Goal: Task Accomplishment & Management: Manage account settings

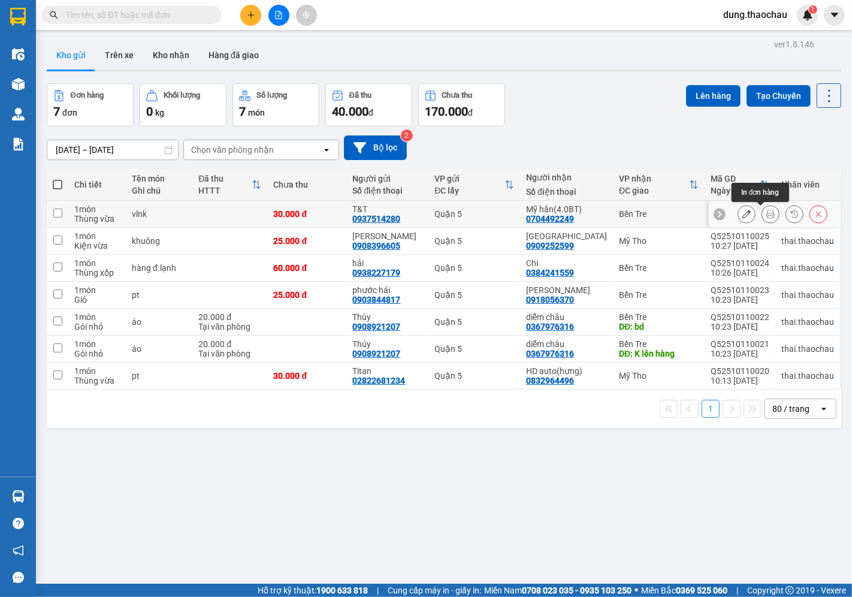
click at [767, 217] on icon at bounding box center [771, 214] width 8 height 8
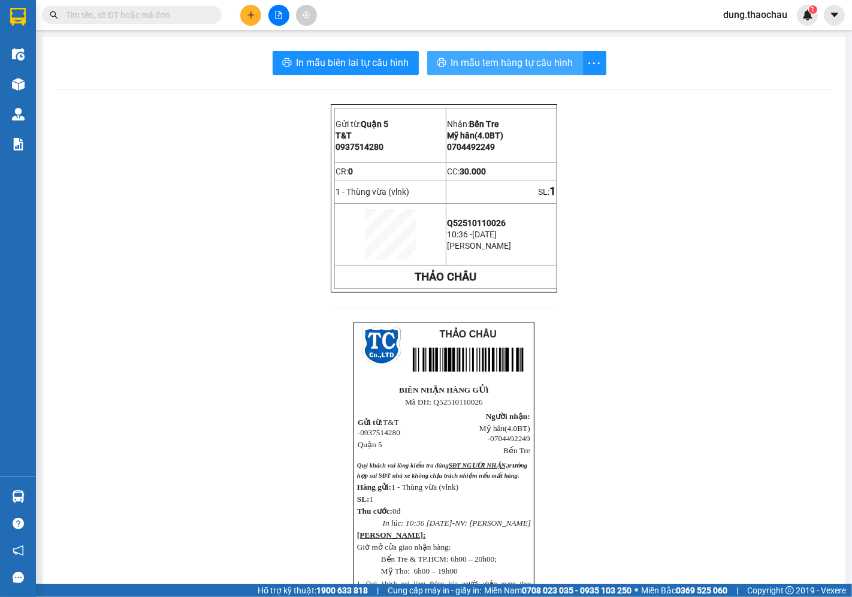
click at [454, 62] on span "In mẫu tem hàng tự cấu hình" at bounding box center [512, 62] width 122 height 15
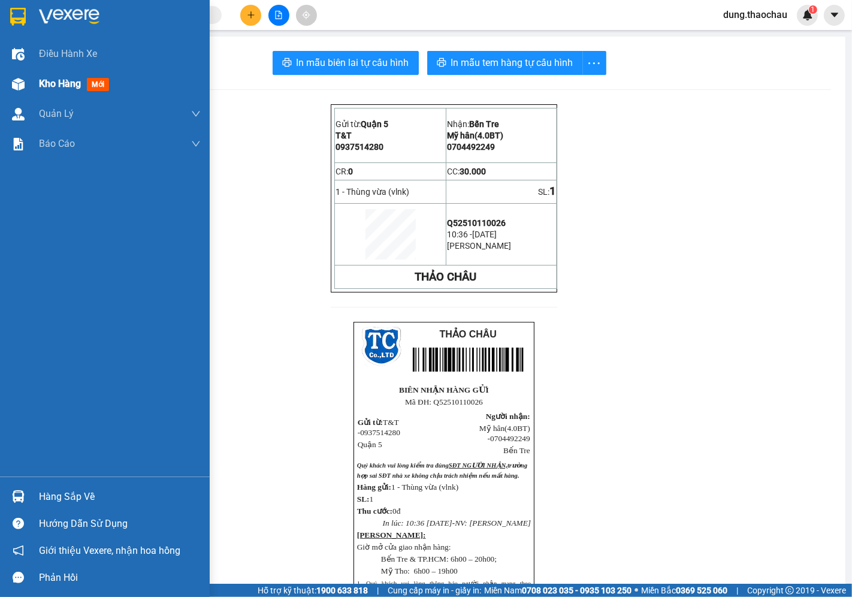
click at [49, 83] on span "Kho hàng" at bounding box center [60, 83] width 42 height 11
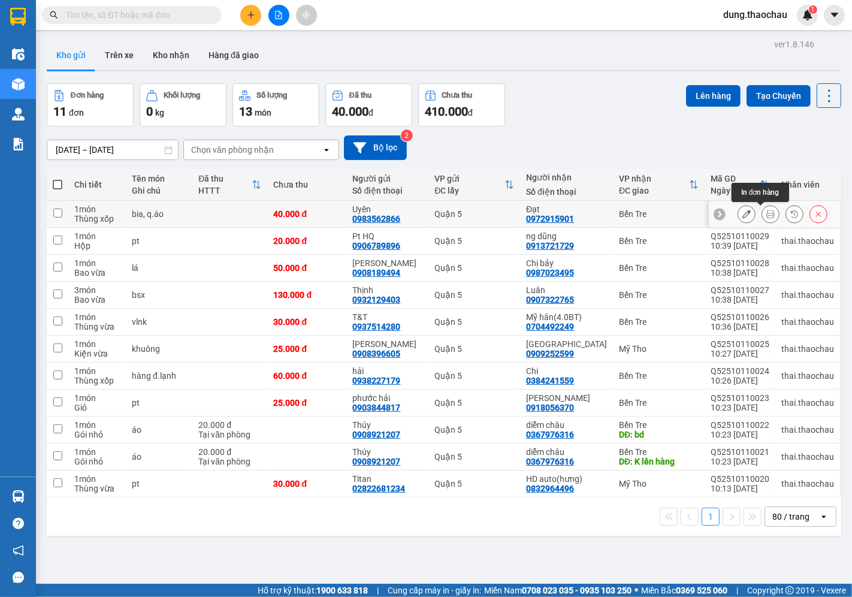
click at [765, 217] on button at bounding box center [770, 214] width 17 height 21
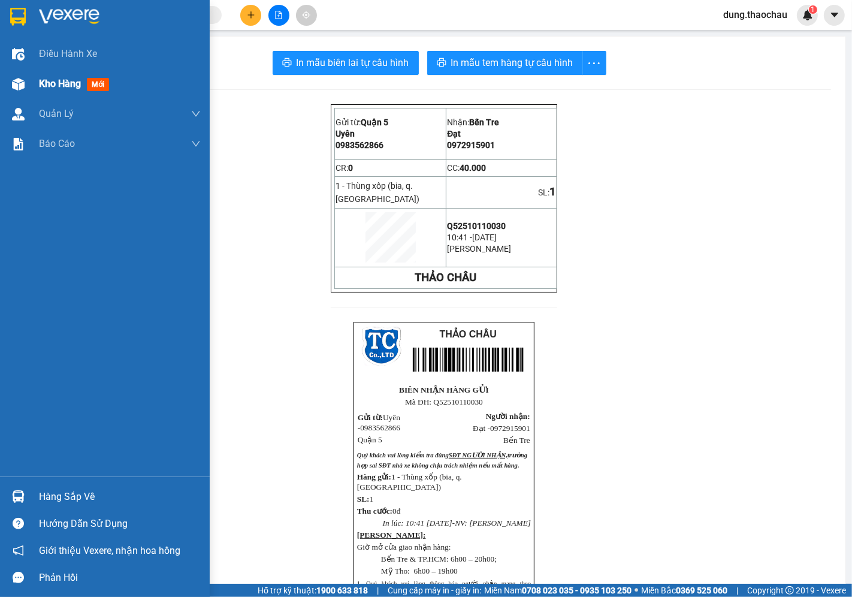
click at [46, 86] on span "Kho hàng" at bounding box center [60, 83] width 42 height 11
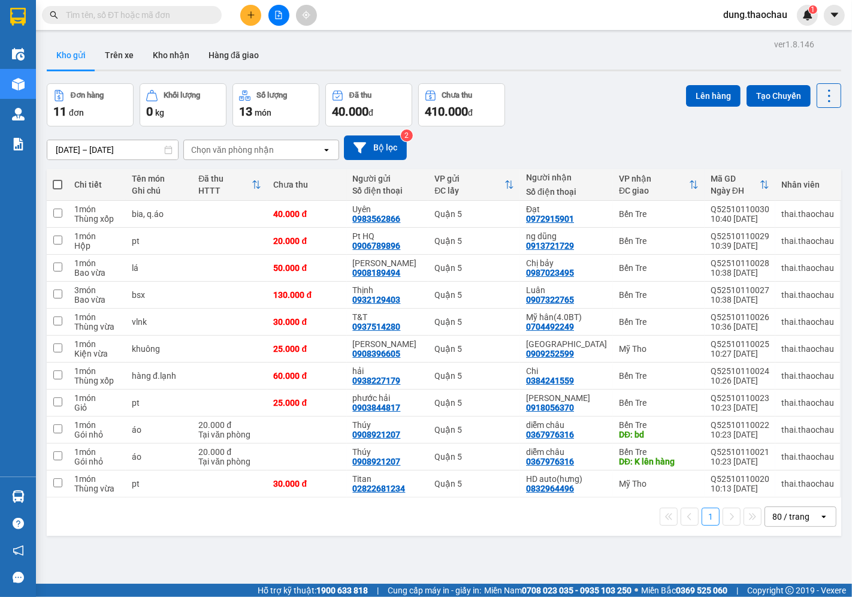
click at [57, 188] on span at bounding box center [58, 185] width 10 height 10
click at [58, 179] on input "checkbox" at bounding box center [58, 179] width 0 height 0
checkbox input "true"
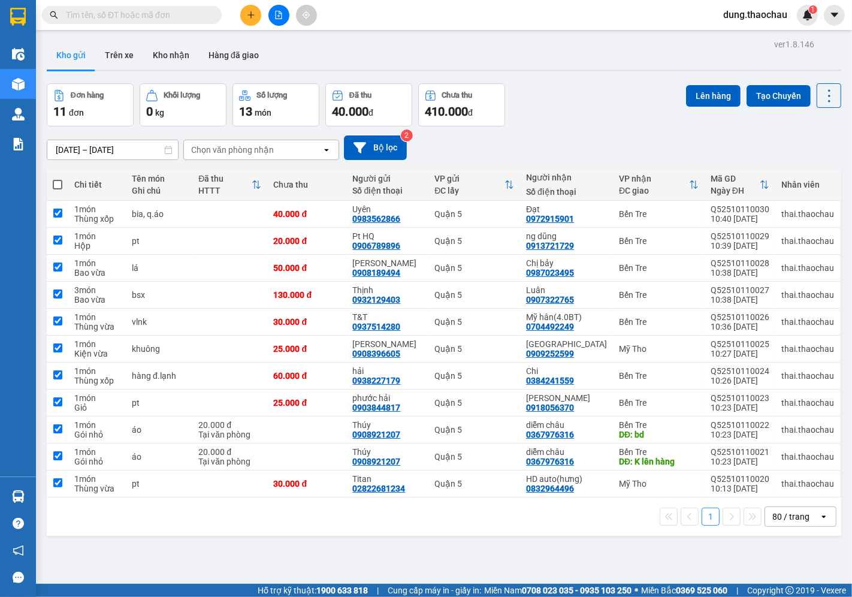
checkbox input "true"
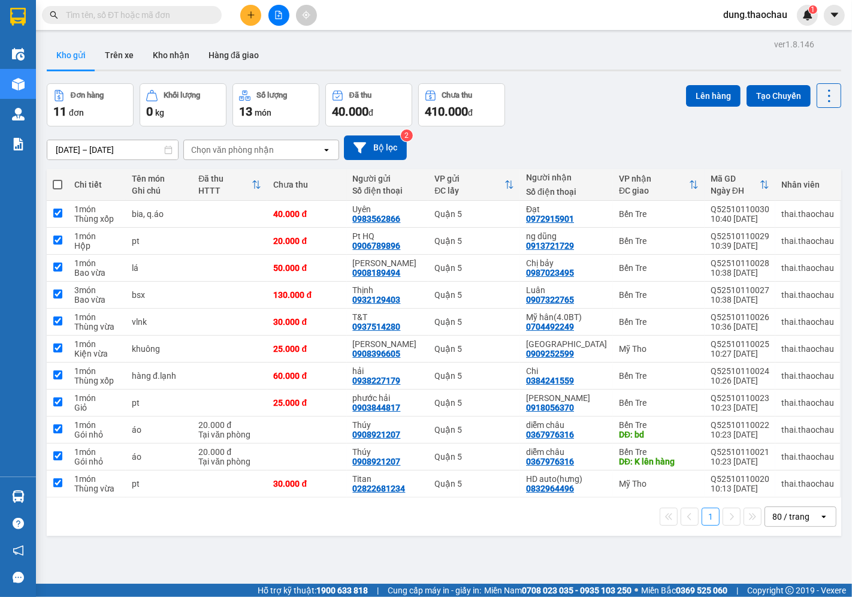
checkbox input "true"
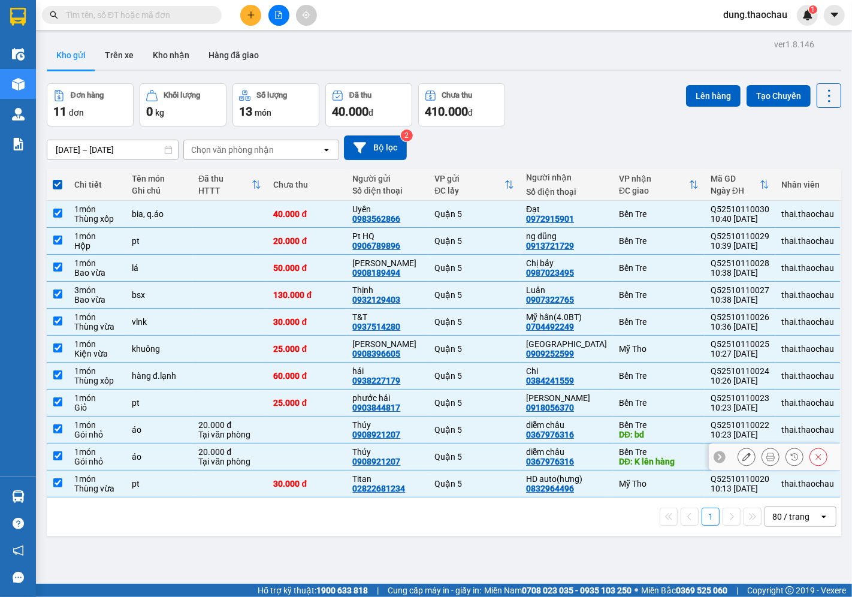
click at [58, 459] on input "checkbox" at bounding box center [57, 455] width 9 height 9
checkbox input "false"
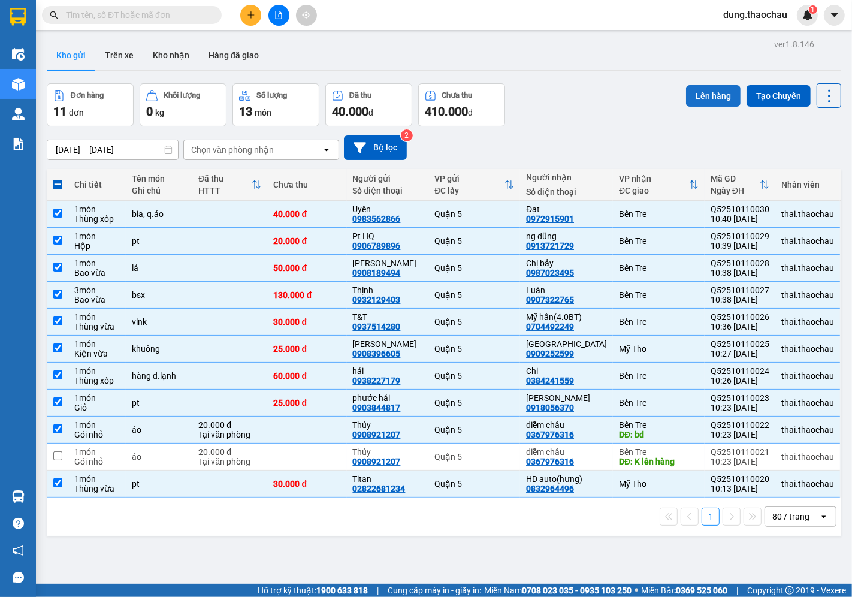
click at [711, 94] on button "Lên hàng" at bounding box center [713, 96] width 55 height 22
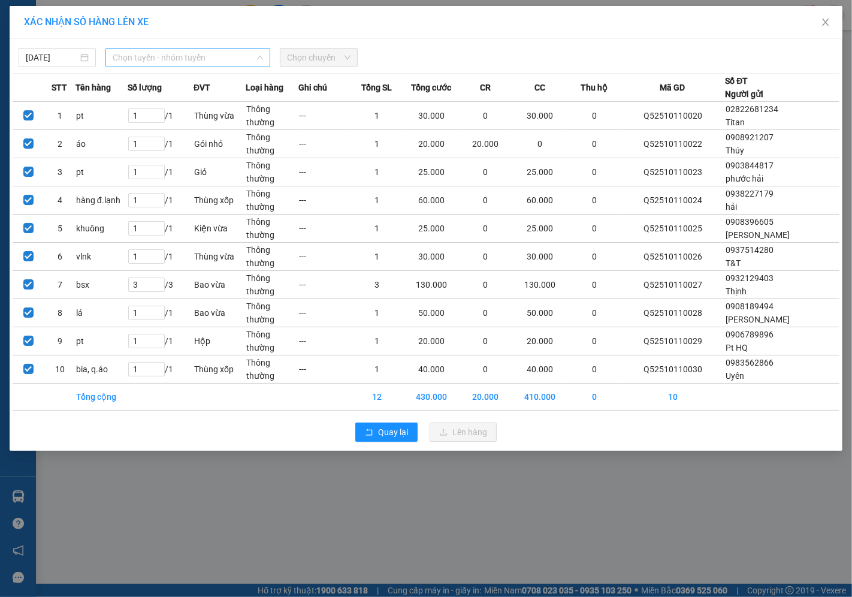
click at [139, 60] on span "Chọn tuyến - nhóm tuyến" at bounding box center [188, 58] width 150 height 18
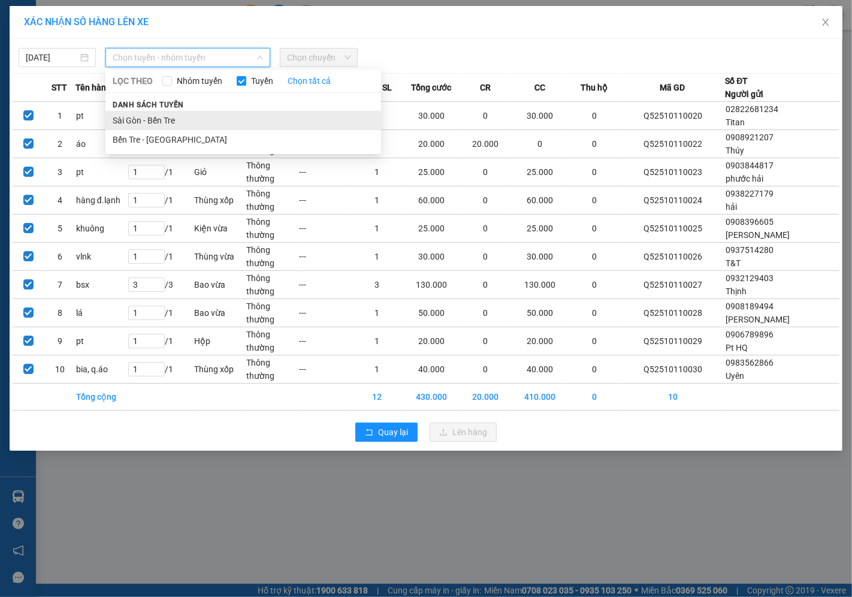
click at [142, 116] on li "Sài Gòn - Bến Tre" at bounding box center [243, 120] width 276 height 19
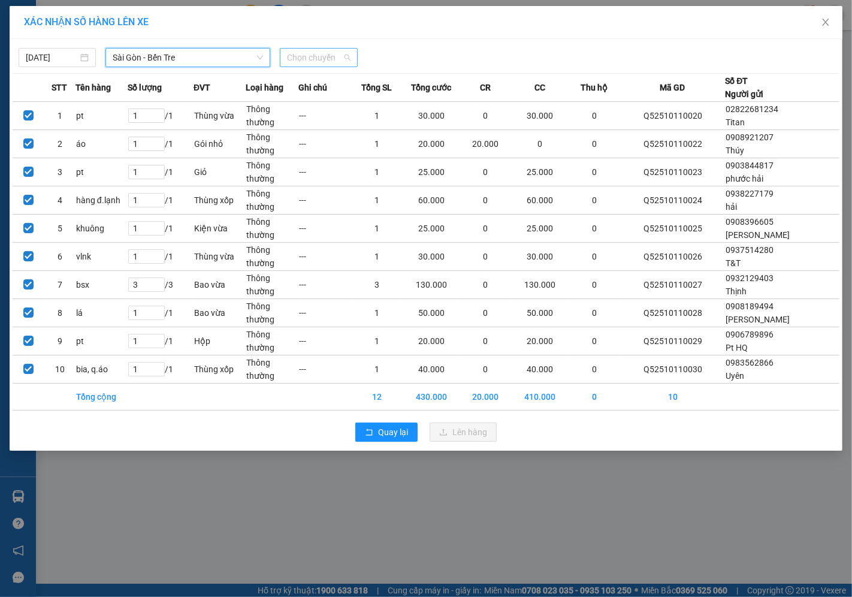
click at [291, 56] on span "Chọn chuyến" at bounding box center [318, 58] width 63 height 18
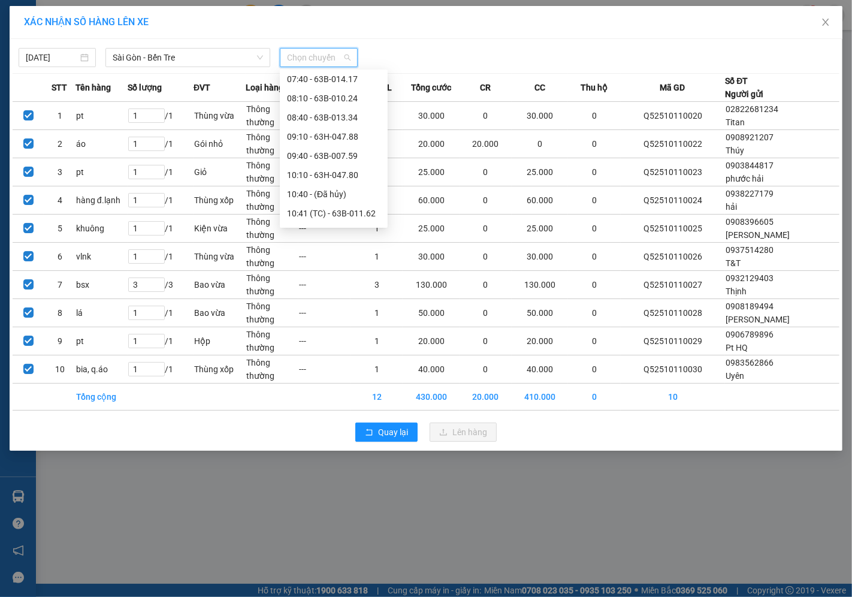
scroll to position [133, 0]
click at [327, 217] on div "10:41 (TC) - 63B-011.62" at bounding box center [334, 216] width 94 height 13
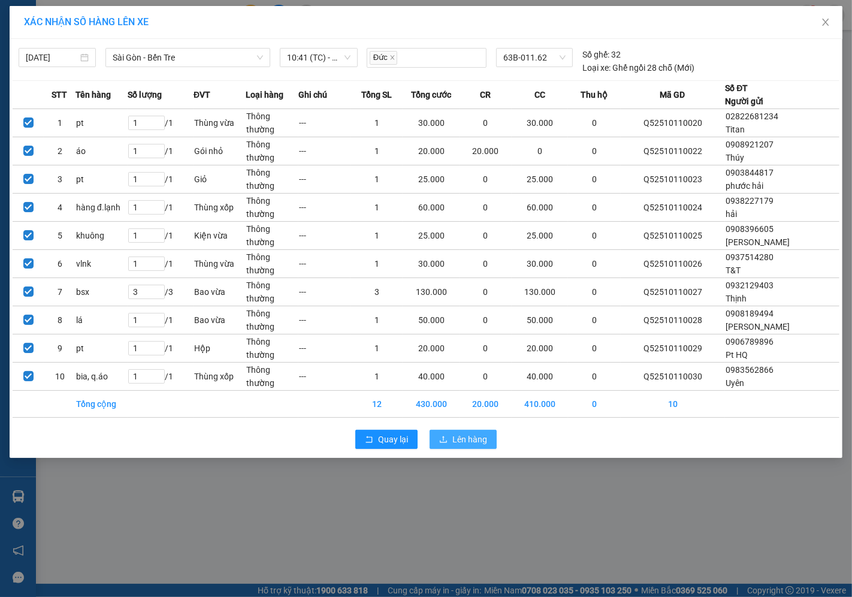
click at [468, 441] on span "Lên hàng" at bounding box center [470, 439] width 35 height 13
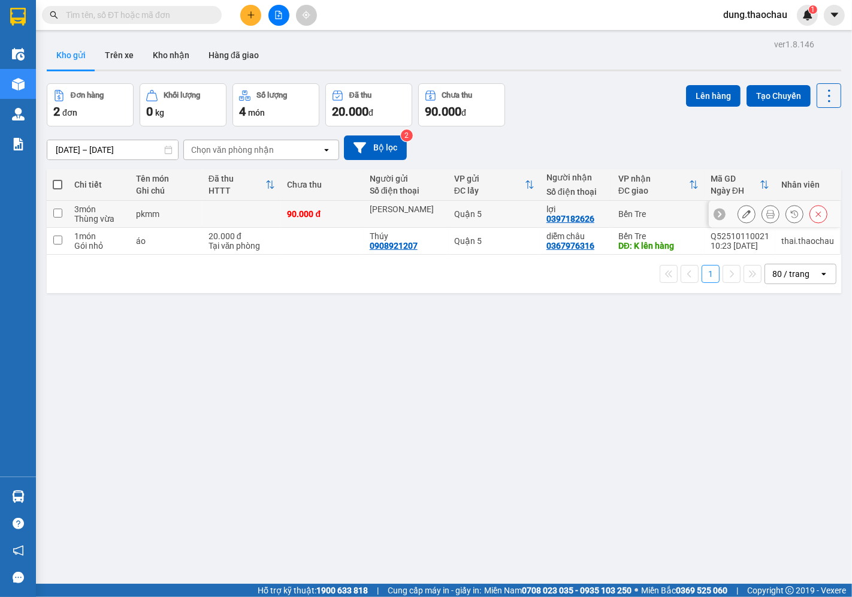
click at [767, 216] on icon at bounding box center [771, 214] width 8 height 8
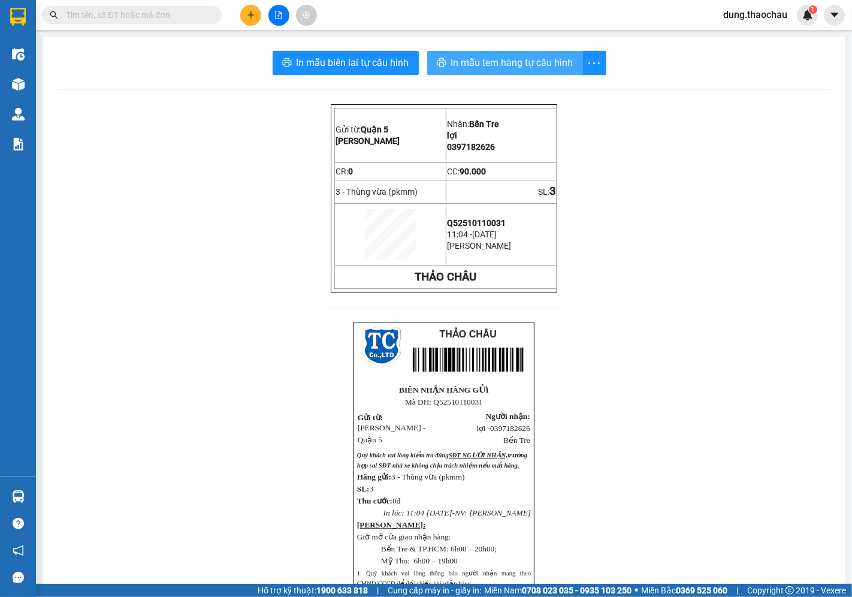
click at [464, 62] on span "In mẫu tem hàng tự cấu hình" at bounding box center [512, 62] width 122 height 15
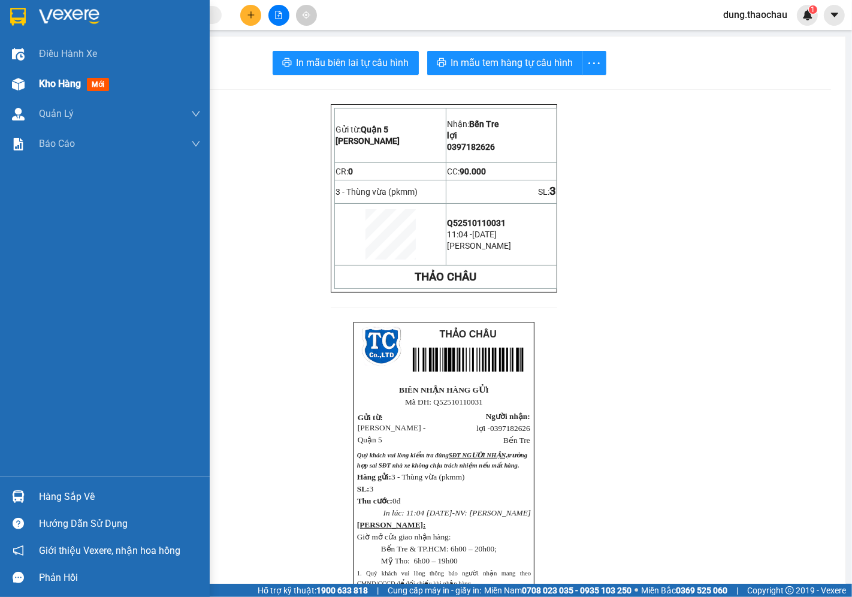
click at [55, 88] on span "Kho hàng" at bounding box center [60, 83] width 42 height 11
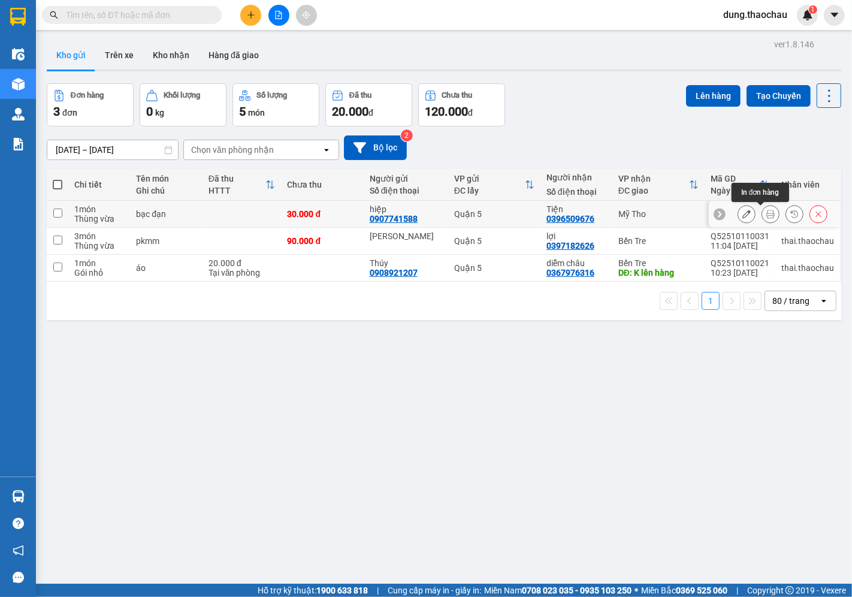
click at [767, 212] on icon at bounding box center [771, 214] width 8 height 8
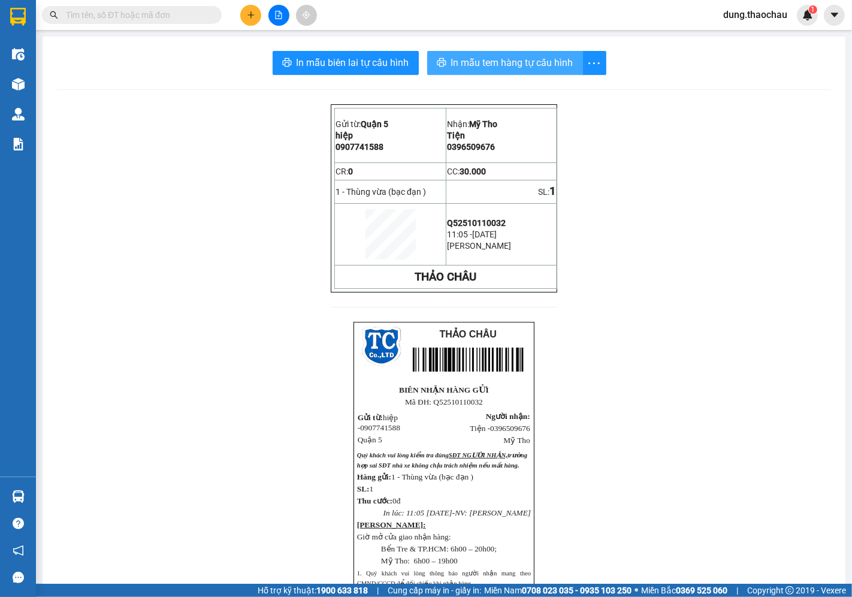
click at [472, 67] on span "In mẫu tem hàng tự cấu hình" at bounding box center [512, 62] width 122 height 15
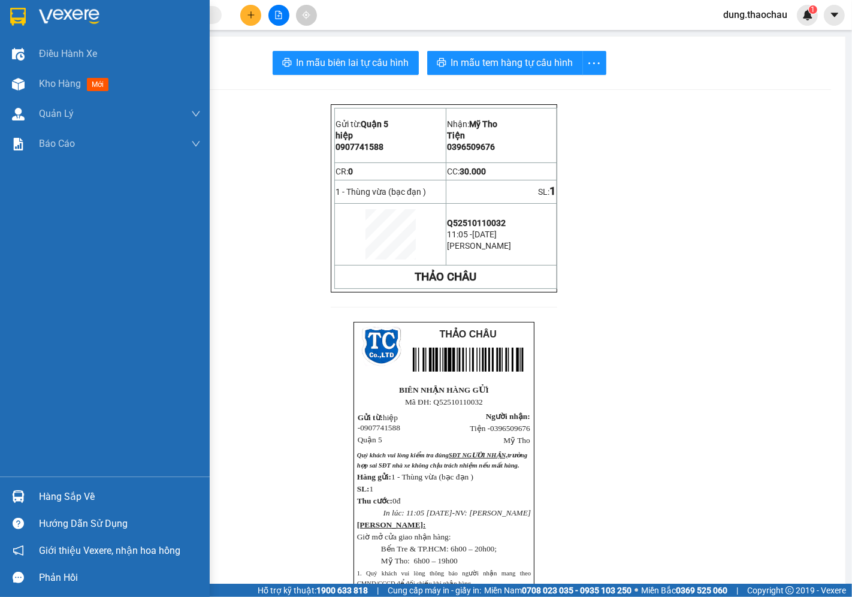
click at [18, 500] on img at bounding box center [18, 496] width 13 height 13
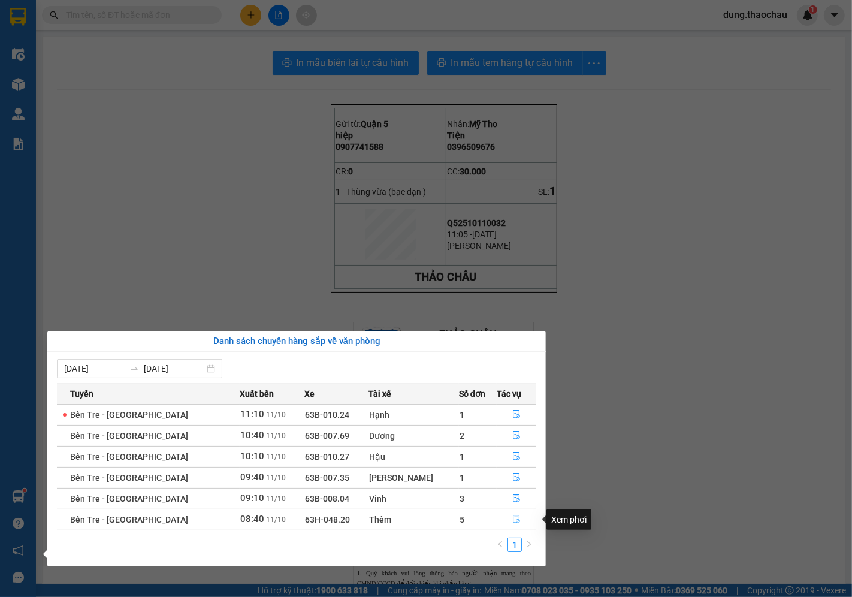
click at [512, 517] on icon "file-done" at bounding box center [516, 519] width 8 height 8
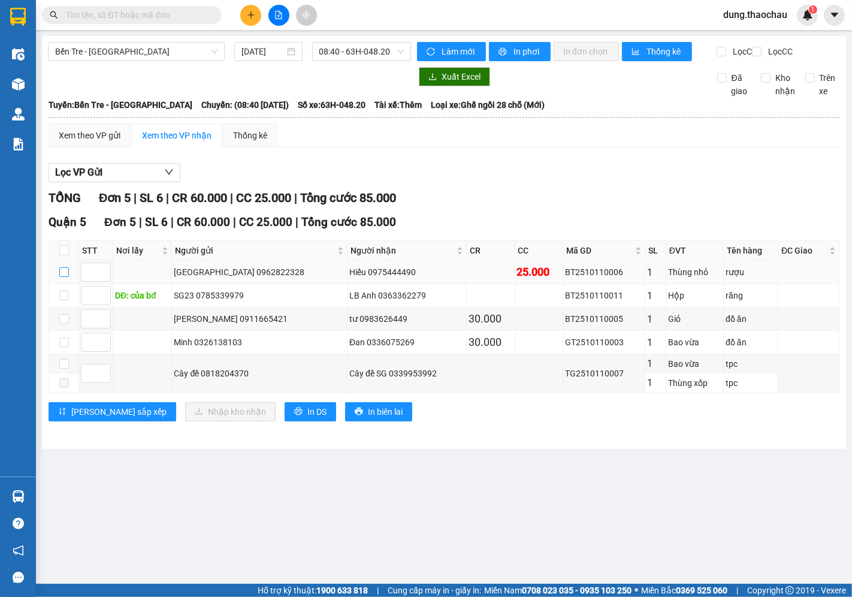
click at [63, 277] on input "checkbox" at bounding box center [64, 272] width 10 height 10
checkbox input "true"
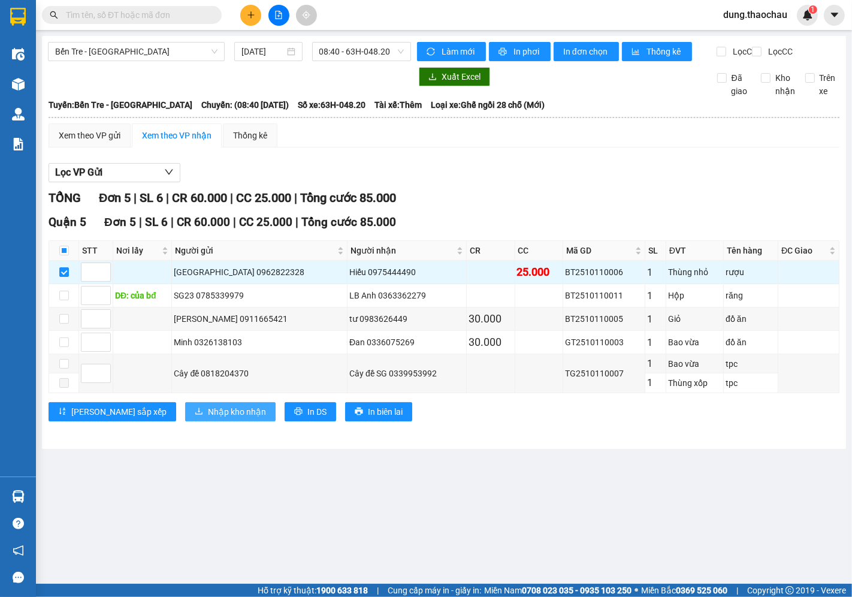
click at [208, 418] on span "Nhập kho nhận" at bounding box center [237, 411] width 58 height 13
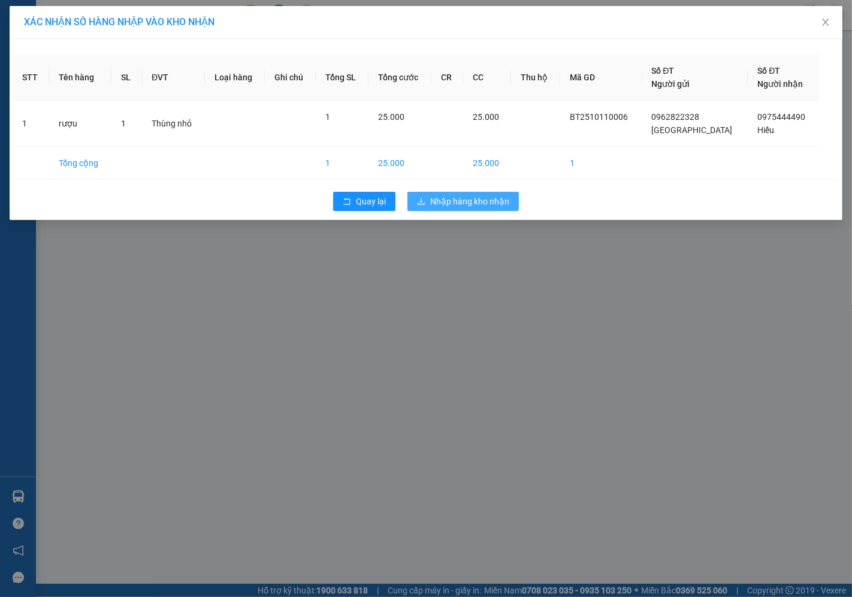
click at [494, 210] on button "Nhập hàng kho nhận" at bounding box center [463, 201] width 111 height 19
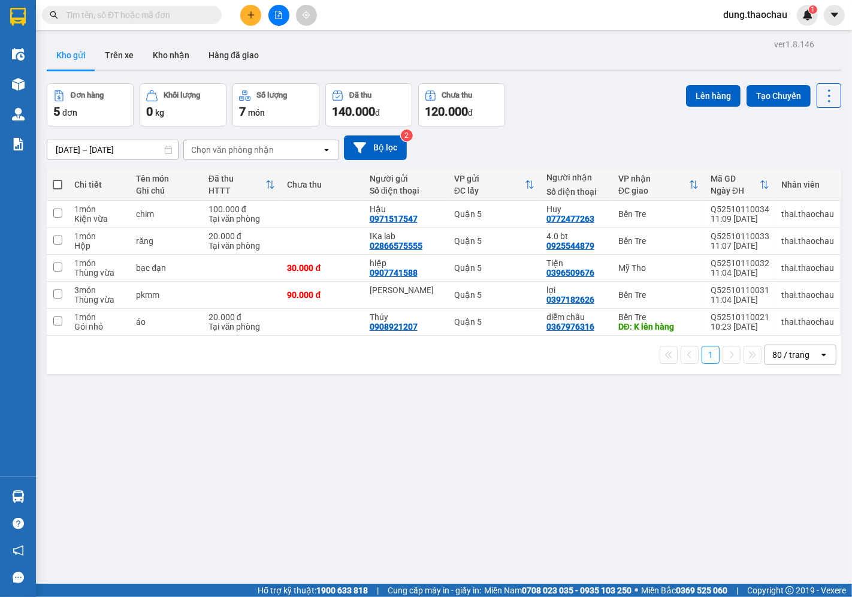
click at [61, 186] on span at bounding box center [58, 185] width 10 height 10
click at [58, 179] on input "checkbox" at bounding box center [58, 179] width 0 height 0
checkbox input "true"
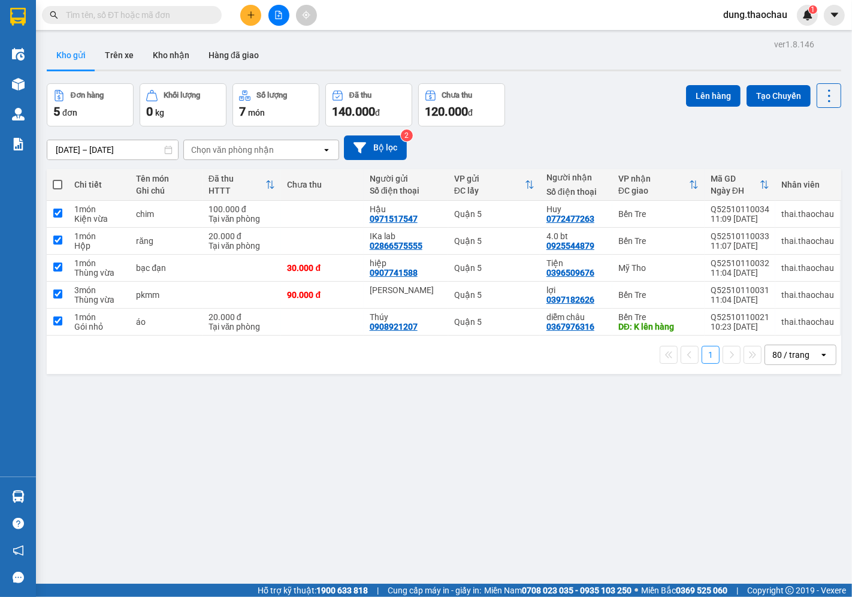
checkbox input "true"
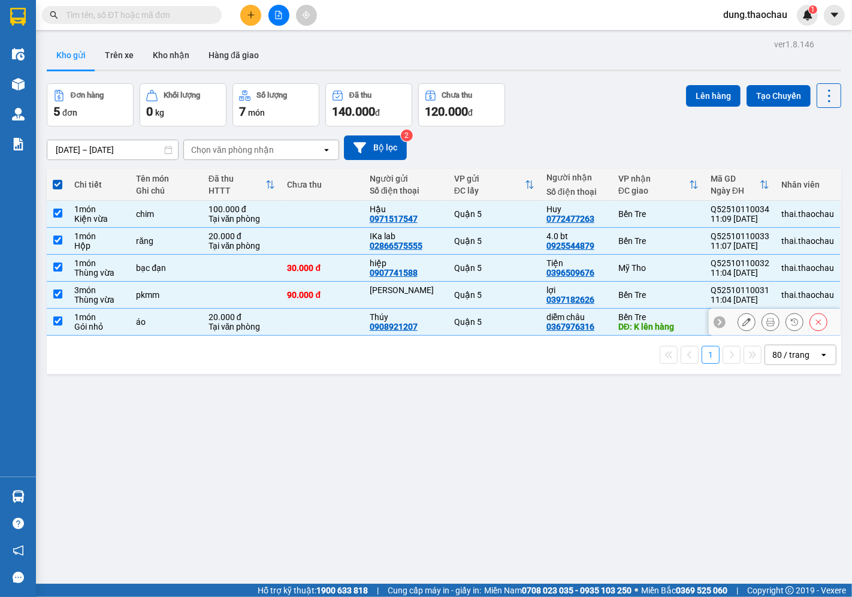
click at [63, 319] on td at bounding box center [58, 322] width 22 height 27
checkbox input "false"
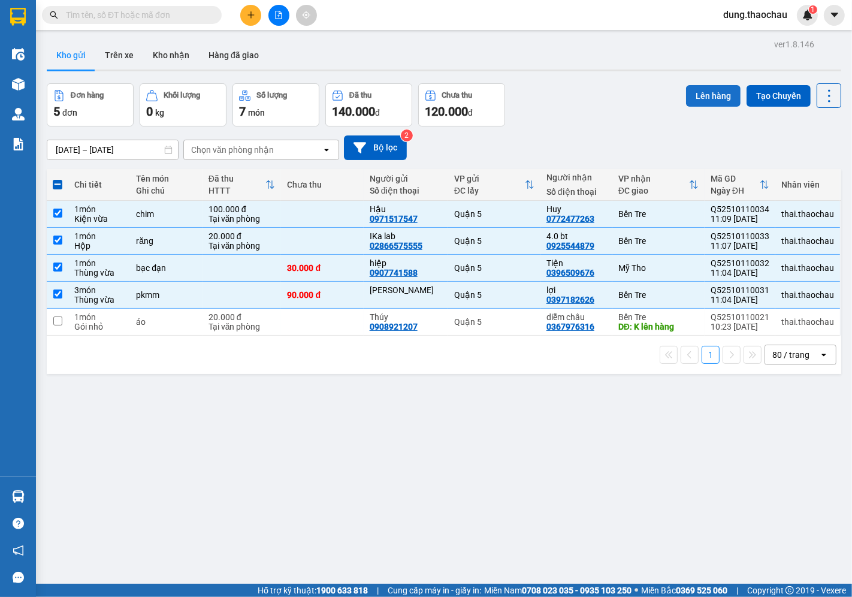
click at [699, 98] on button "Lên hàng" at bounding box center [713, 96] width 55 height 22
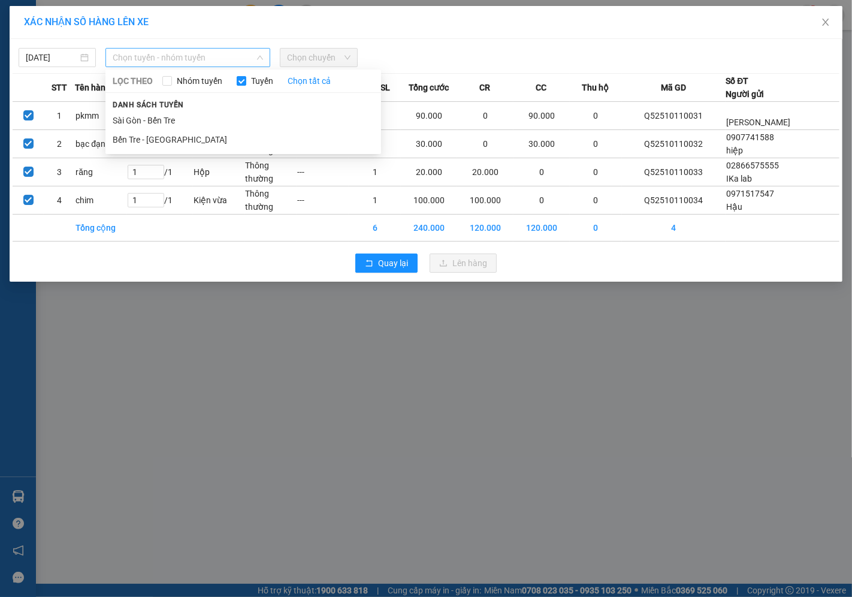
click at [171, 64] on span "Chọn tuyến - nhóm tuyến" at bounding box center [188, 58] width 150 height 18
click at [134, 123] on li "Sài Gòn - Bến Tre" at bounding box center [243, 120] width 276 height 19
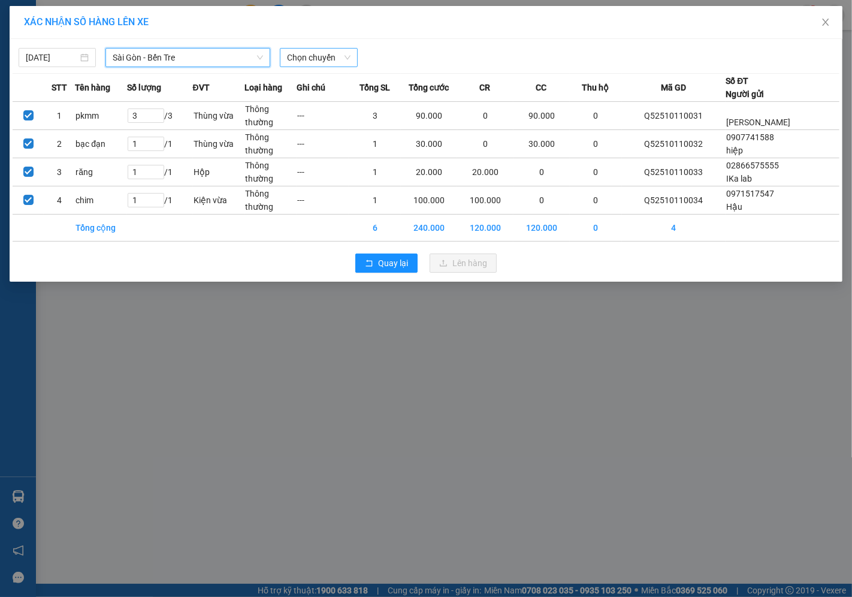
click at [314, 57] on span "Chọn chuyến" at bounding box center [318, 58] width 63 height 18
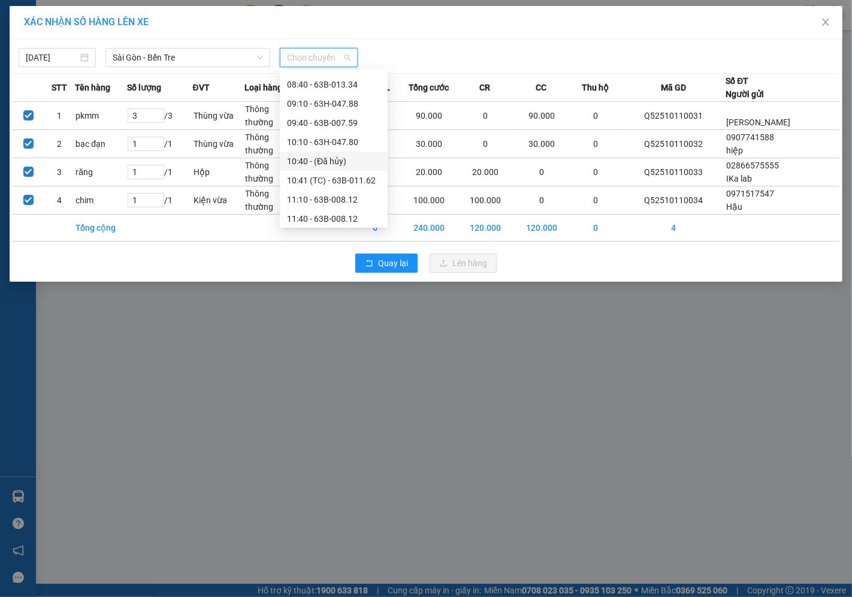
scroll to position [200, 0]
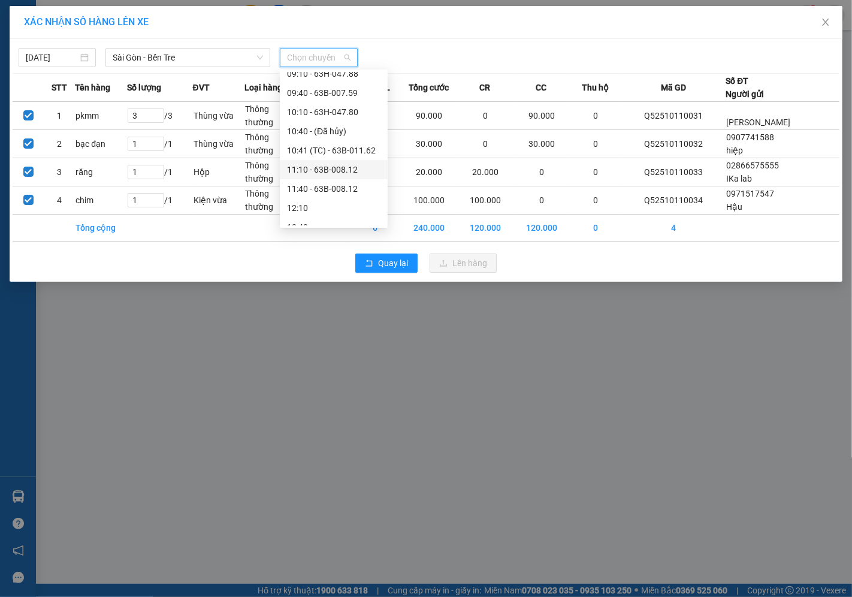
click at [316, 170] on div "11:10 - 63B-008.12" at bounding box center [334, 169] width 94 height 13
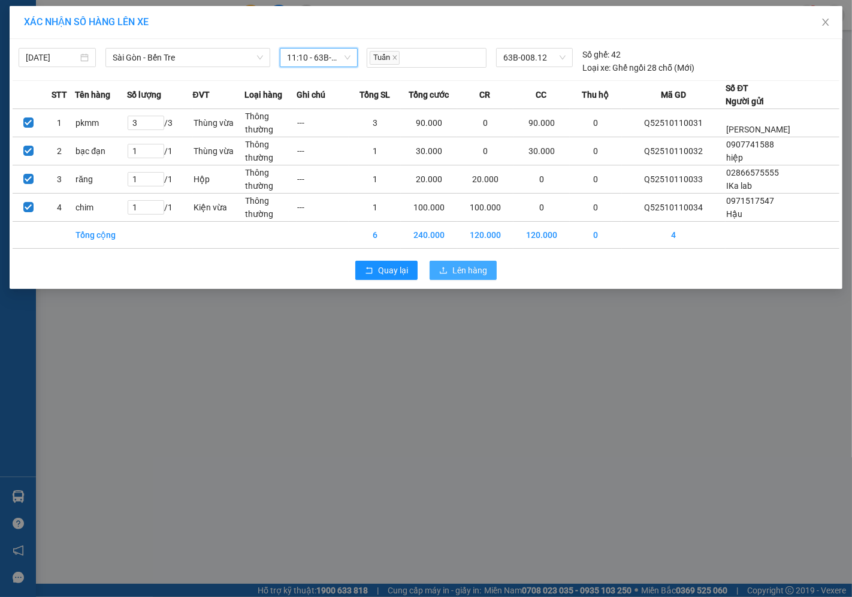
click at [460, 267] on span "Lên hàng" at bounding box center [470, 270] width 35 height 13
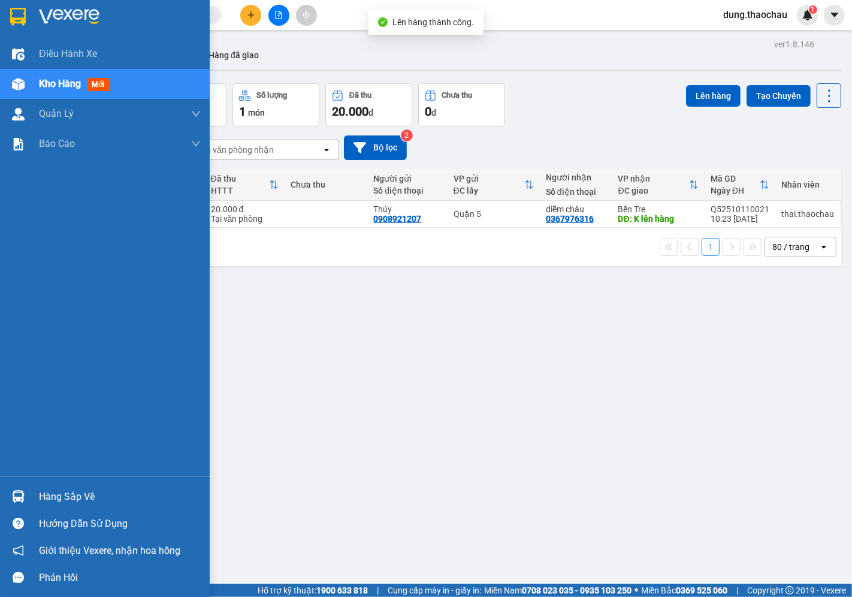
click at [20, 494] on img at bounding box center [18, 496] width 13 height 13
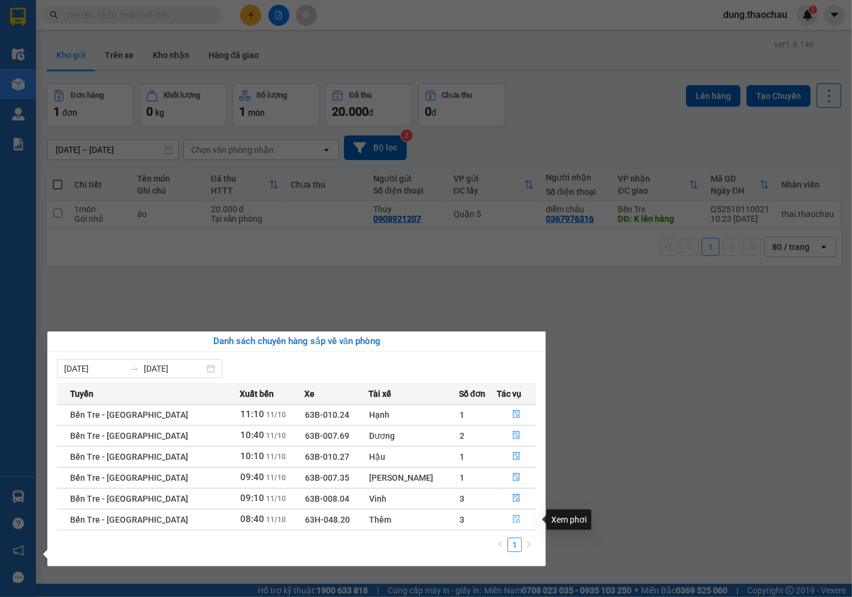
click at [508, 525] on button "button" at bounding box center [516, 519] width 39 height 19
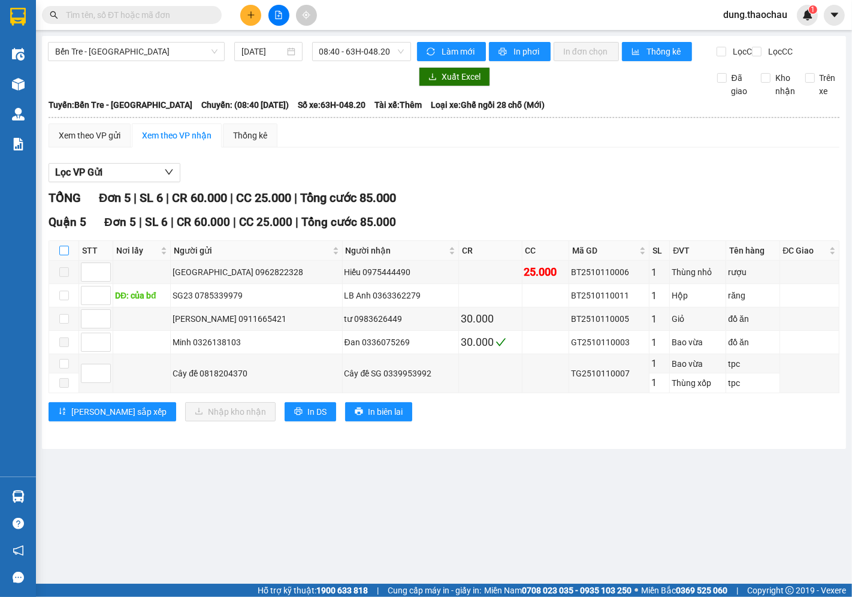
click at [67, 255] on input "checkbox" at bounding box center [64, 251] width 10 height 10
checkbox input "true"
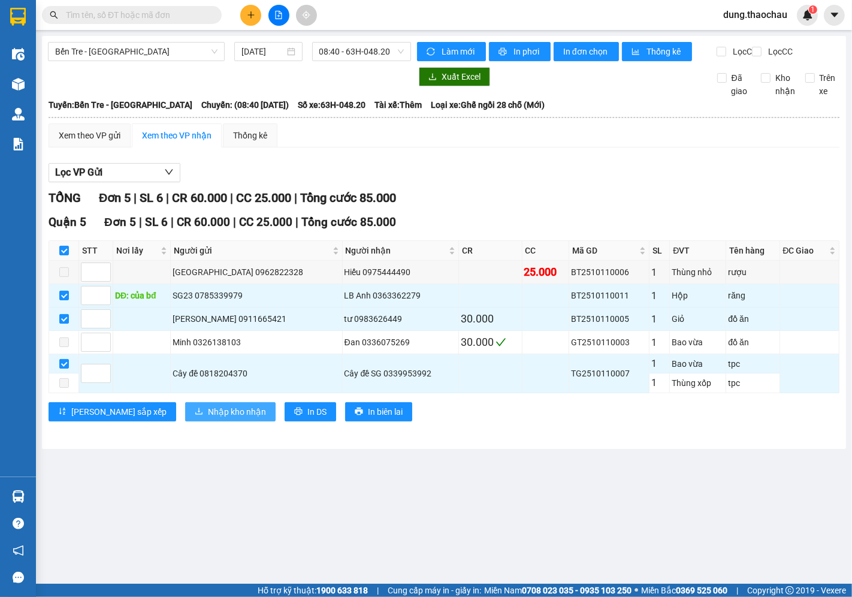
click at [208, 418] on span "Nhập kho nhận" at bounding box center [237, 411] width 58 height 13
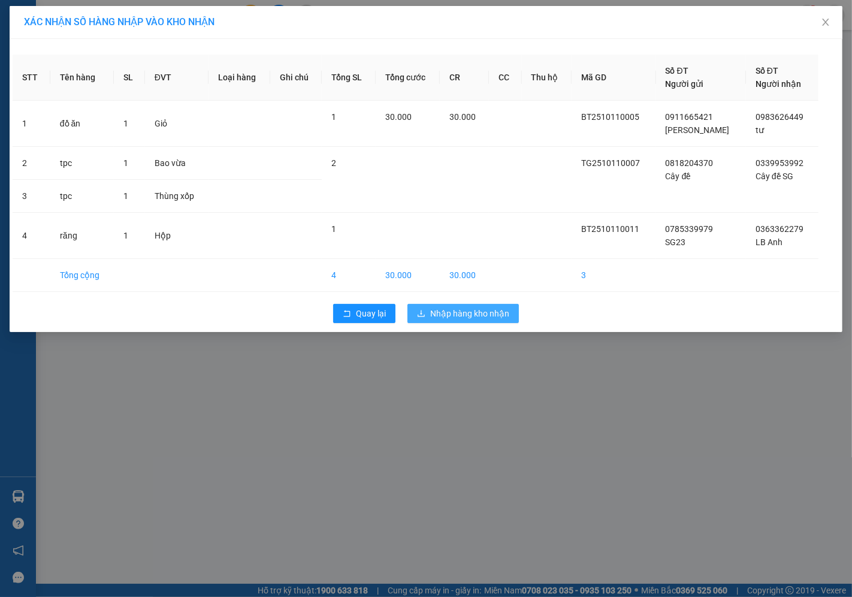
click at [439, 310] on span "Nhập hàng kho nhận" at bounding box center [469, 313] width 79 height 13
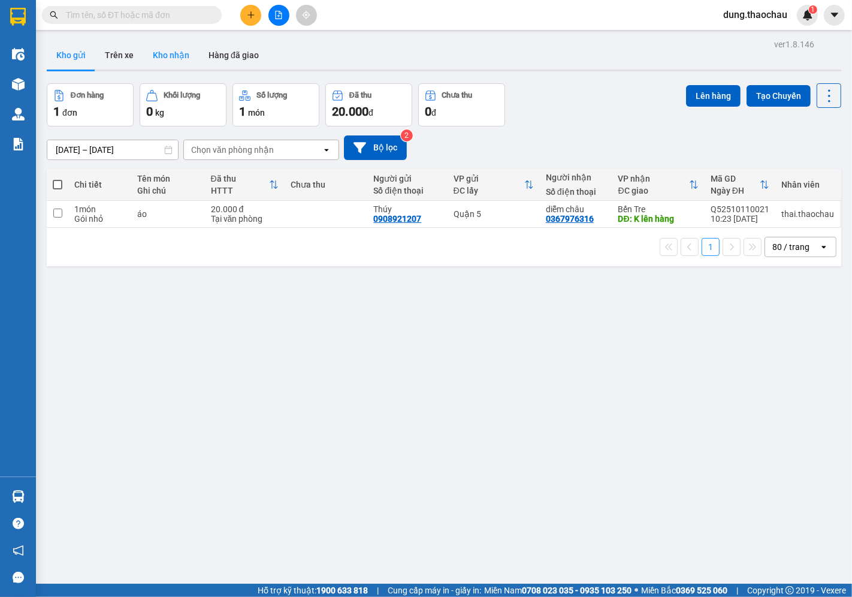
click at [170, 52] on button "Kho nhận" at bounding box center [171, 55] width 56 height 29
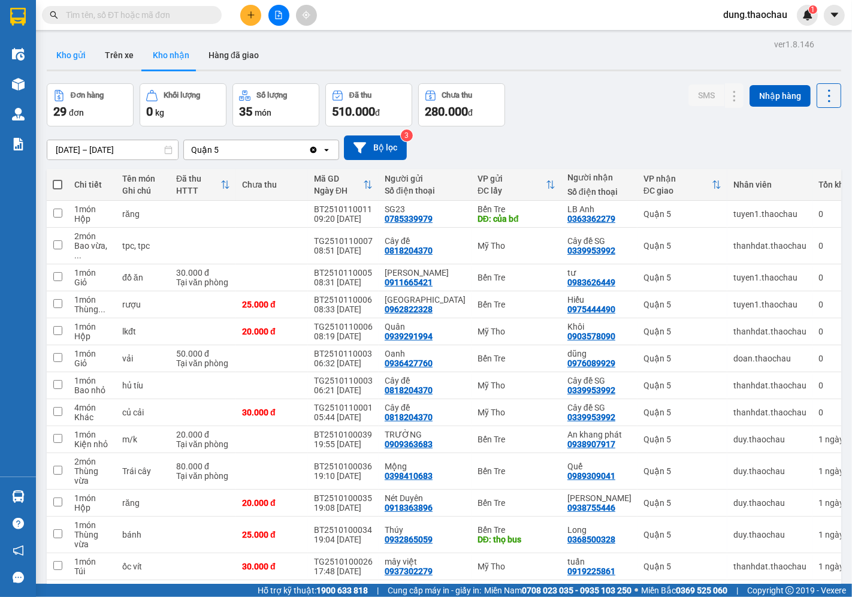
click at [82, 55] on button "Kho gửi" at bounding box center [71, 55] width 49 height 29
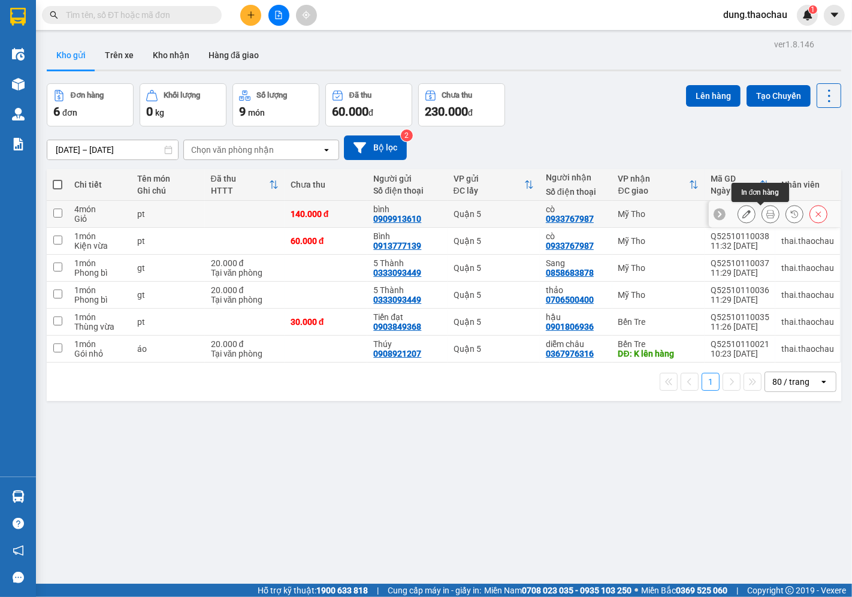
click at [767, 217] on icon at bounding box center [771, 214] width 8 height 8
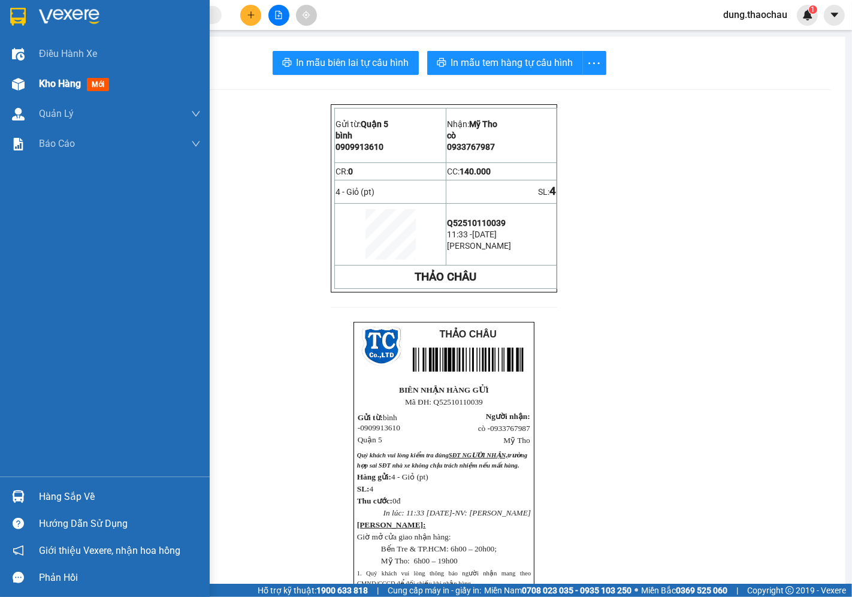
click at [44, 85] on span "Kho hàng" at bounding box center [60, 83] width 42 height 11
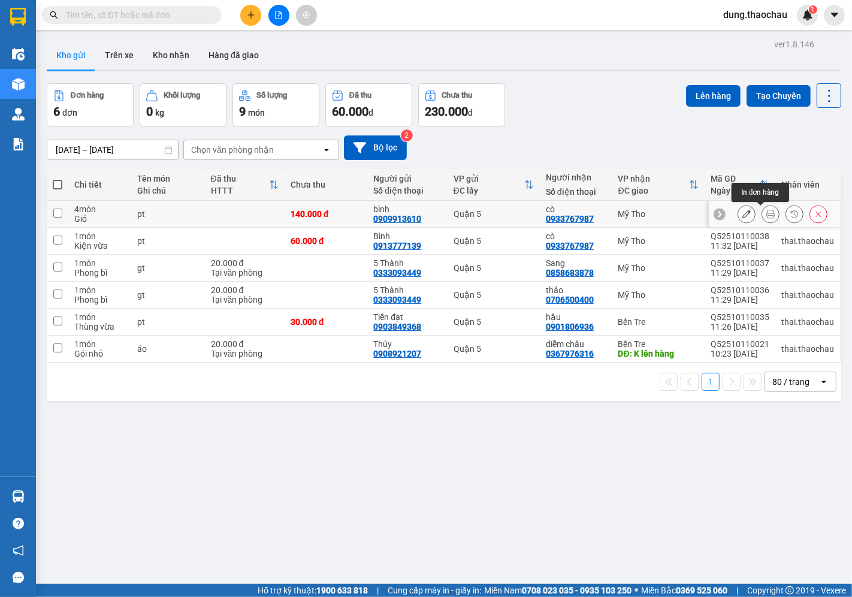
click at [767, 218] on icon at bounding box center [771, 214] width 8 height 8
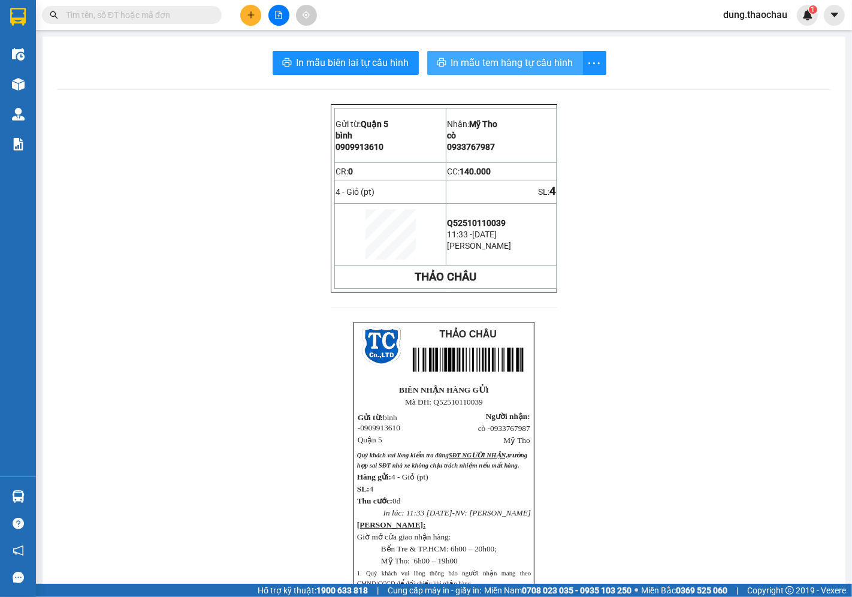
click at [503, 58] on span "In mẫu tem hàng tự cấu hình" at bounding box center [512, 62] width 122 height 15
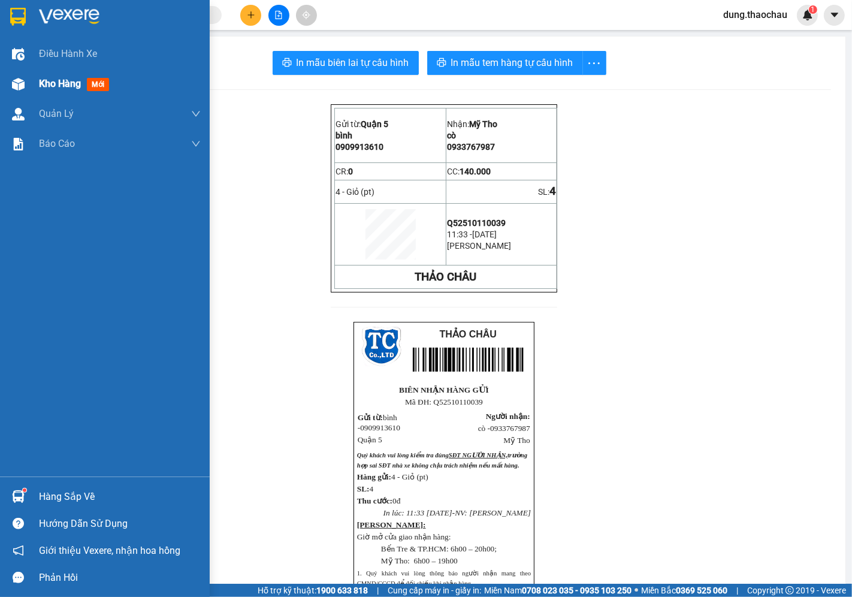
click at [52, 92] on div "Kho hàng mới" at bounding box center [120, 84] width 162 height 30
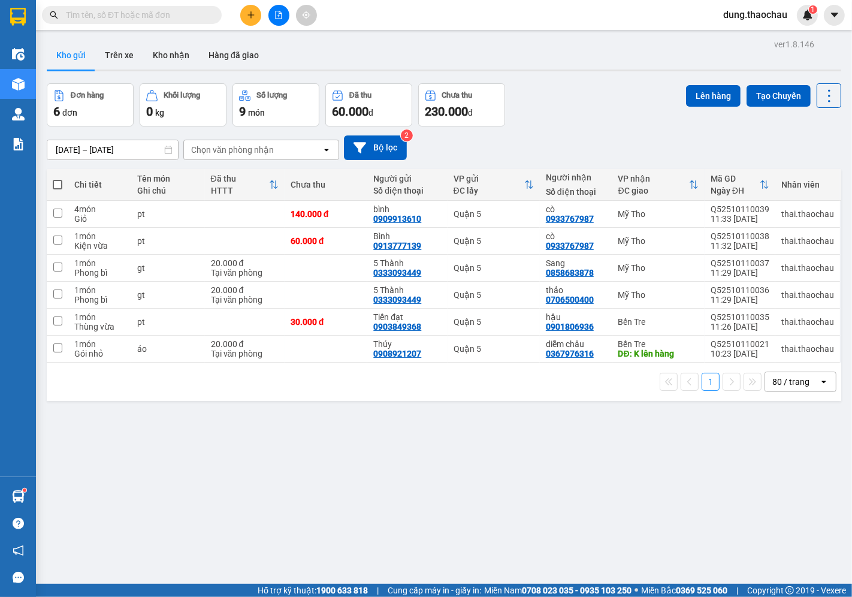
click at [56, 186] on span at bounding box center [58, 185] width 10 height 10
click at [58, 179] on input "checkbox" at bounding box center [58, 179] width 0 height 0
checkbox input "true"
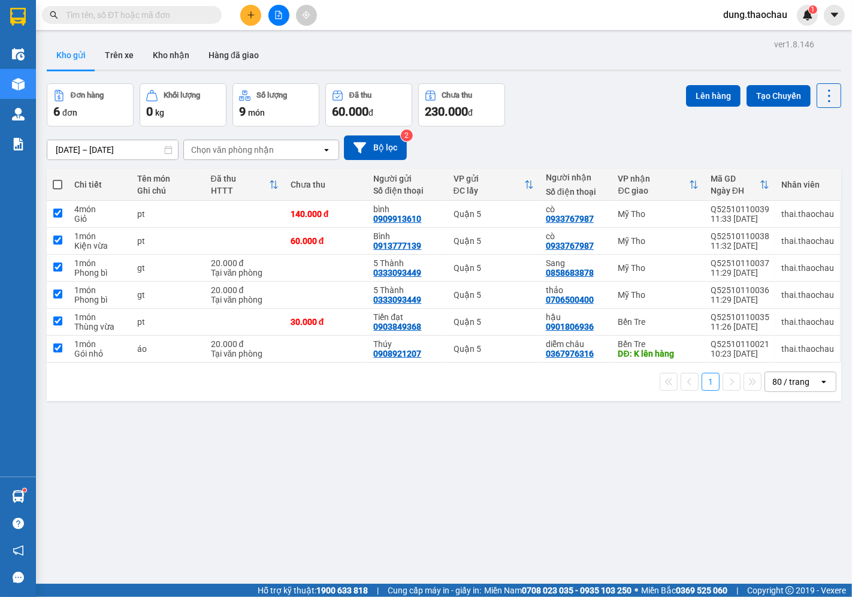
checkbox input "true"
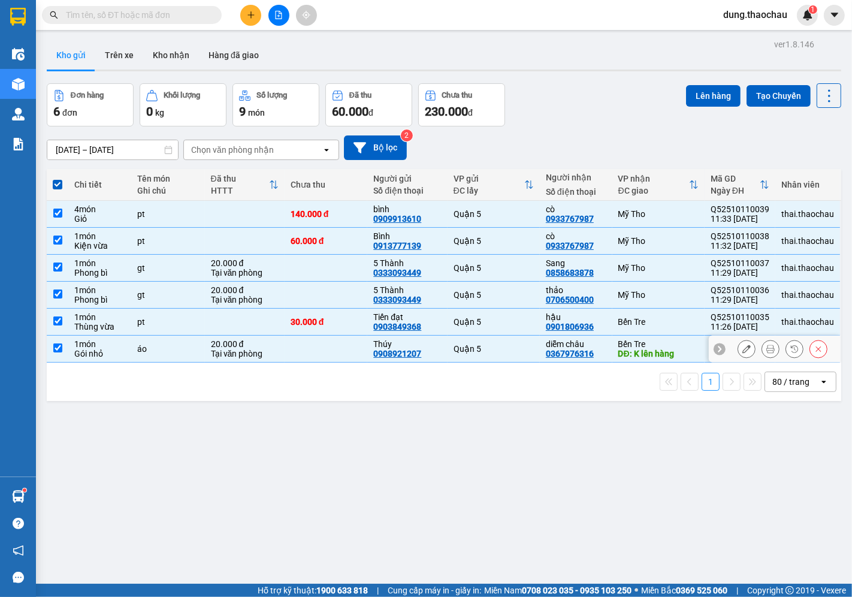
click at [62, 354] on td at bounding box center [58, 349] width 22 height 27
checkbox input "false"
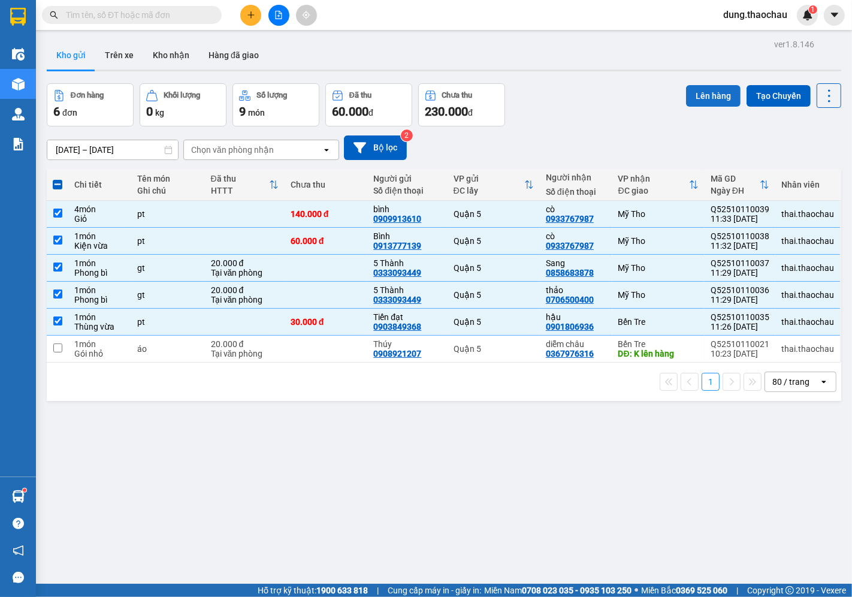
click at [704, 98] on button "Lên hàng" at bounding box center [713, 96] width 55 height 22
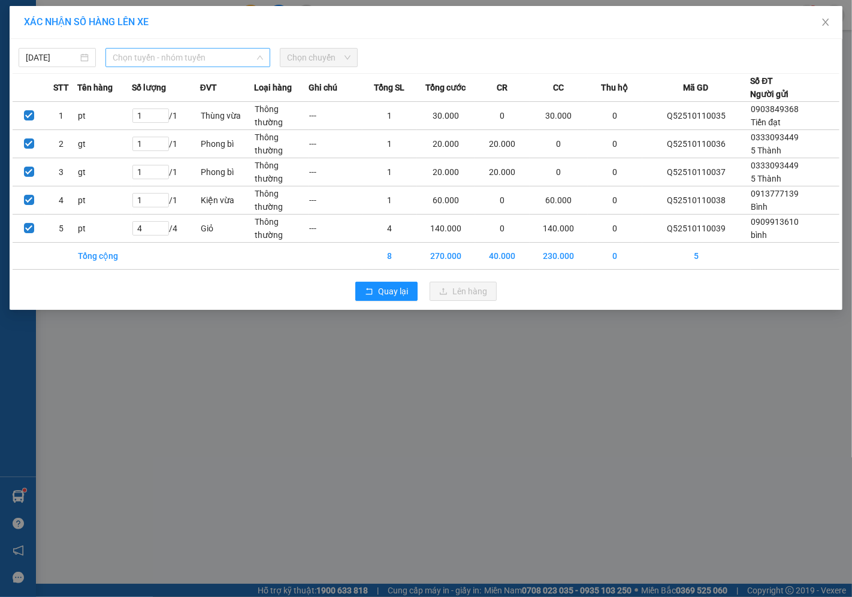
click at [174, 58] on span "Chọn tuyến - nhóm tuyến" at bounding box center [188, 58] width 150 height 18
click at [324, 54] on span "Chọn chuyến" at bounding box center [318, 58] width 63 height 18
click at [312, 55] on span "Chọn chuyến" at bounding box center [318, 58] width 63 height 18
click at [199, 62] on span "Chọn tuyến - nhóm tuyến" at bounding box center [188, 58] width 150 height 18
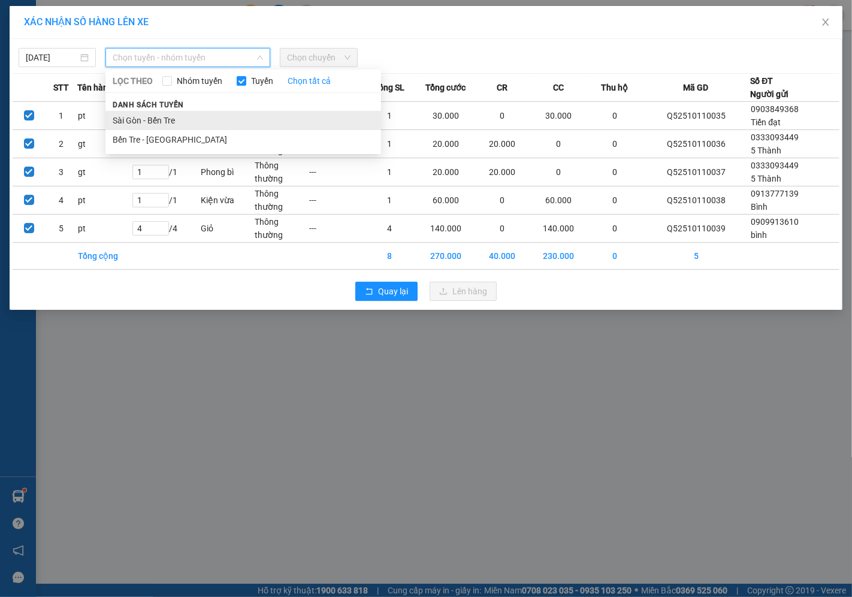
click at [137, 117] on li "Sài Gòn - Bến Tre" at bounding box center [243, 120] width 276 height 19
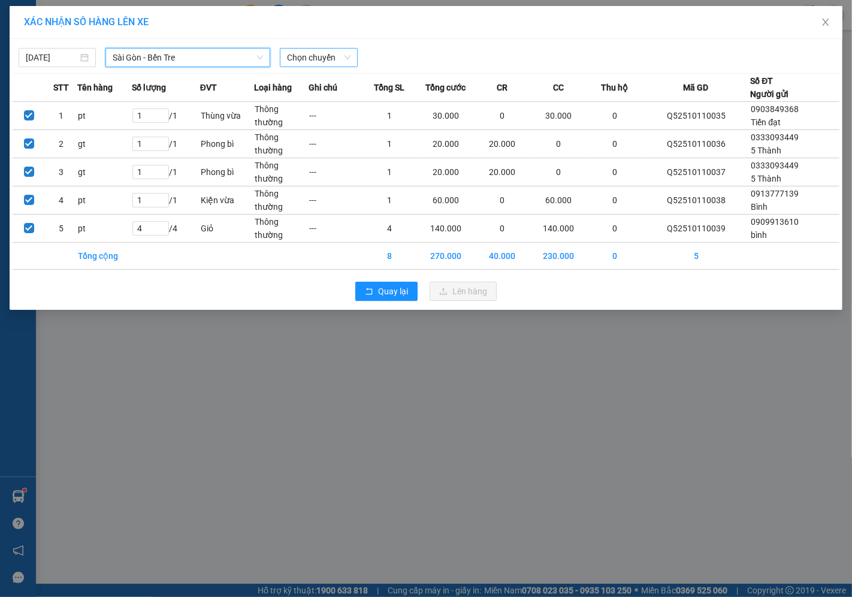
click at [300, 57] on span "Chọn chuyến" at bounding box center [318, 58] width 63 height 18
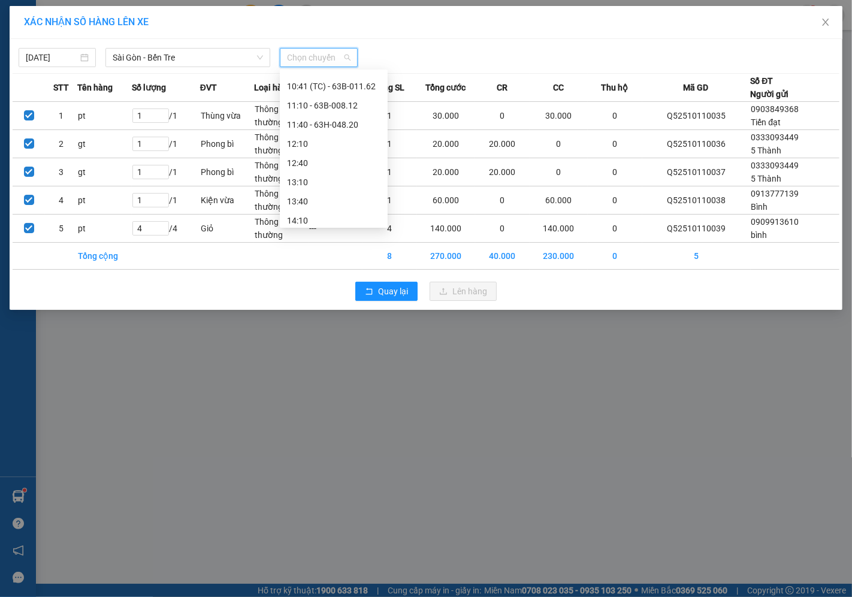
scroll to position [266, 0]
click at [310, 129] on div "11:40 - 63H-048.20" at bounding box center [334, 122] width 108 height 19
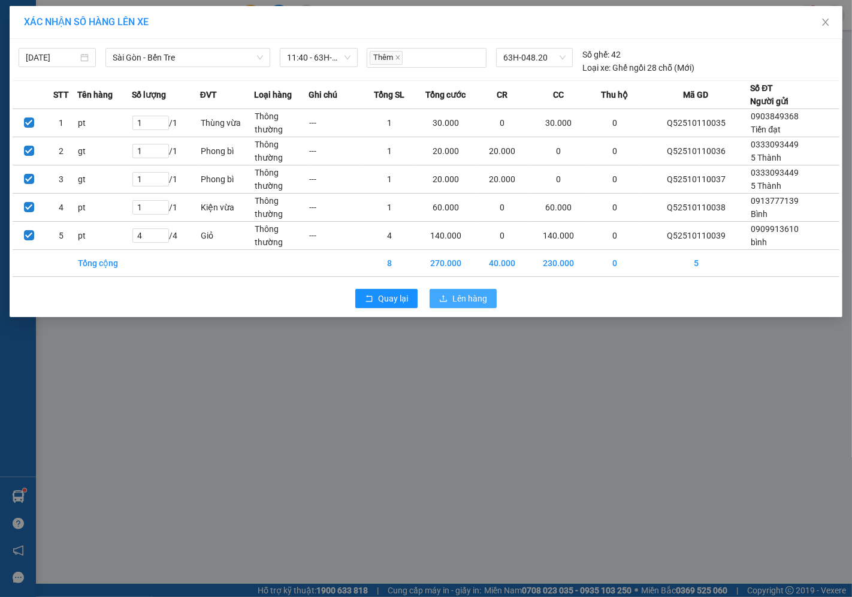
click at [458, 297] on span "Lên hàng" at bounding box center [470, 298] width 35 height 13
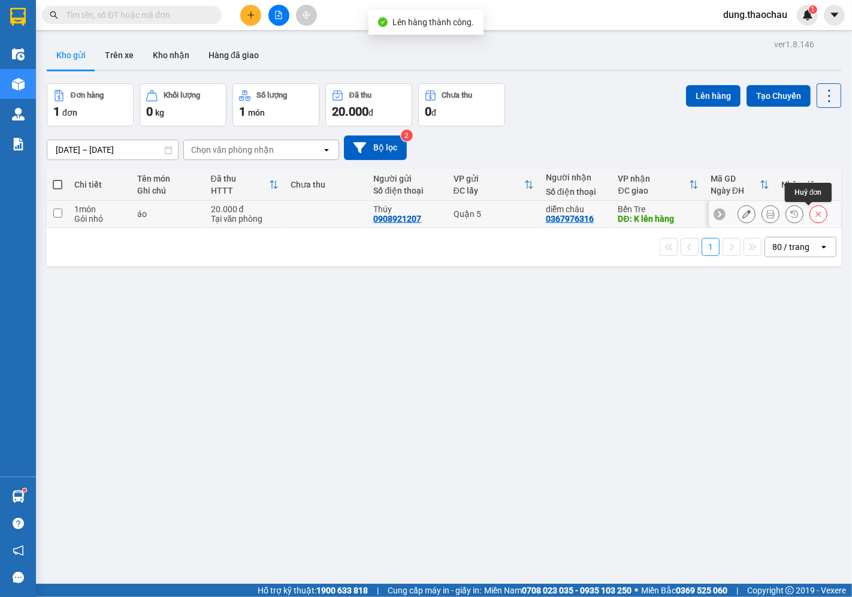
click at [815, 217] on icon at bounding box center [819, 214] width 8 height 8
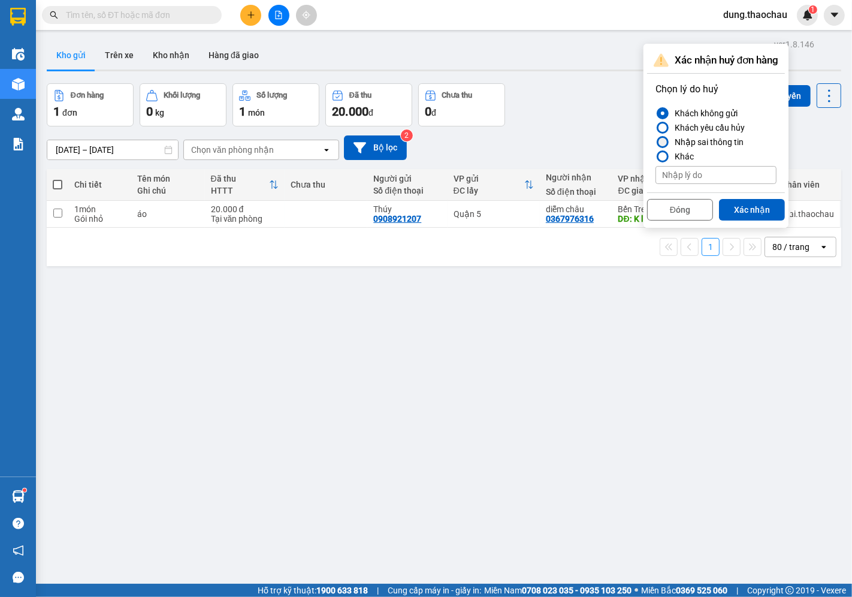
click at [698, 146] on div "Nhập sai thông tin" at bounding box center [707, 142] width 74 height 14
click at [656, 142] on input "Nhập sai thông tin" at bounding box center [656, 142] width 0 height 0
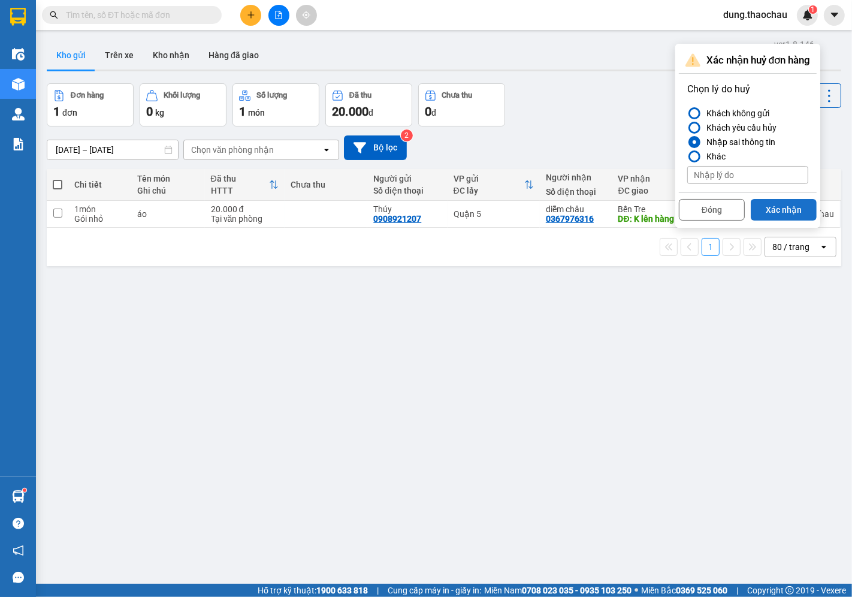
click at [776, 213] on button "Xác nhận" at bounding box center [784, 210] width 66 height 22
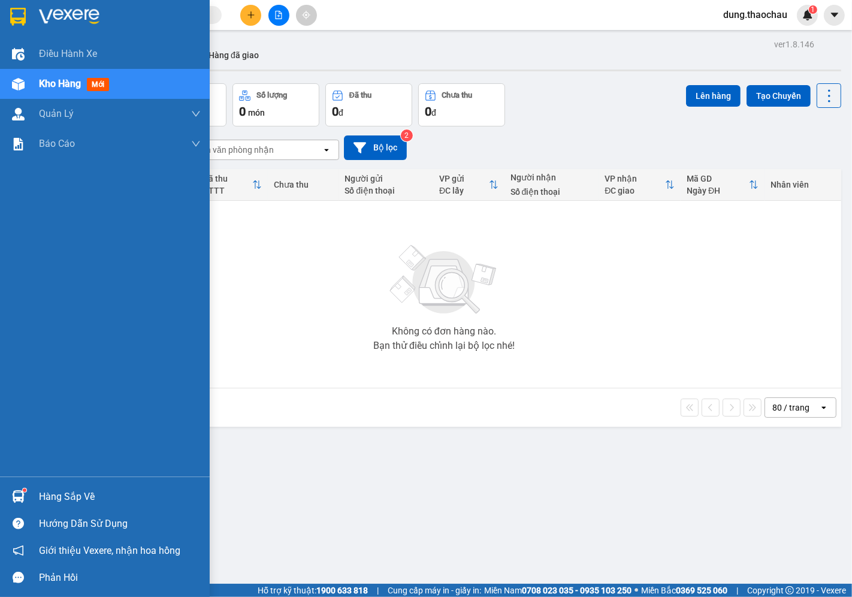
click at [14, 498] on img at bounding box center [18, 496] width 13 height 13
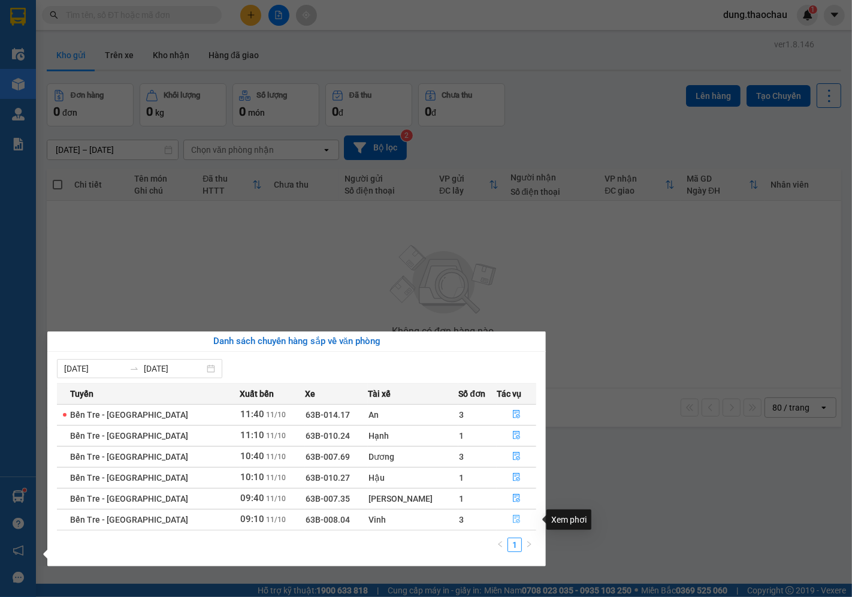
click at [510, 512] on button "button" at bounding box center [516, 519] width 39 height 19
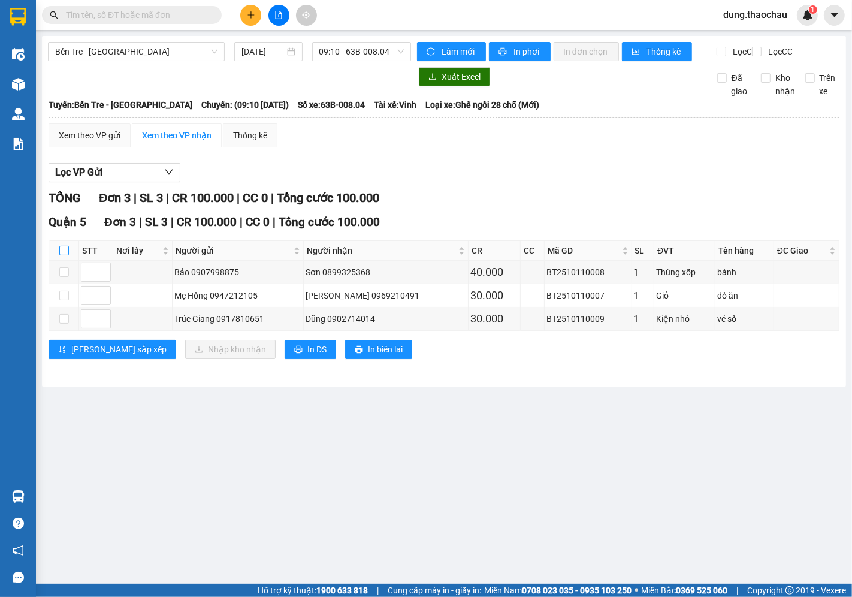
click at [63, 255] on input "checkbox" at bounding box center [64, 251] width 10 height 10
checkbox input "true"
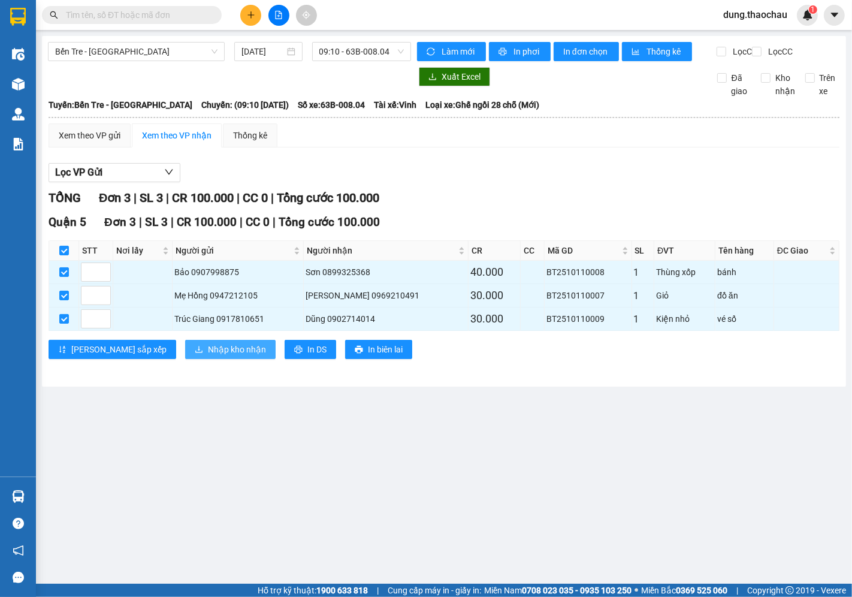
click at [208, 356] on span "Nhập kho nhận" at bounding box center [237, 349] width 58 height 13
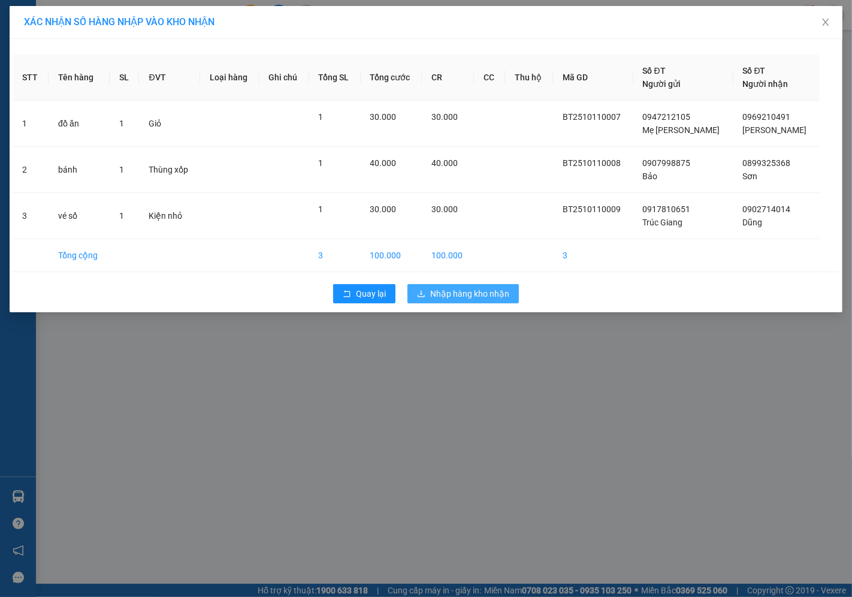
click at [448, 298] on span "Nhập hàng kho nhận" at bounding box center [469, 293] width 79 height 13
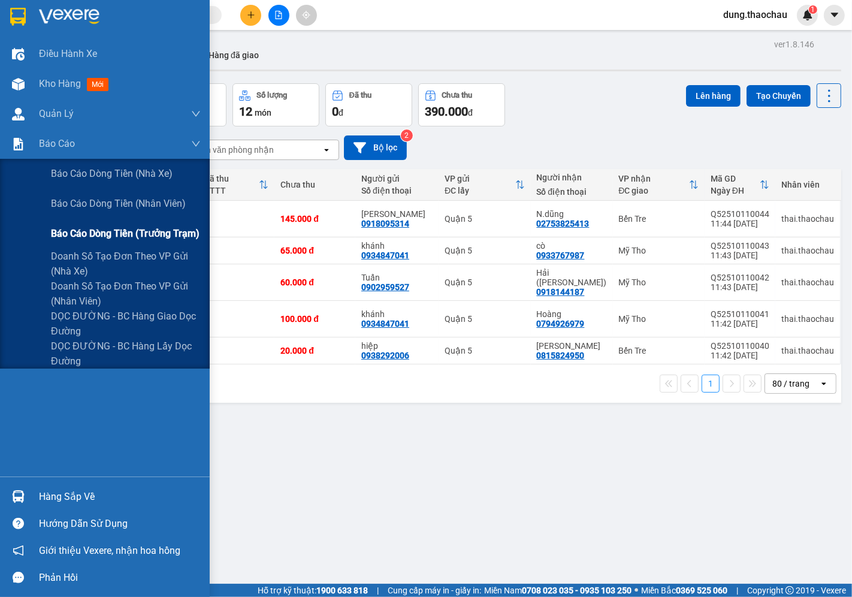
click at [90, 235] on span "Báo cáo dòng tiền (trưởng trạm)" at bounding box center [125, 233] width 149 height 15
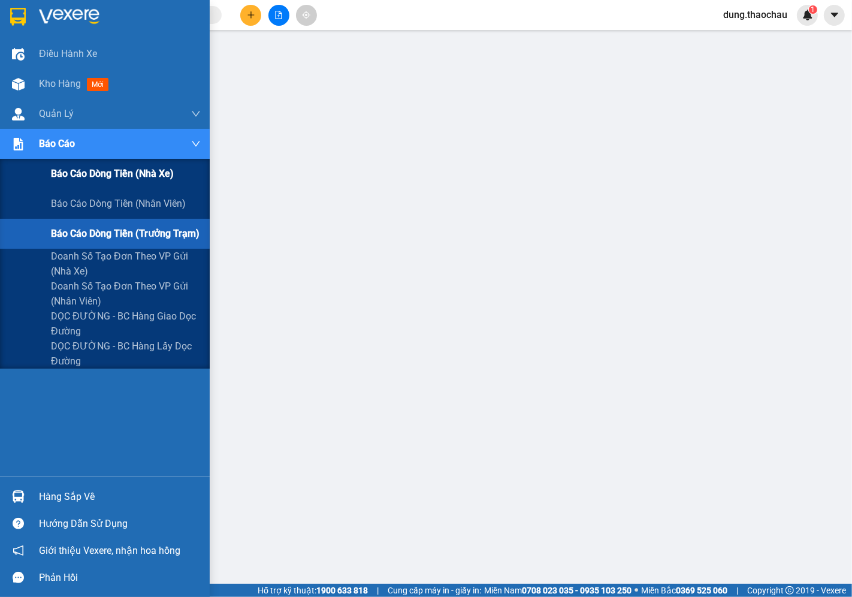
click at [101, 177] on span "Báo cáo dòng tiền (nhà xe)" at bounding box center [112, 173] width 123 height 15
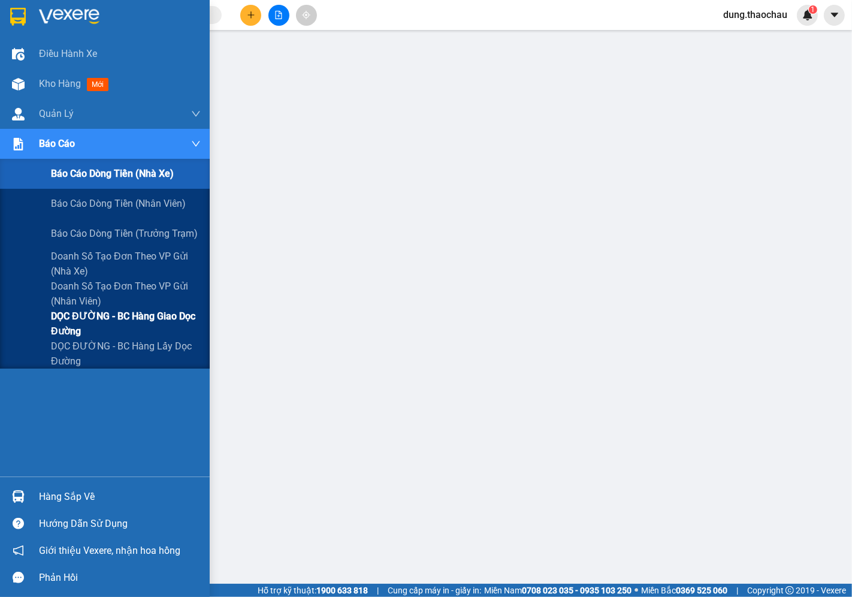
click at [82, 324] on span "DỌC ĐƯỜNG - BC hàng giao dọc đường" at bounding box center [126, 324] width 150 height 30
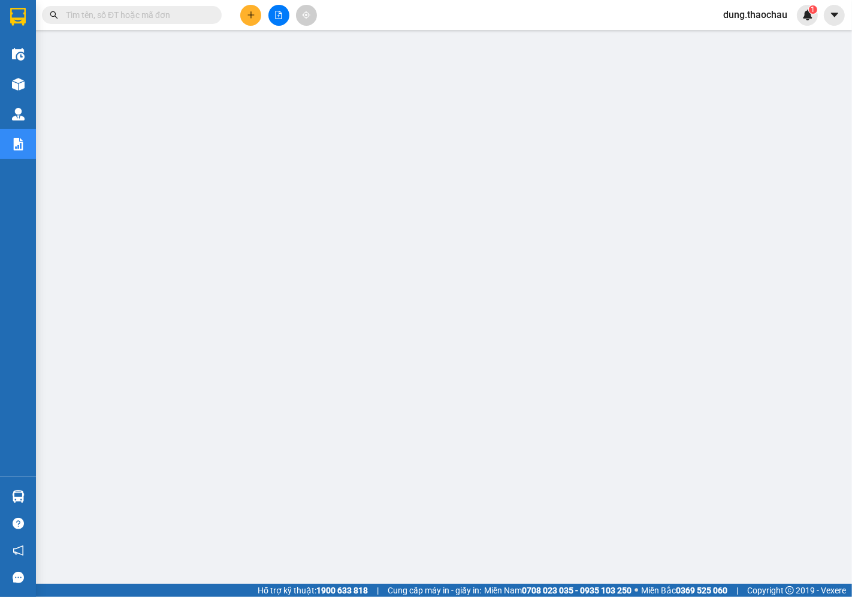
click at [113, 15] on input "text" at bounding box center [136, 14] width 141 height 13
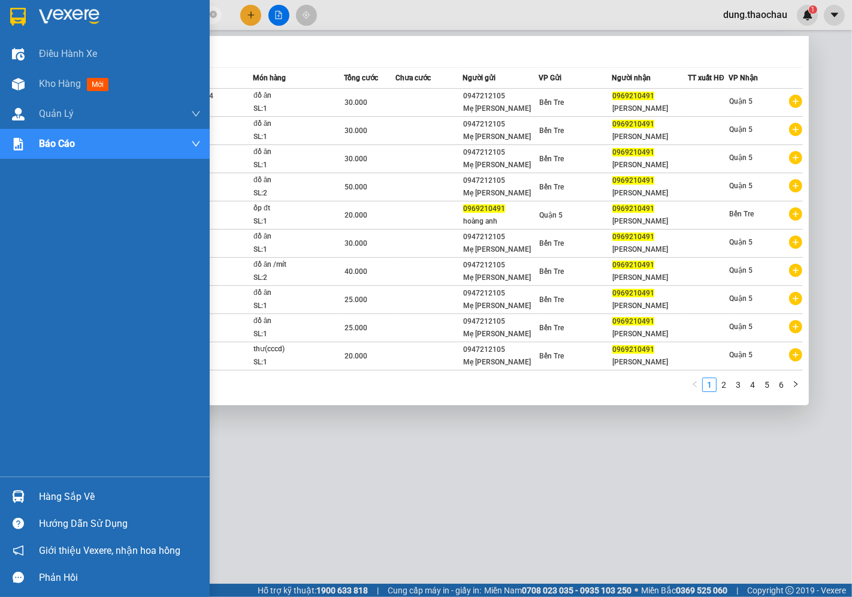
type input "0969210491"
click at [10, 493] on div at bounding box center [18, 496] width 21 height 21
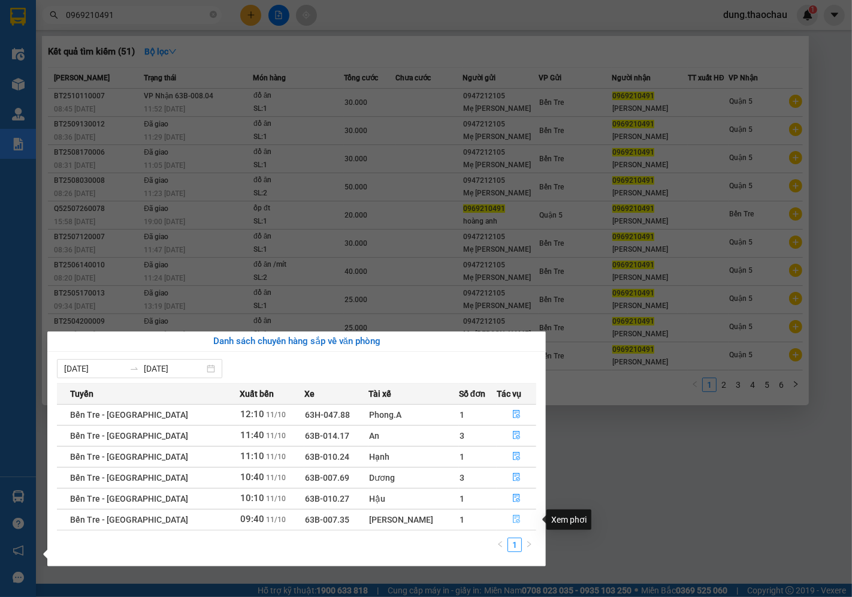
click at [512, 520] on icon "file-done" at bounding box center [516, 519] width 8 height 8
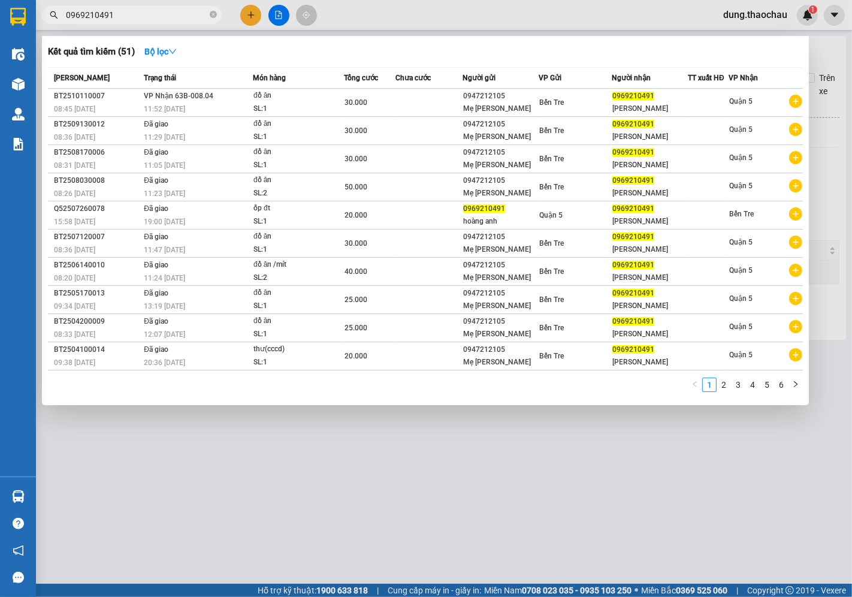
click at [453, 0] on div at bounding box center [426, 298] width 852 height 597
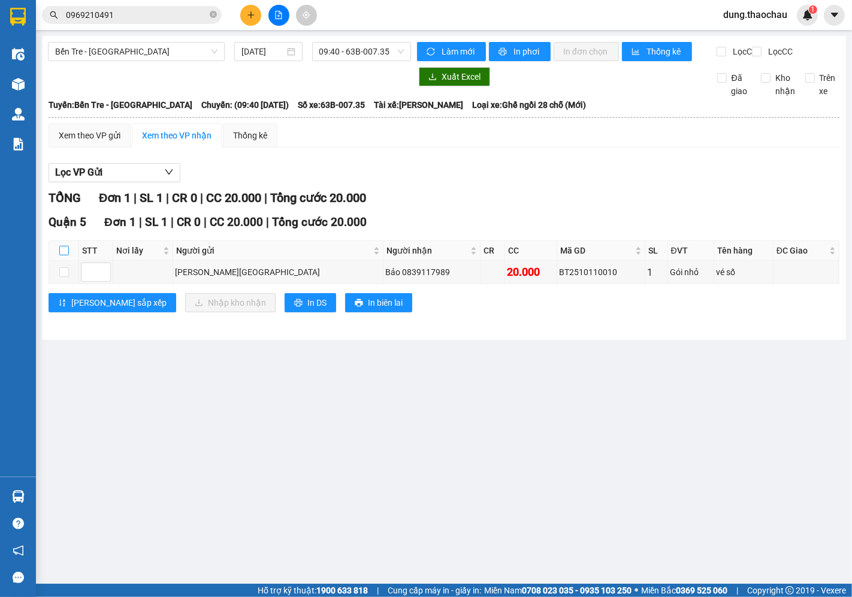
click at [60, 255] on input "checkbox" at bounding box center [64, 251] width 10 height 10
checkbox input "true"
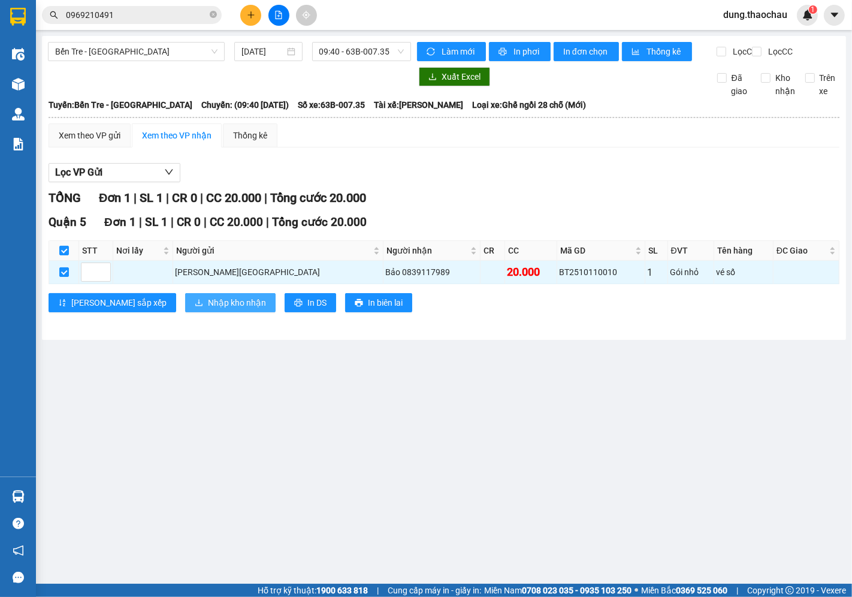
click at [208, 309] on span "Nhập kho nhận" at bounding box center [237, 302] width 58 height 13
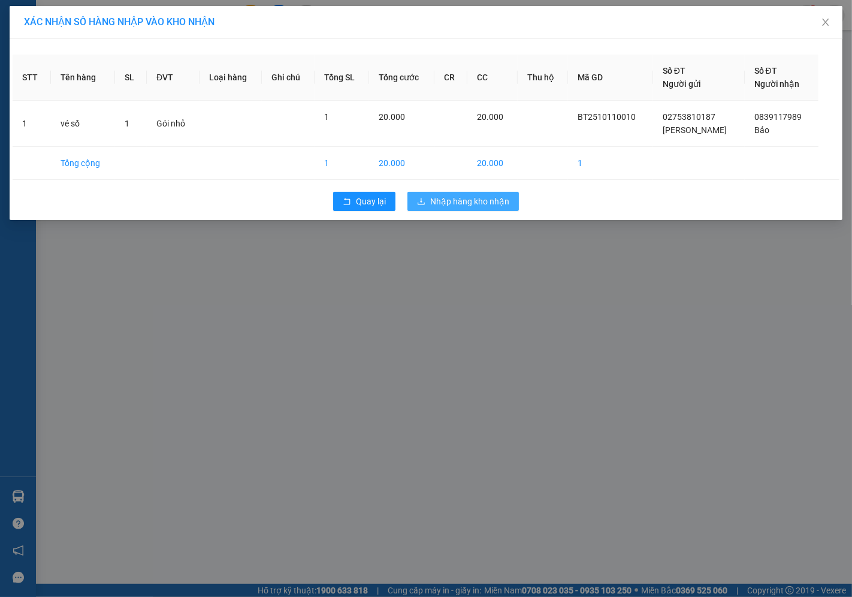
click at [451, 209] on button "Nhập hàng kho nhận" at bounding box center [463, 201] width 111 height 19
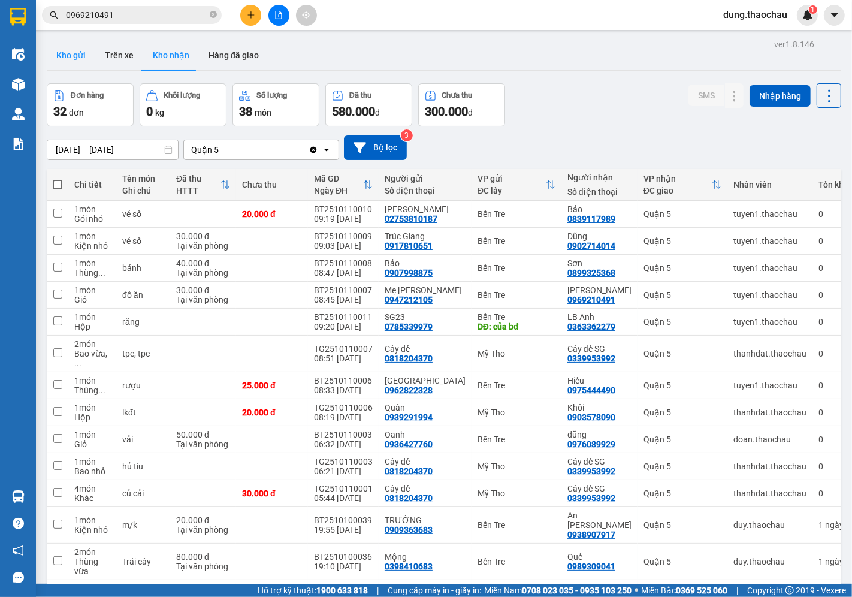
click at [73, 50] on button "Kho gửi" at bounding box center [71, 55] width 49 height 29
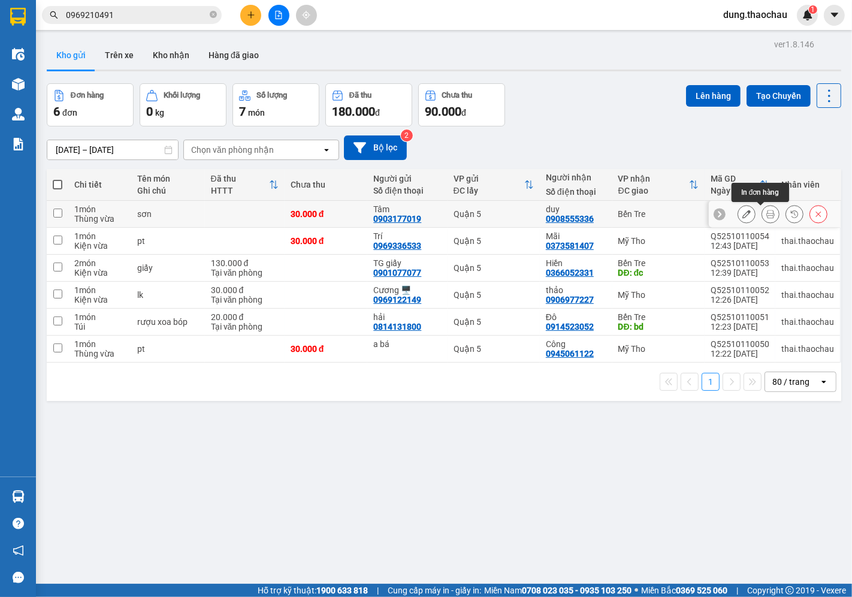
click at [767, 211] on icon at bounding box center [771, 214] width 8 height 8
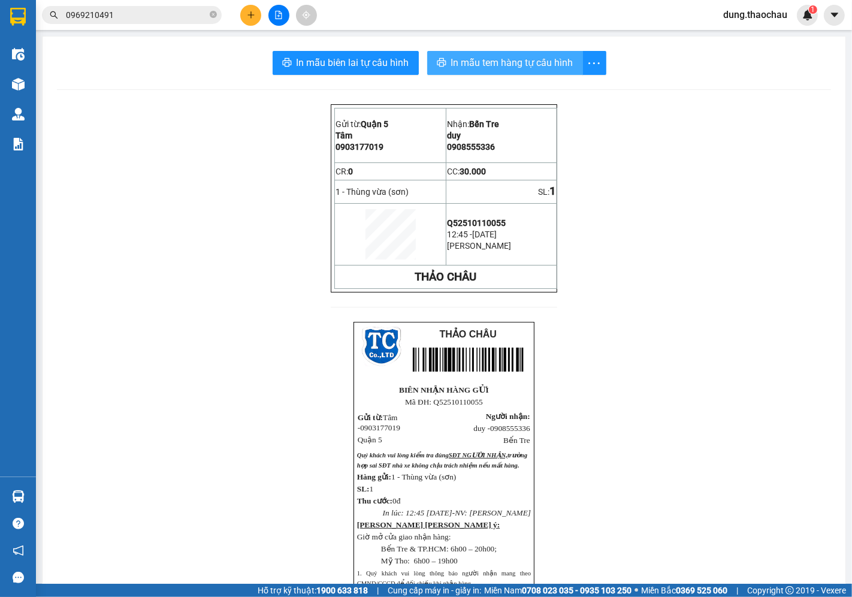
click at [469, 66] on span "In mẫu tem hàng tự cấu hình" at bounding box center [512, 62] width 122 height 15
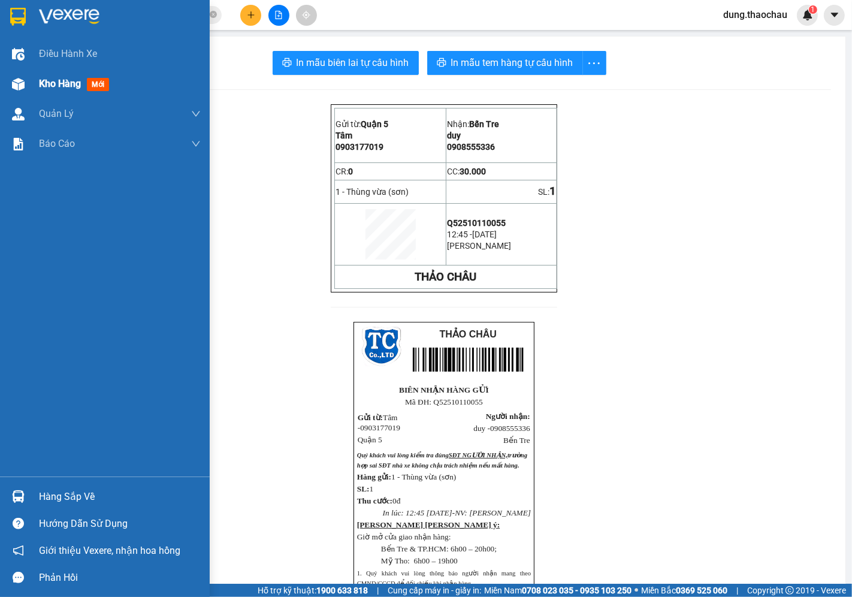
click at [52, 82] on span "Kho hàng" at bounding box center [60, 83] width 42 height 11
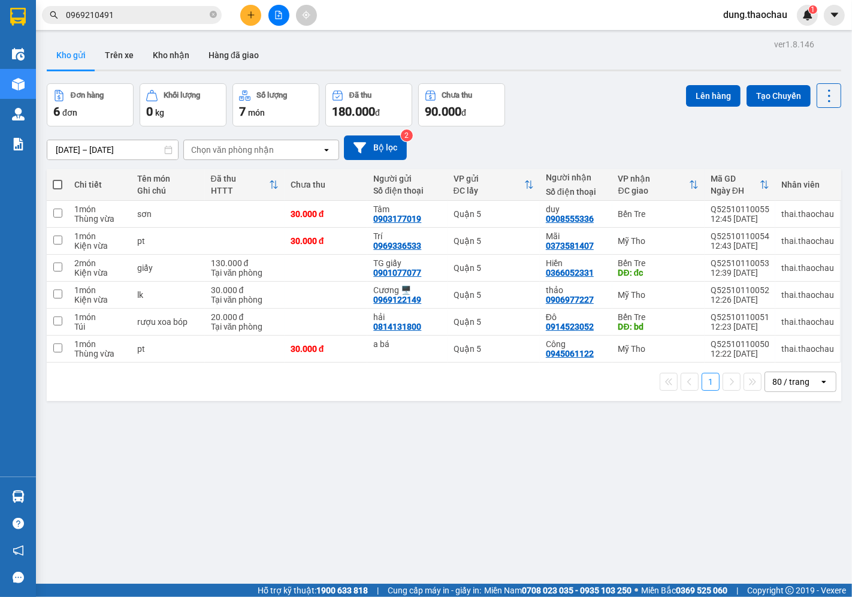
click at [55, 182] on span at bounding box center [58, 185] width 10 height 10
click at [58, 179] on input "checkbox" at bounding box center [58, 179] width 0 height 0
checkbox input "true"
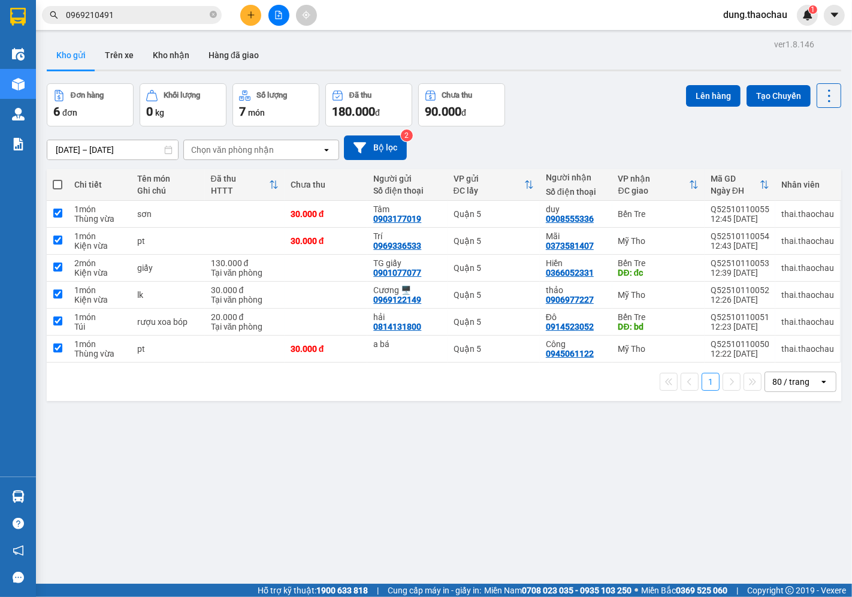
checkbox input "true"
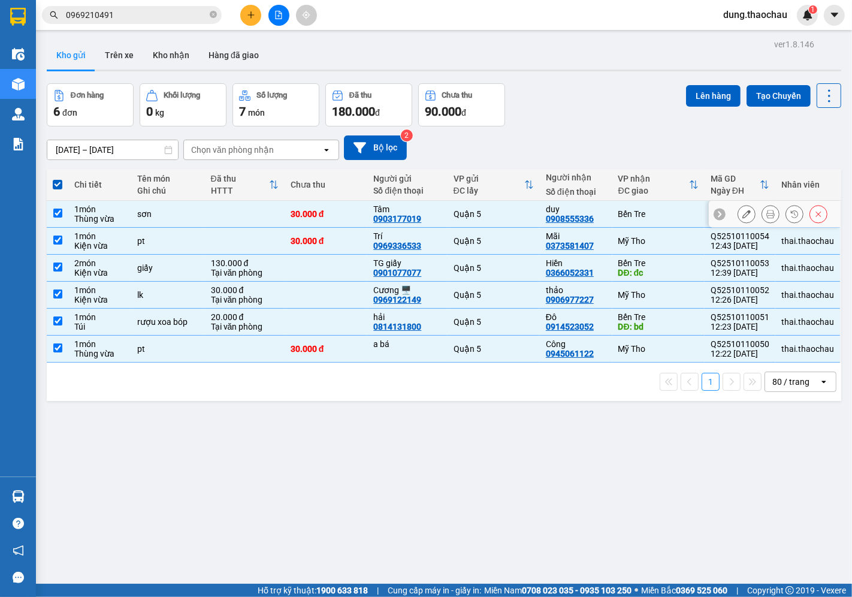
click at [64, 217] on td at bounding box center [58, 214] width 22 height 27
checkbox input "false"
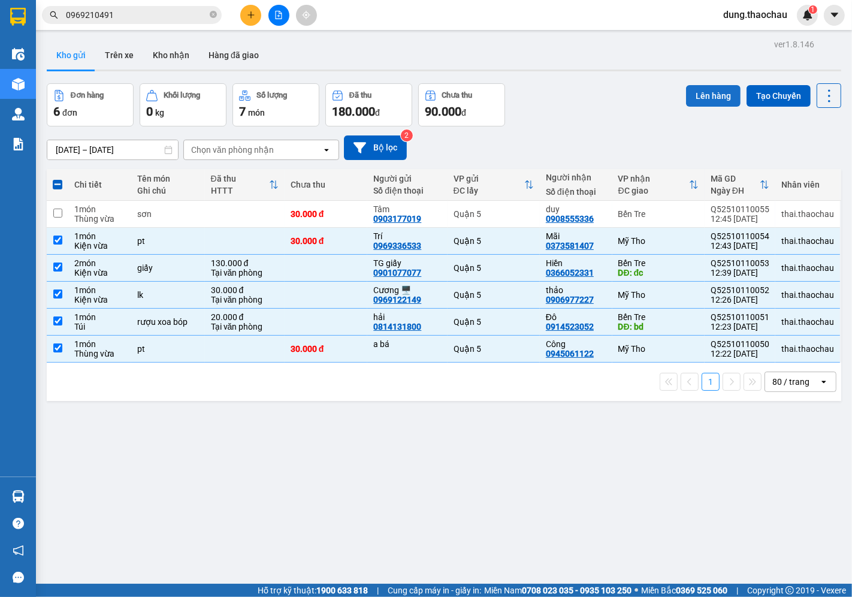
click at [696, 97] on button "Lên hàng" at bounding box center [713, 96] width 55 height 22
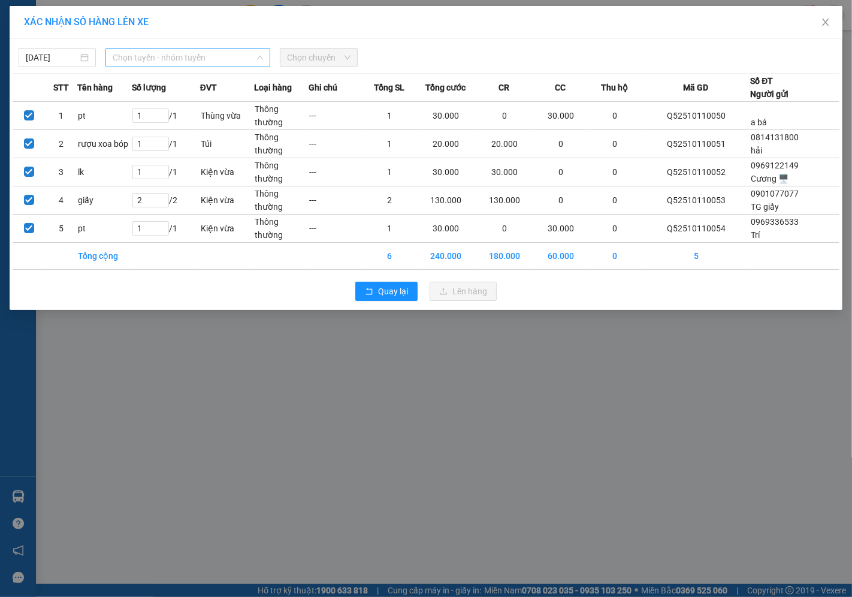
click at [174, 57] on span "Chọn tuyến - nhóm tuyến" at bounding box center [188, 58] width 150 height 18
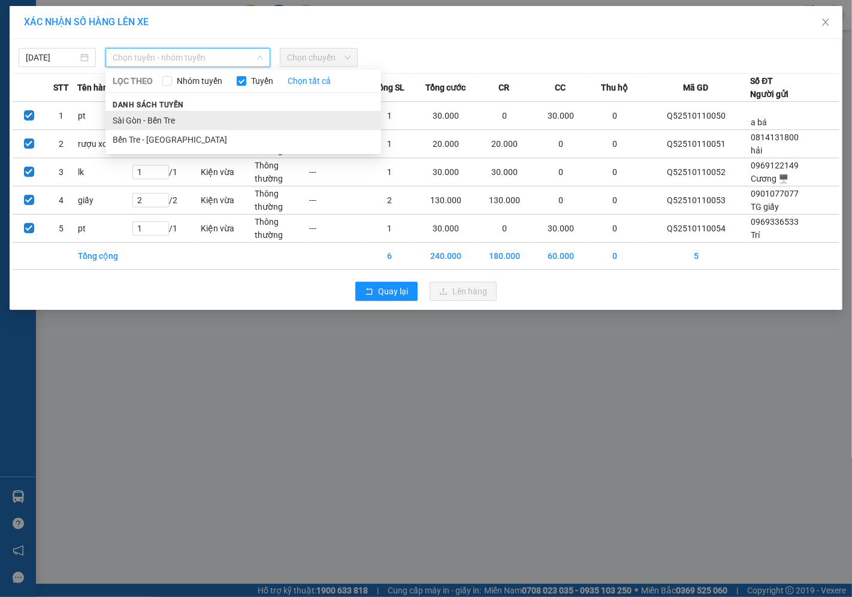
click at [149, 123] on li "Sài Gòn - Bến Tre" at bounding box center [243, 120] width 276 height 19
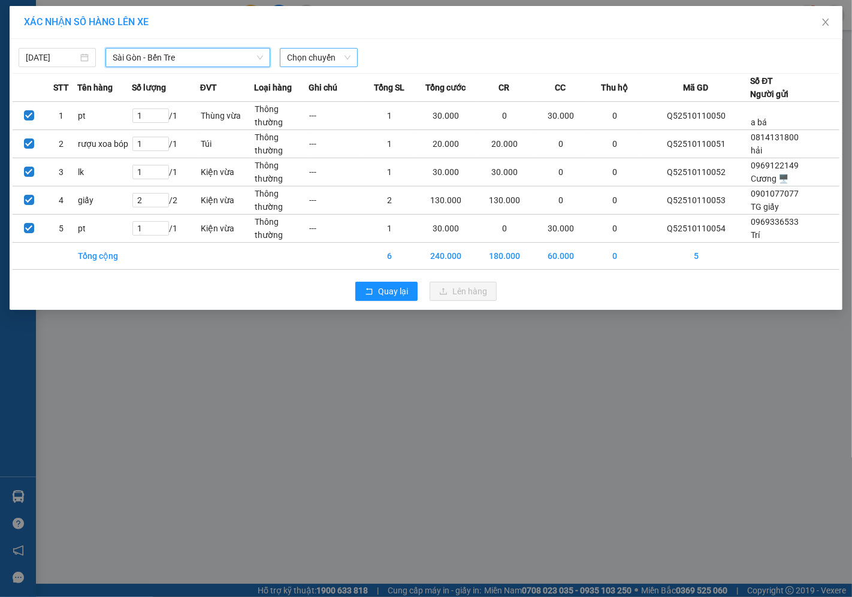
click at [314, 56] on span "Chọn chuyến" at bounding box center [318, 58] width 63 height 18
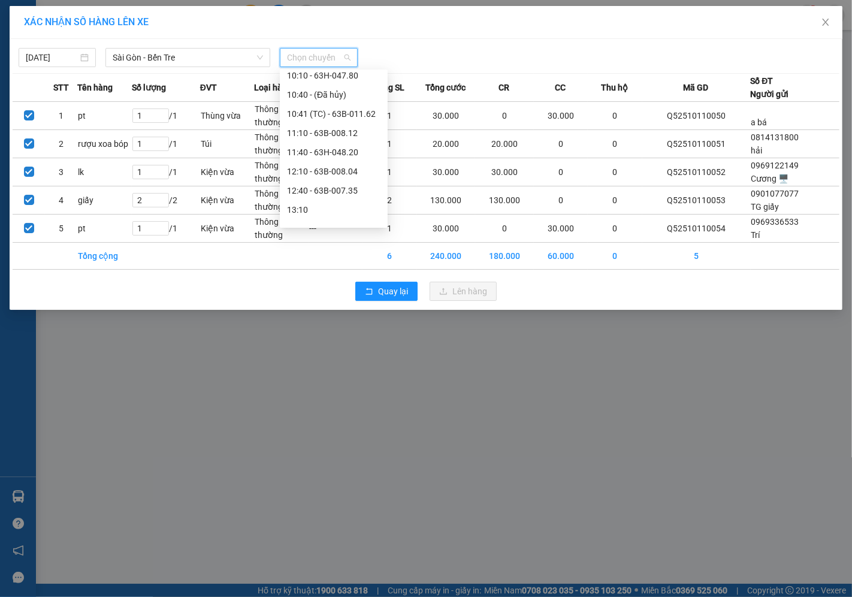
scroll to position [266, 0]
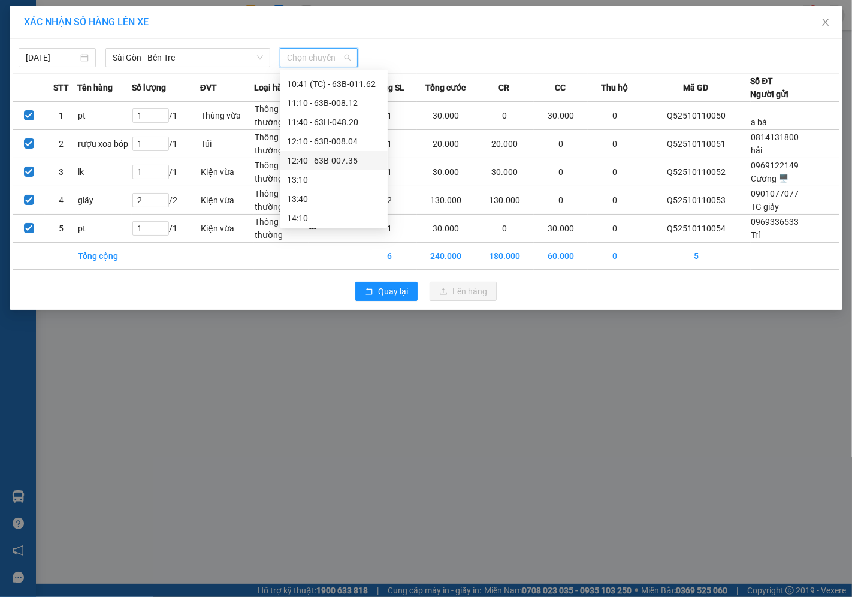
click at [312, 162] on div "12:40 - 63B-007.35" at bounding box center [334, 160] width 94 height 13
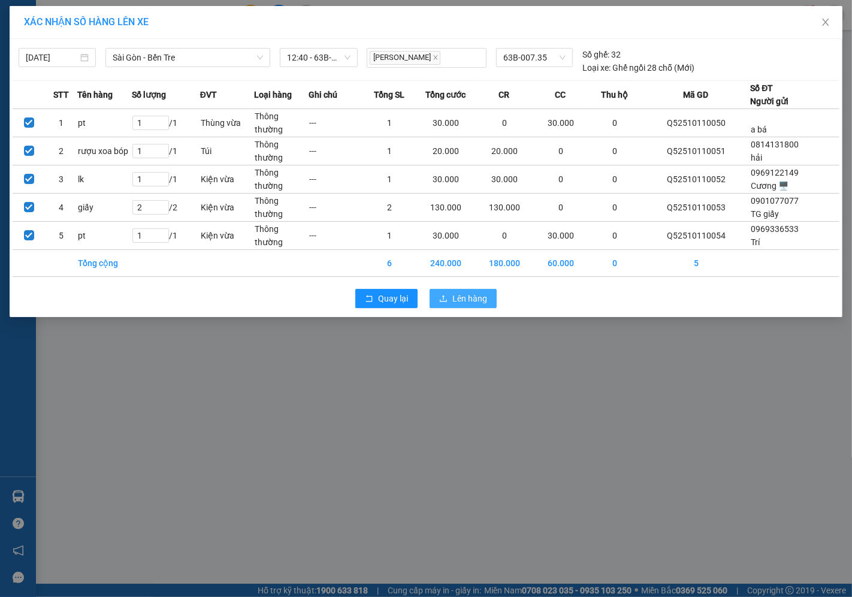
click at [471, 303] on span "Lên hàng" at bounding box center [470, 298] width 35 height 13
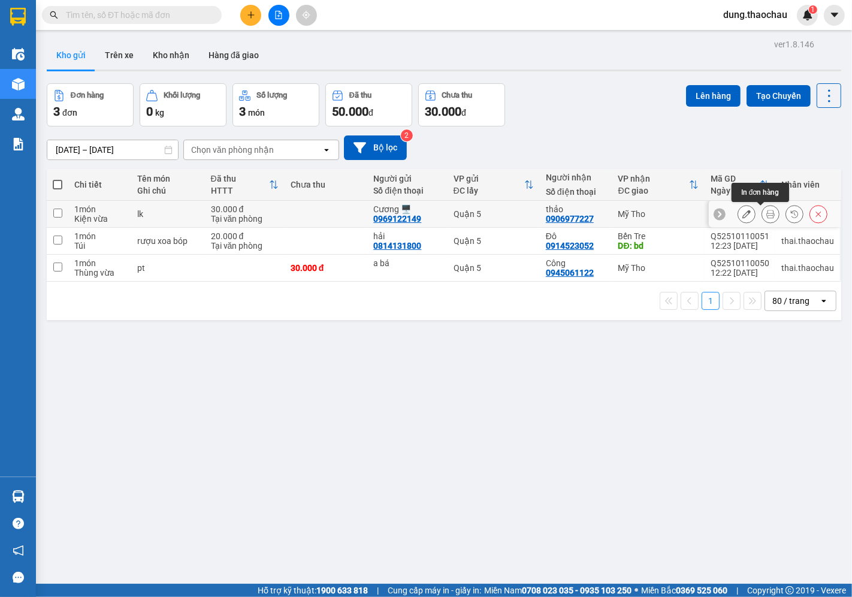
click at [767, 213] on icon at bounding box center [771, 214] width 8 height 8
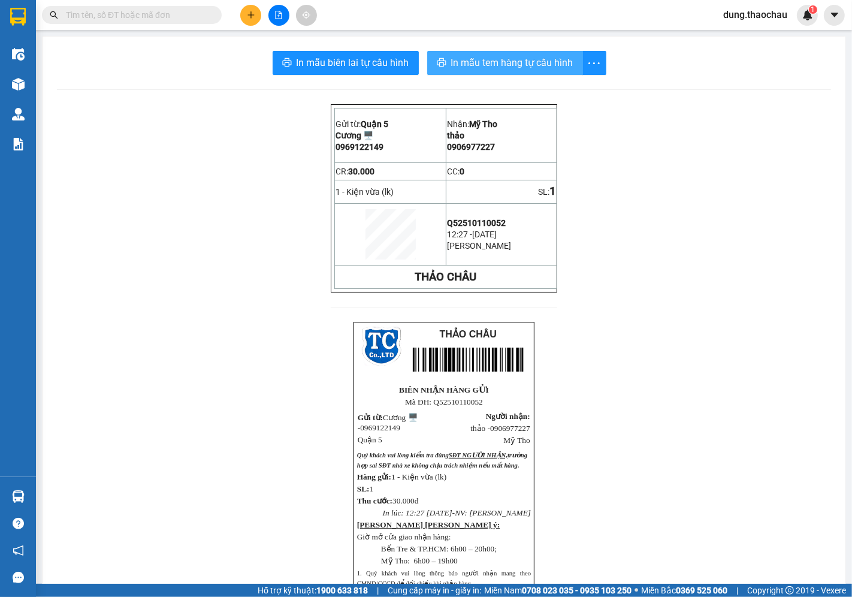
click at [511, 66] on span "In mẫu tem hàng tự cấu hình" at bounding box center [512, 62] width 122 height 15
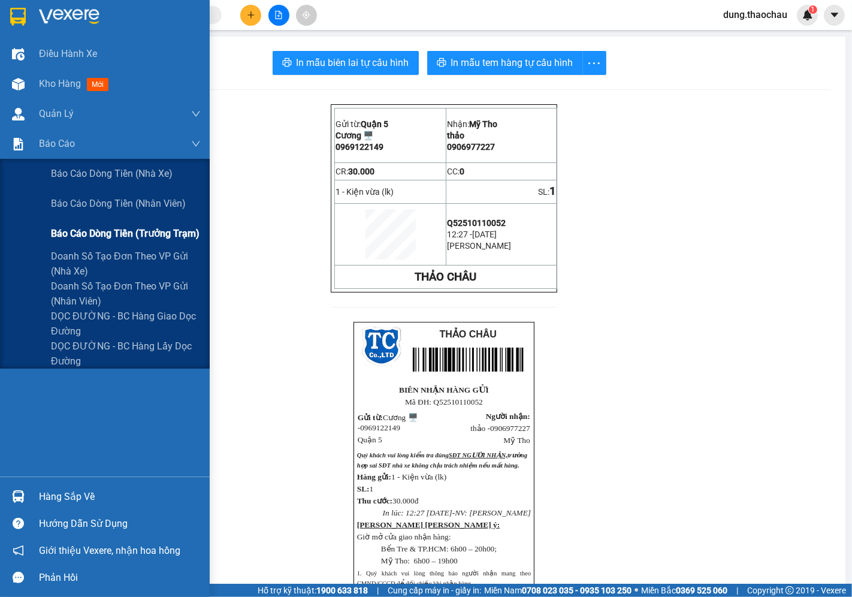
click at [93, 233] on span "Báo cáo dòng tiền (trưởng trạm)" at bounding box center [125, 233] width 149 height 15
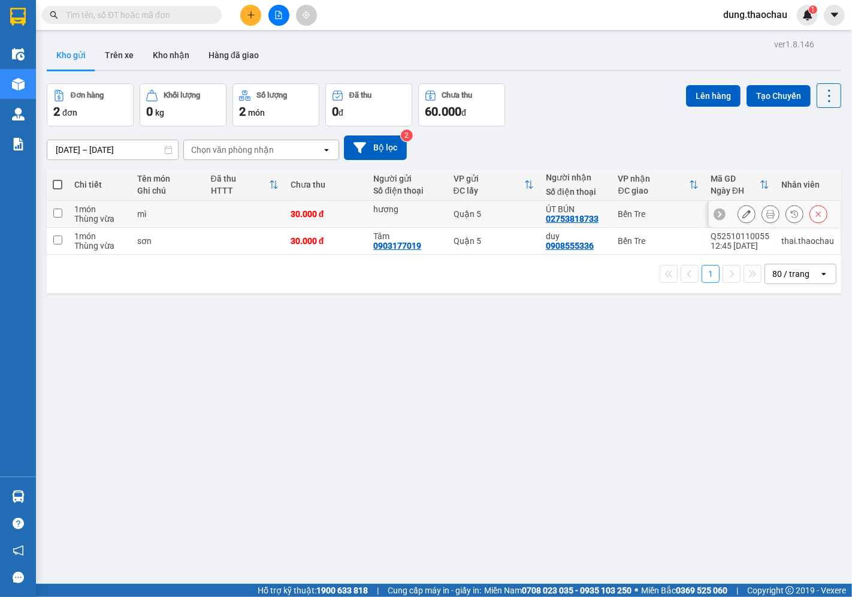
click at [762, 218] on button at bounding box center [770, 214] width 17 height 21
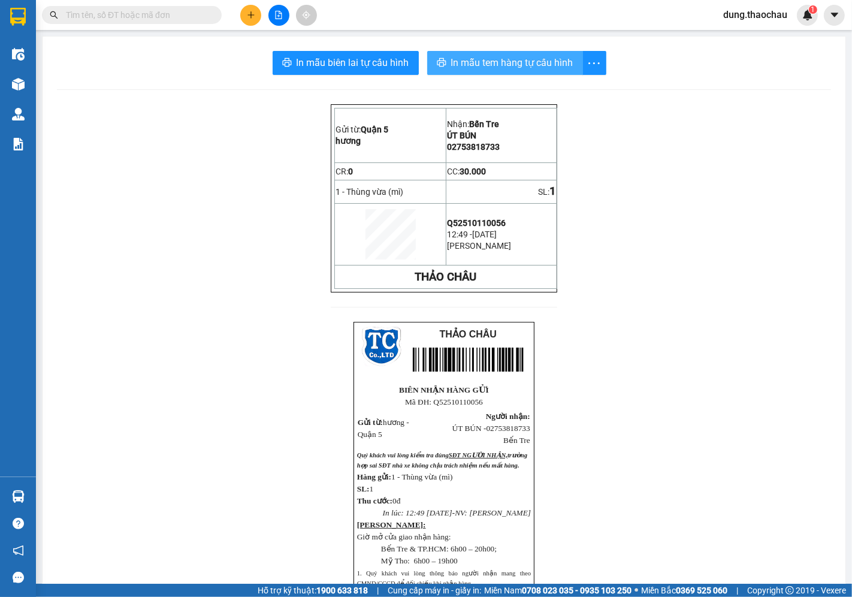
click at [471, 56] on span "In mẫu tem hàng tự cấu hình" at bounding box center [512, 62] width 122 height 15
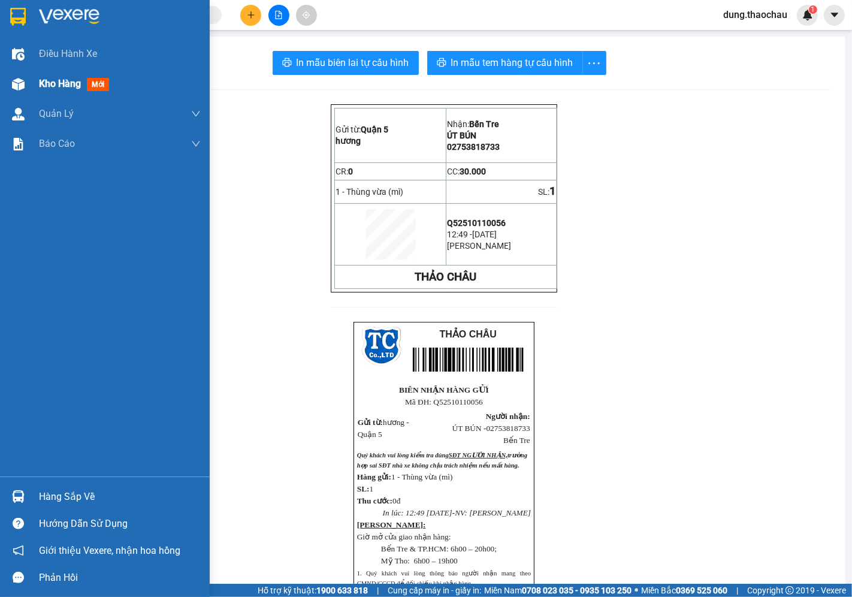
click at [50, 82] on span "Kho hàng" at bounding box center [60, 83] width 42 height 11
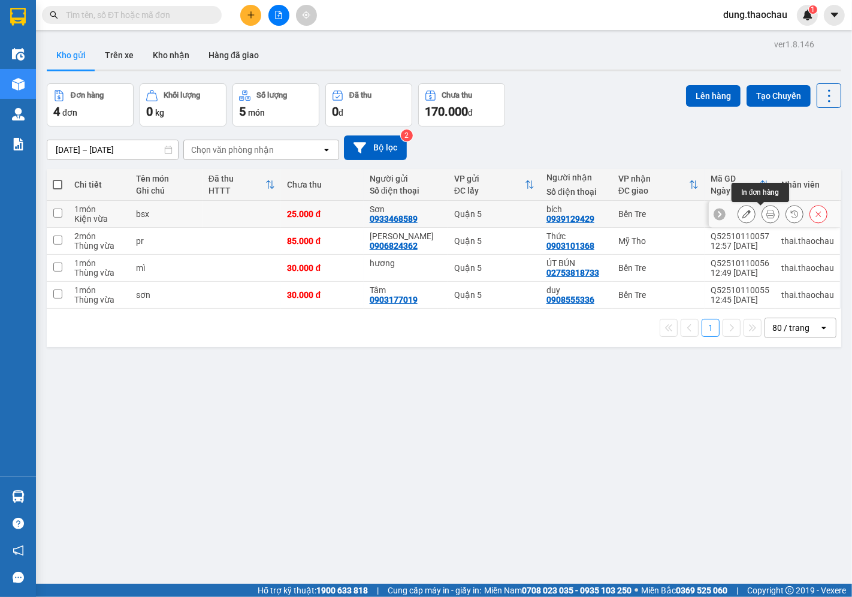
click at [762, 215] on button at bounding box center [770, 214] width 17 height 21
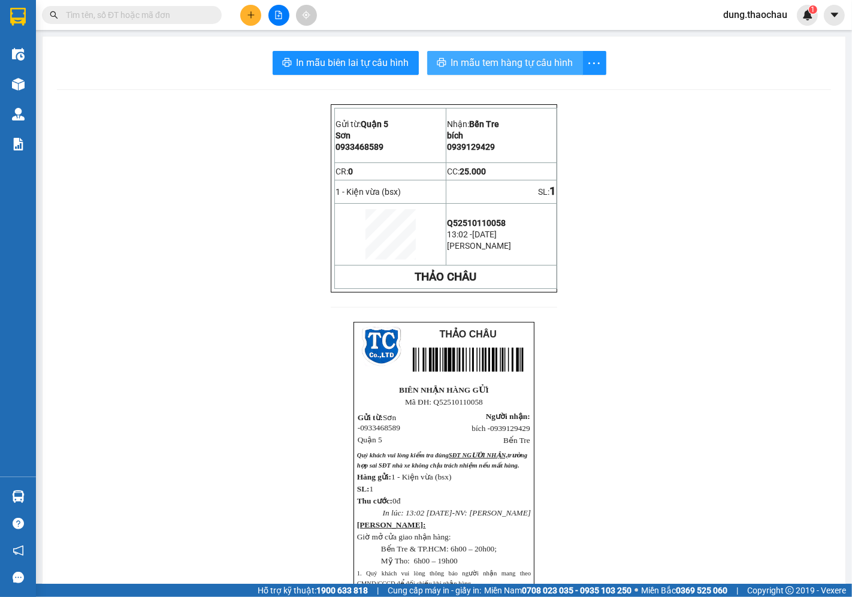
click at [487, 57] on span "In mẫu tem hàng tự cấu hình" at bounding box center [512, 62] width 122 height 15
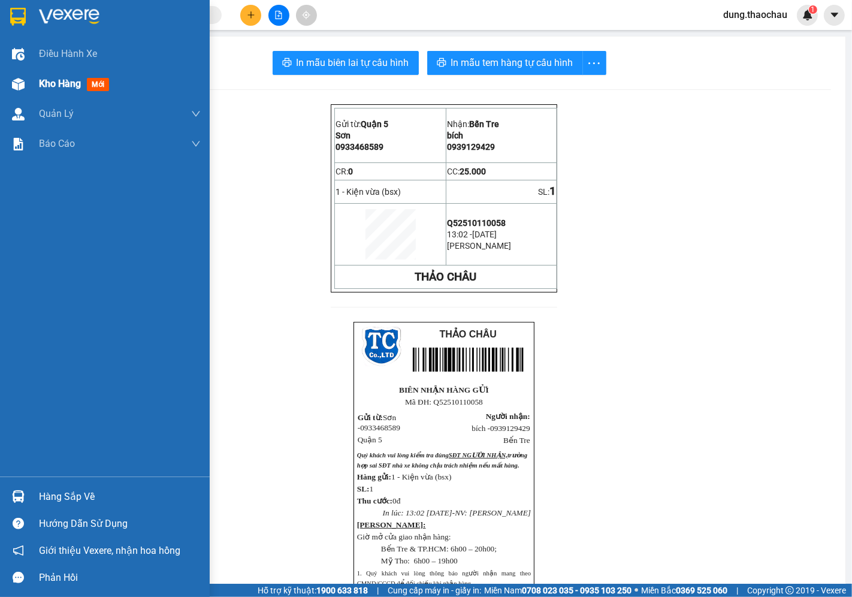
drag, startPoint x: 59, startPoint y: 88, endPoint x: 49, endPoint y: 87, distance: 9.7
click at [58, 88] on span "Kho hàng" at bounding box center [60, 83] width 42 height 11
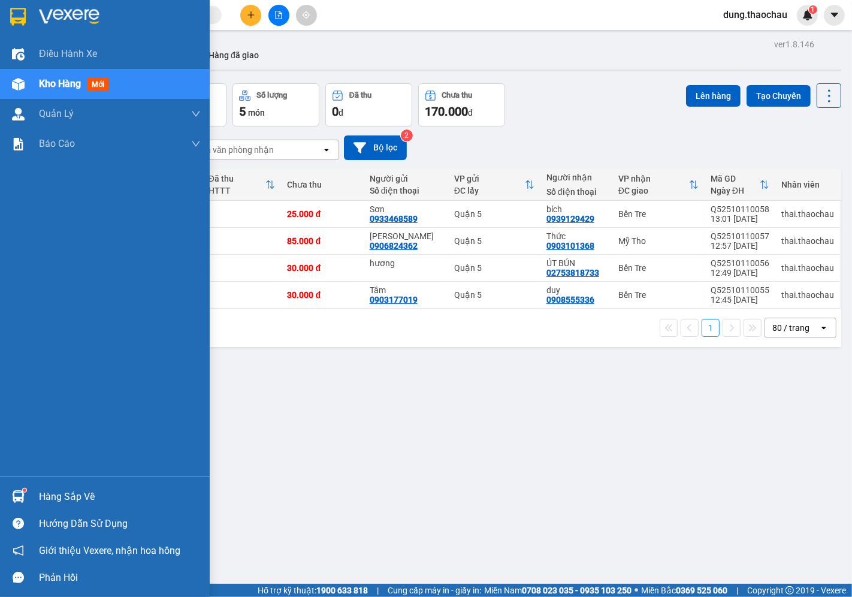
click at [67, 80] on span "Kho hàng" at bounding box center [60, 83] width 42 height 11
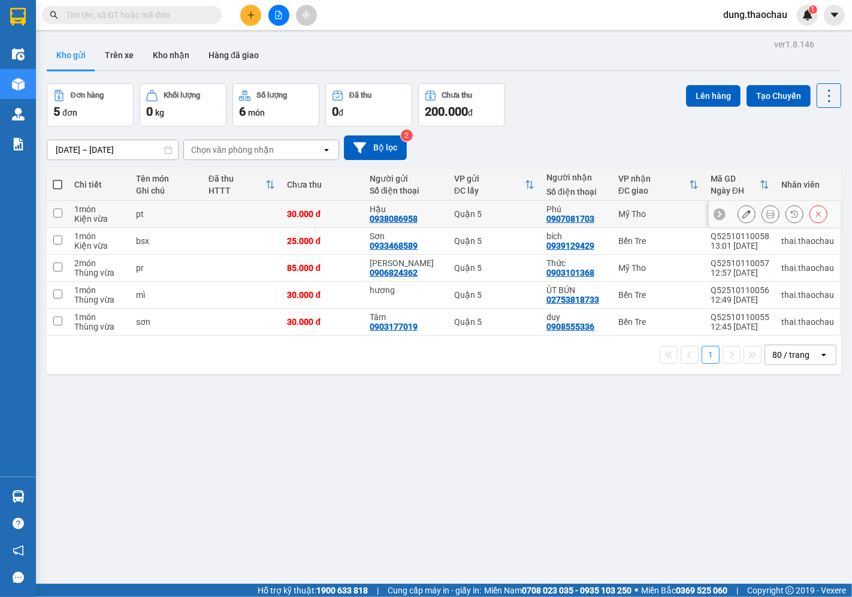
click at [767, 216] on icon at bounding box center [771, 214] width 8 height 8
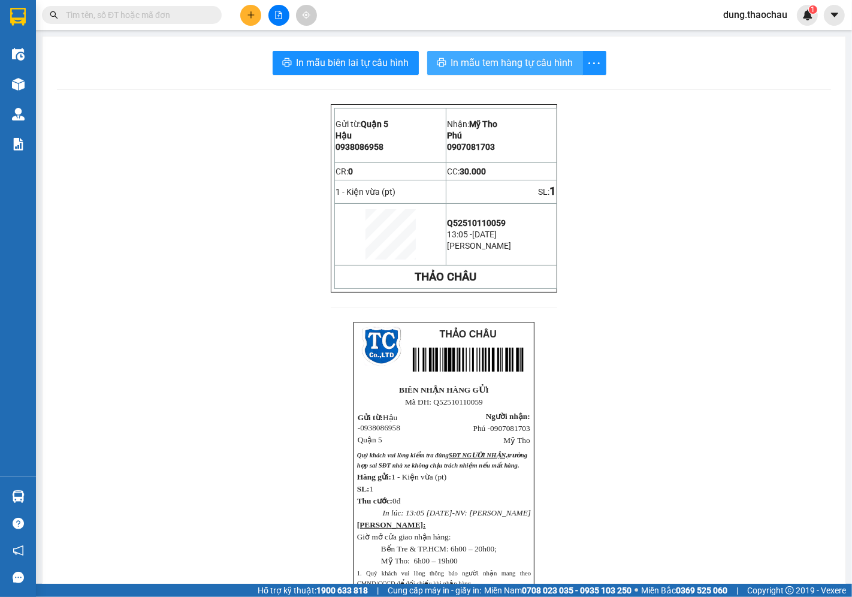
click at [505, 67] on span "In mẫu tem hàng tự cấu hình" at bounding box center [512, 62] width 122 height 15
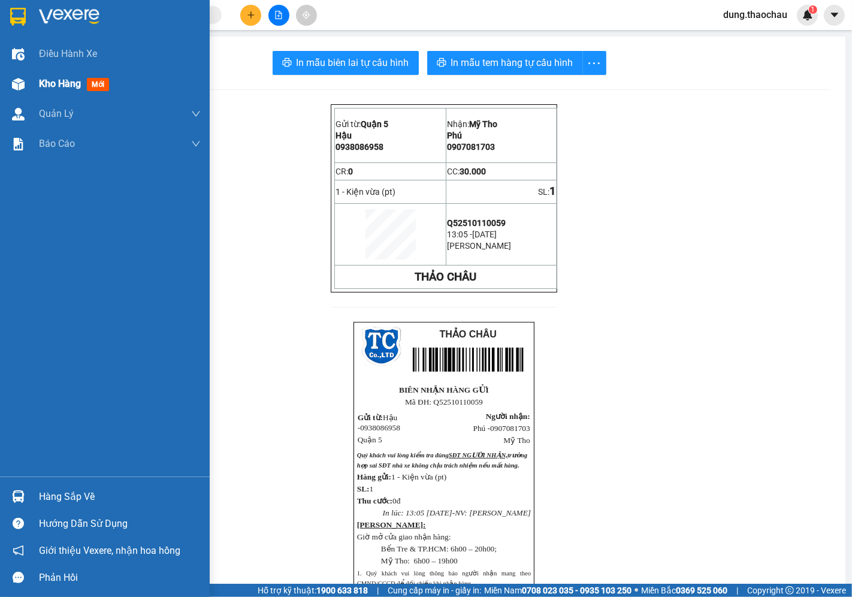
click at [58, 84] on span "Kho hàng" at bounding box center [60, 83] width 42 height 11
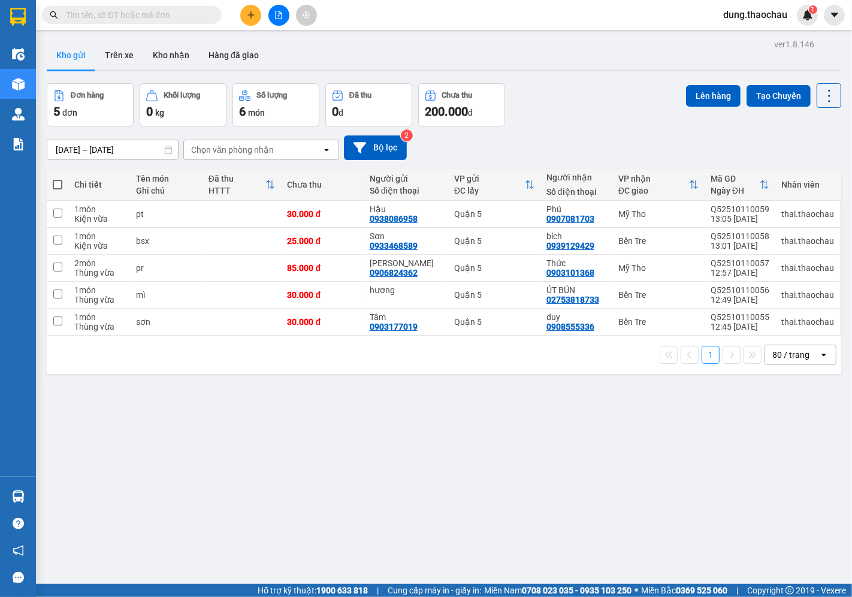
click at [58, 182] on span at bounding box center [58, 185] width 10 height 10
click at [58, 179] on input "checkbox" at bounding box center [58, 179] width 0 height 0
checkbox input "true"
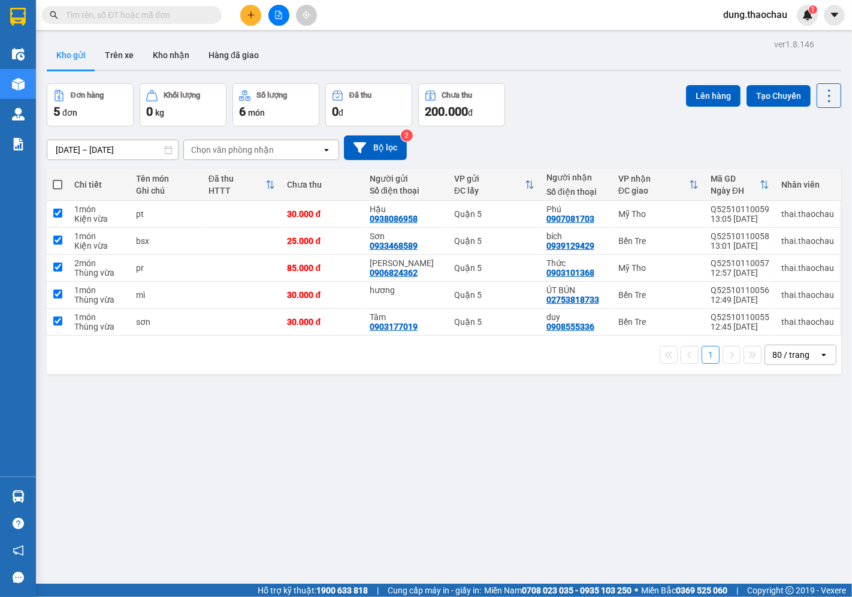
checkbox input "true"
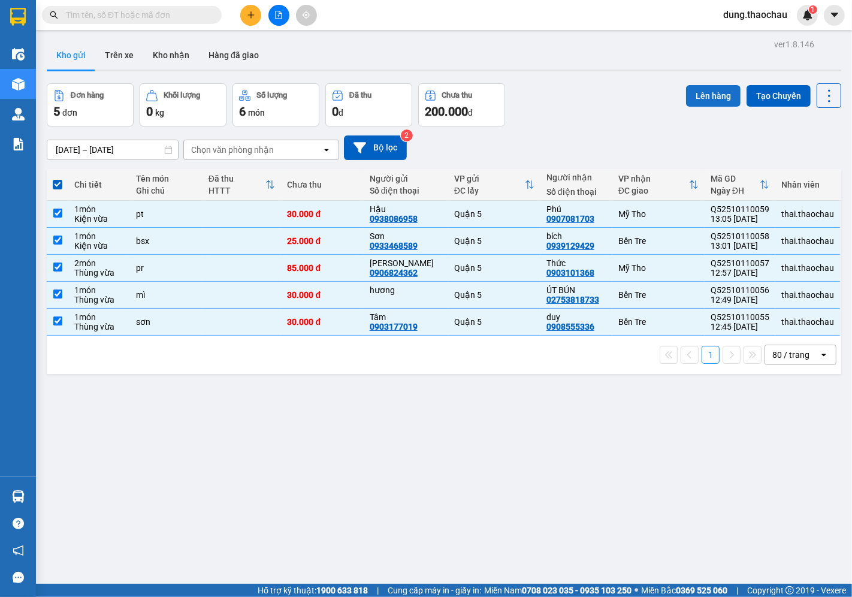
click at [715, 92] on button "Lên hàng" at bounding box center [713, 96] width 55 height 22
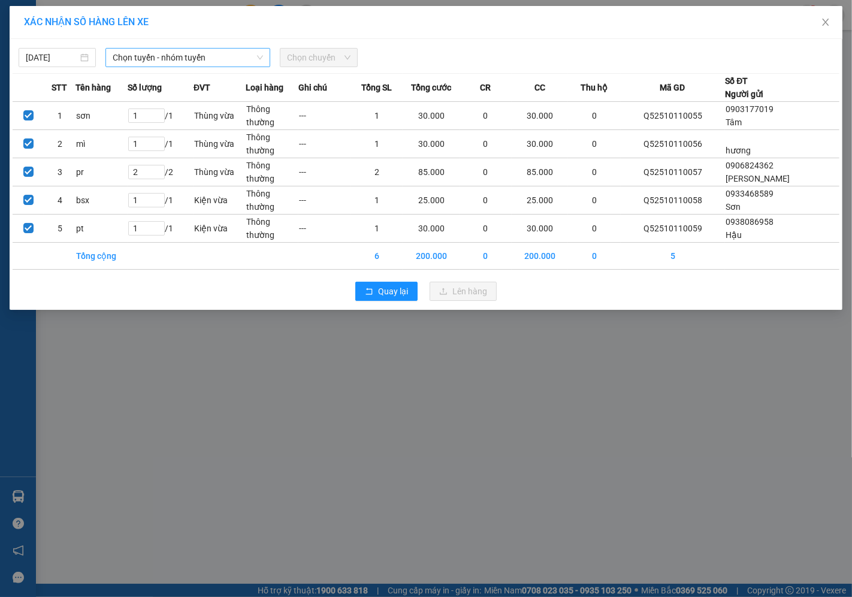
click at [132, 54] on span "Chọn tuyến - nhóm tuyến" at bounding box center [188, 58] width 150 height 18
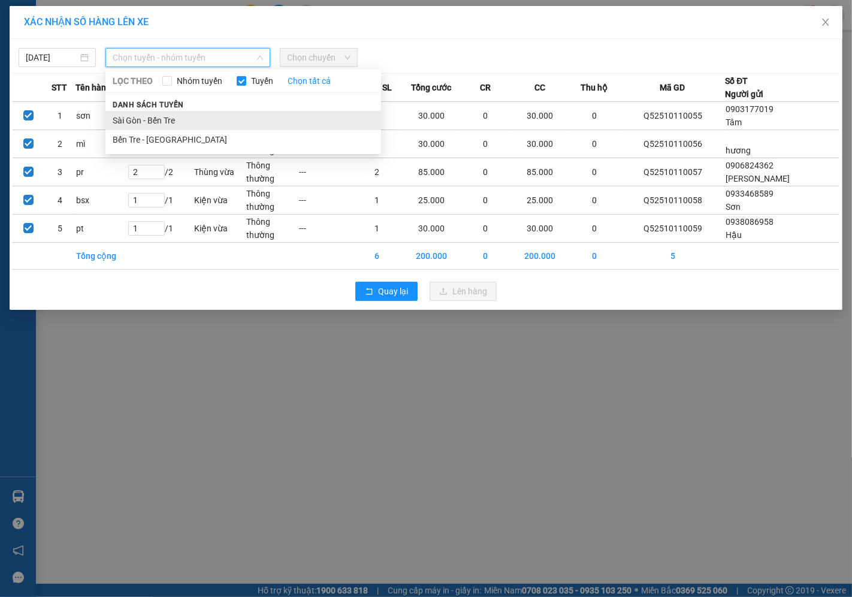
click at [144, 126] on li "Sài Gòn - Bến Tre" at bounding box center [243, 120] width 276 height 19
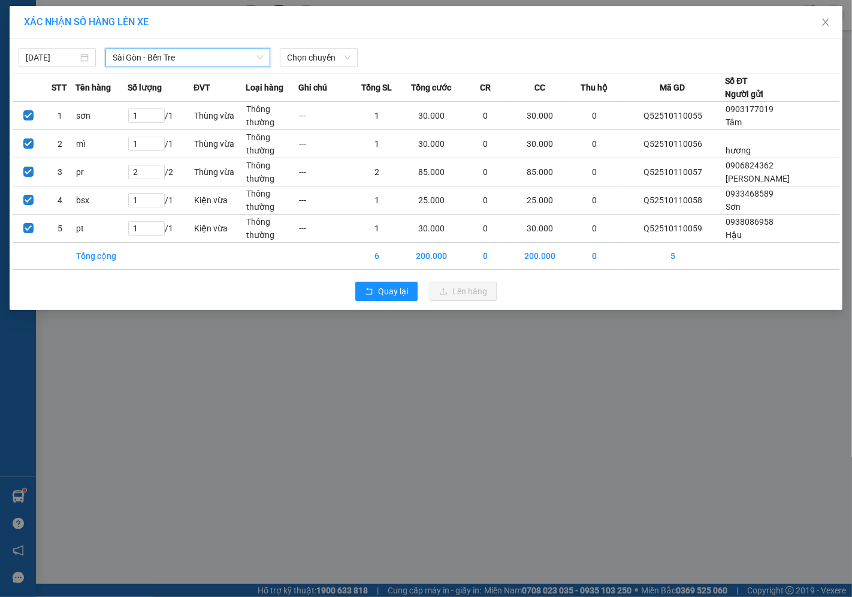
click at [164, 61] on span "Sài Gòn - Bến Tre" at bounding box center [188, 58] width 150 height 18
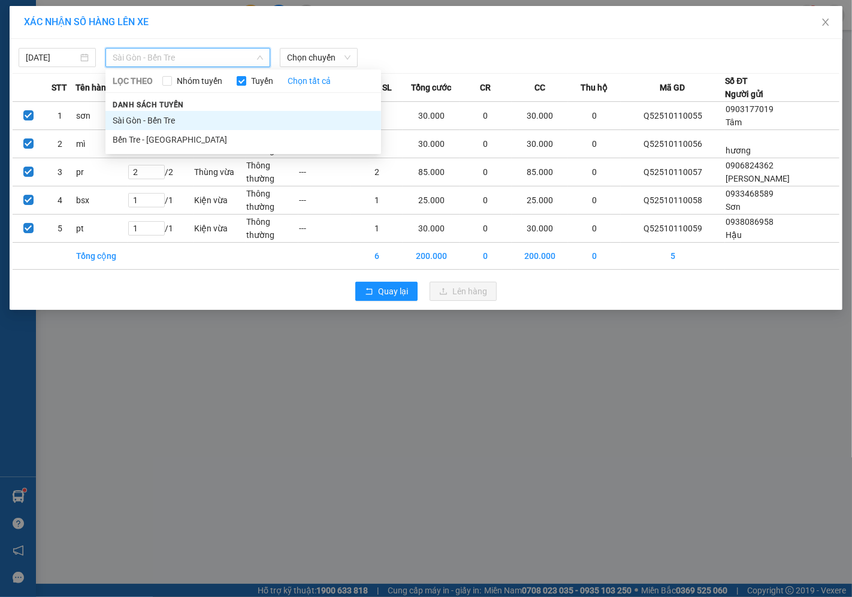
click at [141, 125] on li "Sài Gòn - Bến Tre" at bounding box center [243, 120] width 276 height 19
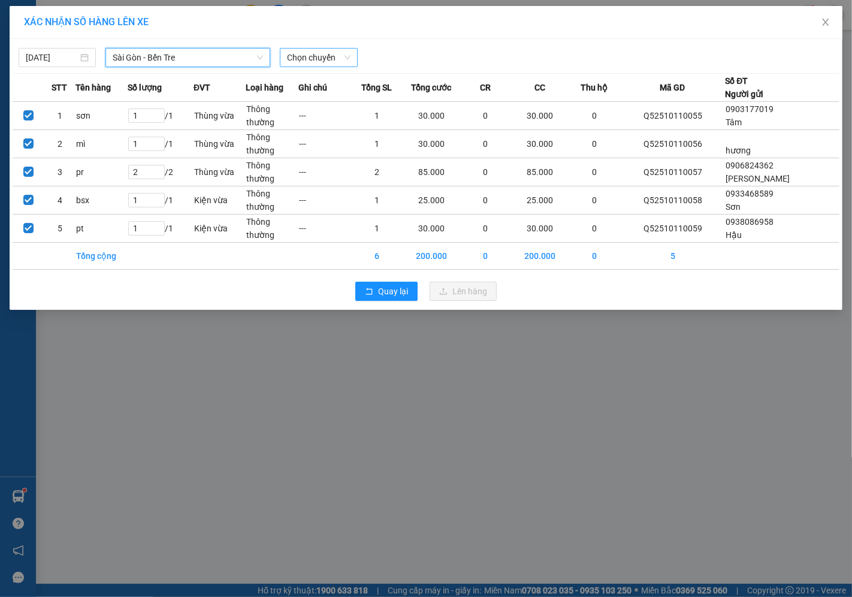
click at [304, 53] on span "Chọn chuyến" at bounding box center [318, 58] width 63 height 18
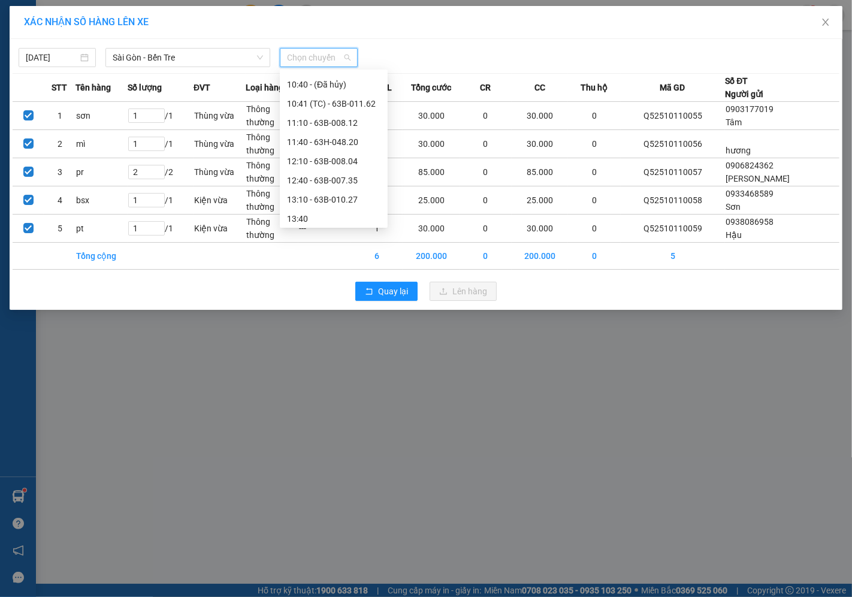
scroll to position [266, 0]
click at [316, 182] on div "13:10 - 63B-010.27" at bounding box center [334, 179] width 94 height 13
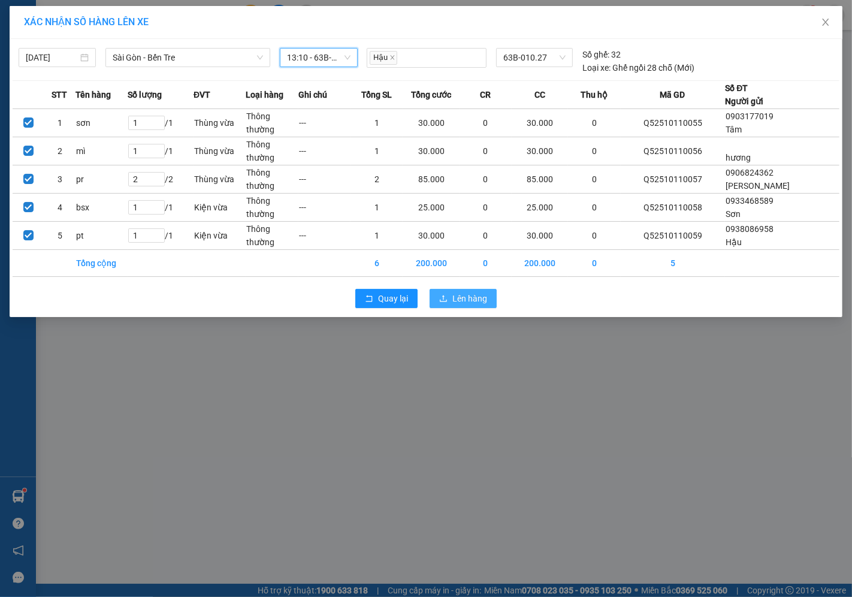
click at [457, 301] on span "Lên hàng" at bounding box center [470, 298] width 35 height 13
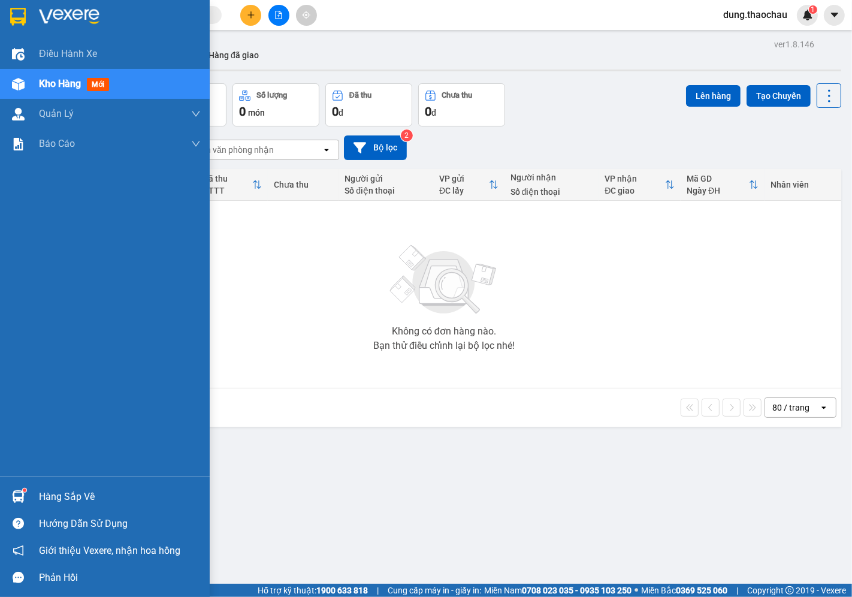
click at [20, 498] on img at bounding box center [18, 496] width 13 height 13
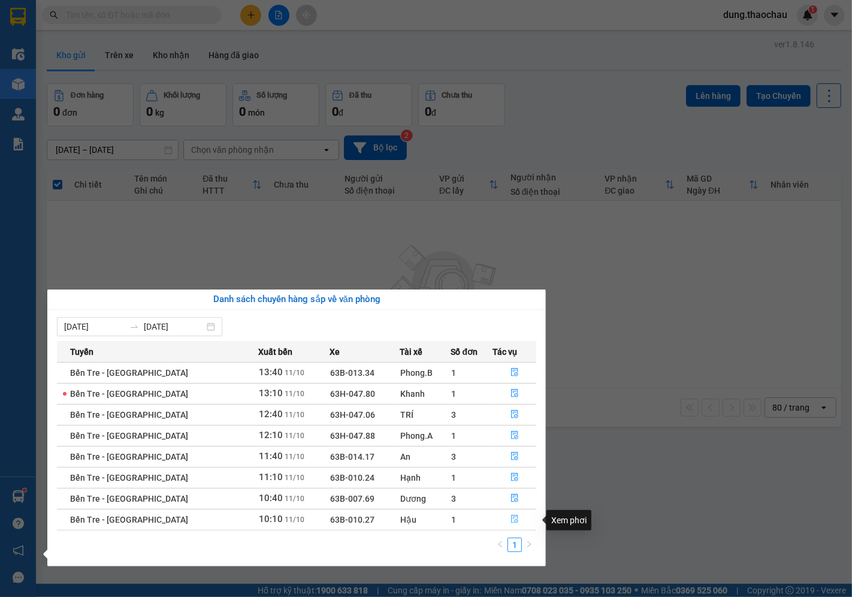
click at [511, 520] on icon "file-done" at bounding box center [515, 519] width 8 height 8
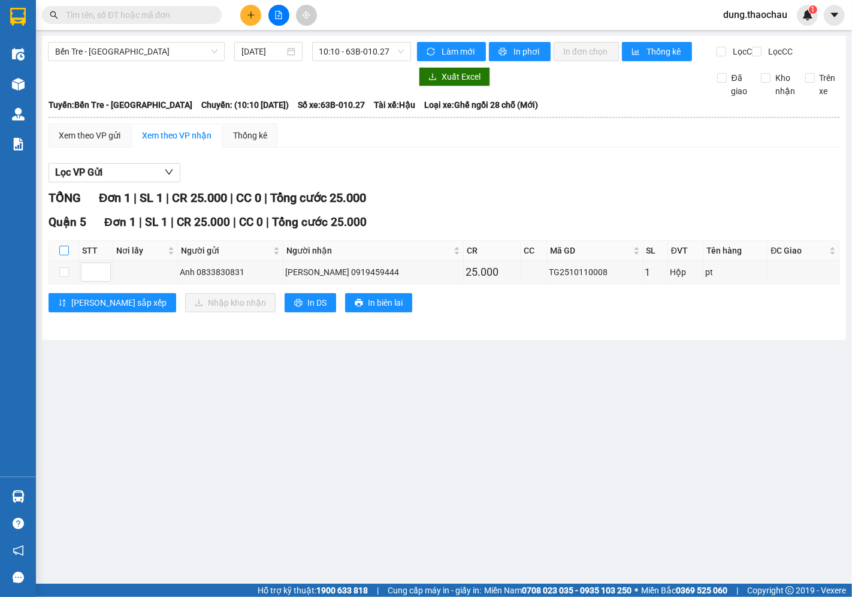
click at [59, 255] on input "checkbox" at bounding box center [64, 251] width 10 height 10
checkbox input "true"
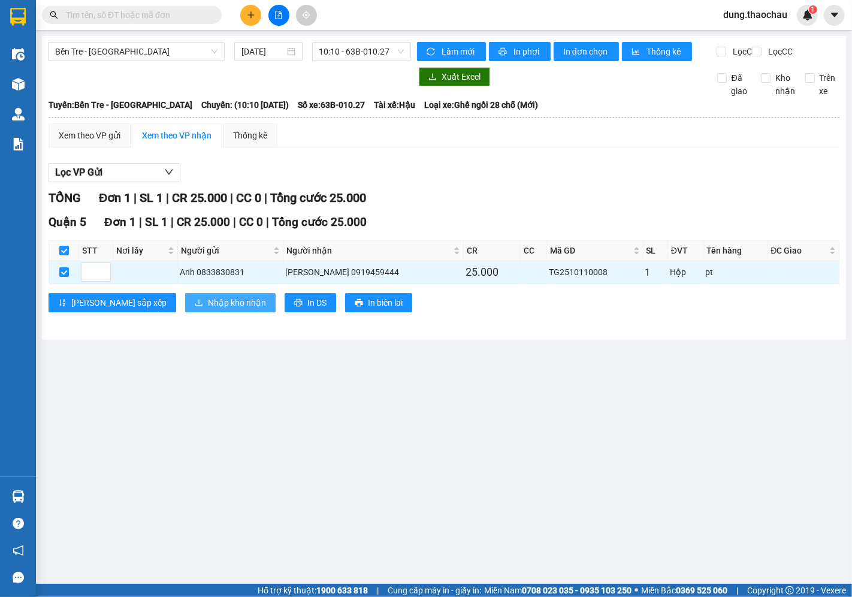
click at [208, 309] on span "Nhập kho nhận" at bounding box center [237, 302] width 58 height 13
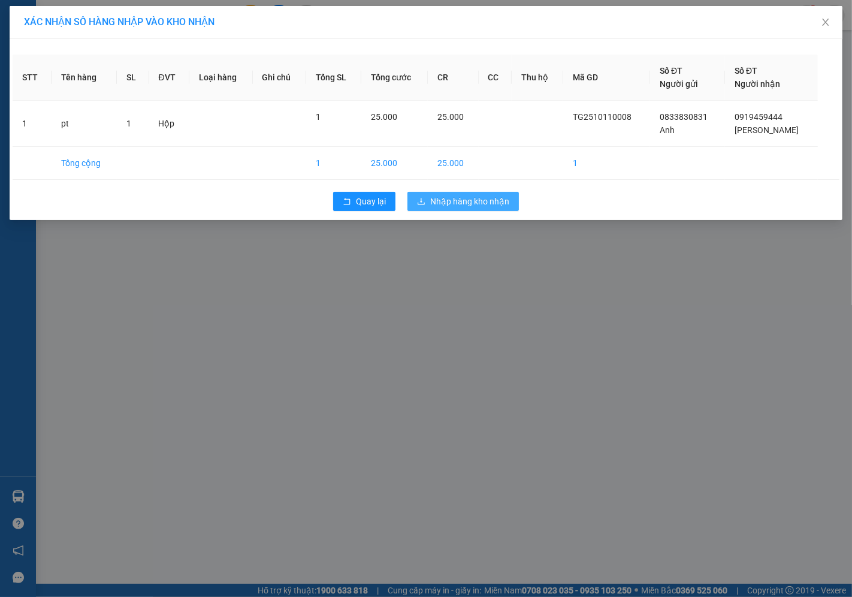
click at [450, 198] on span "Nhập hàng kho nhận" at bounding box center [469, 201] width 79 height 13
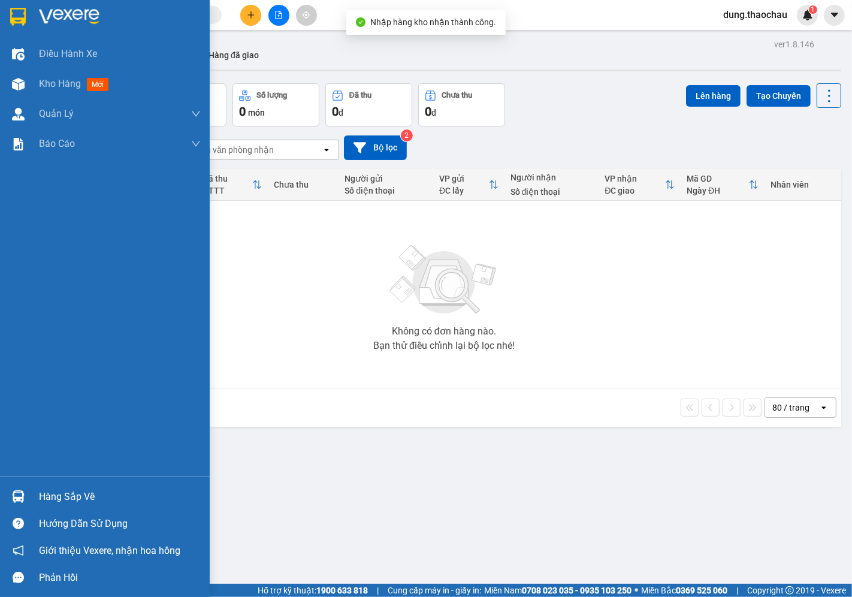
click at [20, 493] on img at bounding box center [18, 496] width 13 height 13
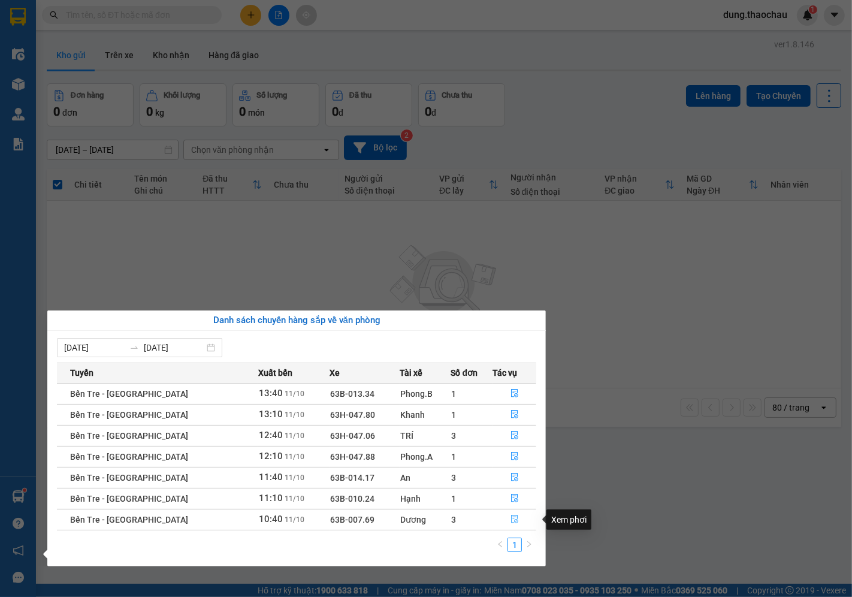
click at [511, 522] on icon "file-done" at bounding box center [514, 519] width 7 height 8
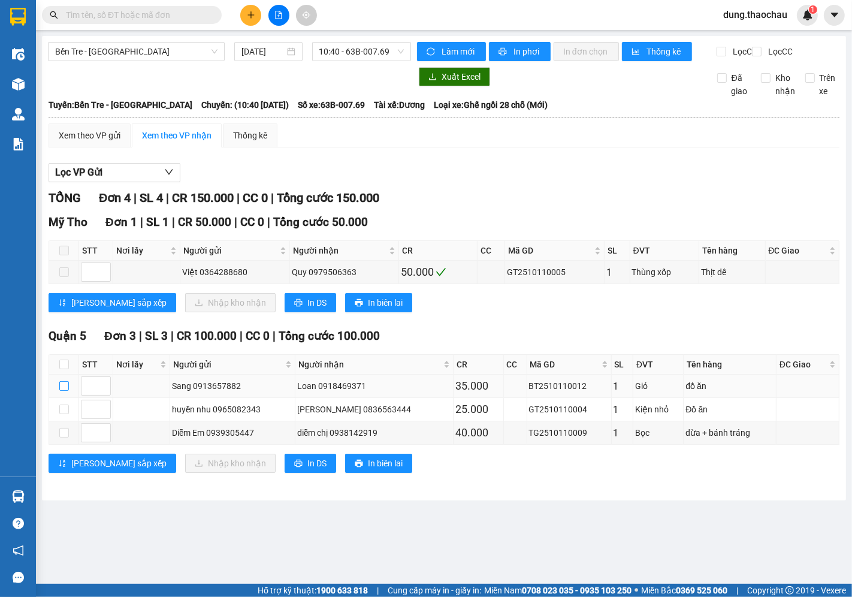
click at [61, 391] on input "checkbox" at bounding box center [64, 386] width 10 height 10
checkbox input "true"
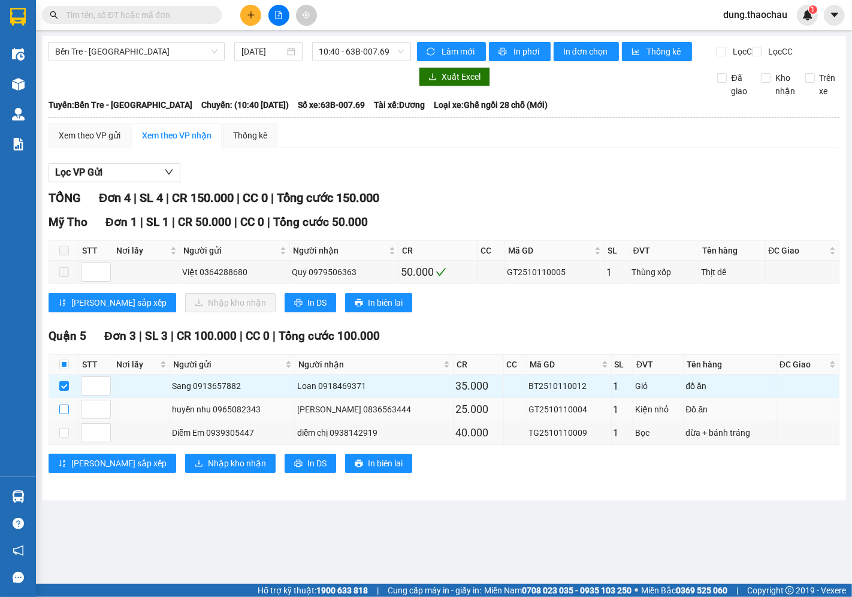
click at [65, 414] on input "checkbox" at bounding box center [64, 410] width 10 height 10
checkbox input "true"
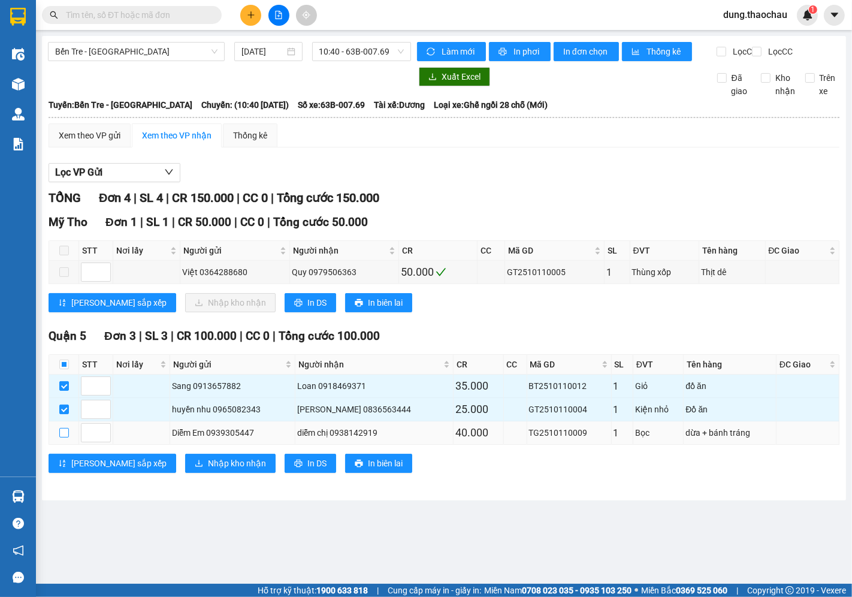
click at [65, 438] on input "checkbox" at bounding box center [64, 433] width 10 height 10
checkbox input "true"
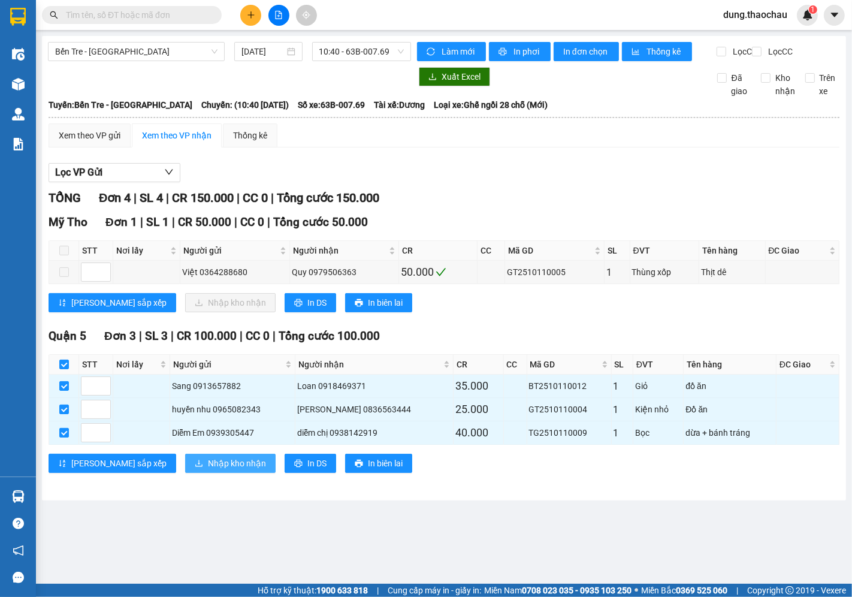
click at [208, 470] on span "Nhập kho nhận" at bounding box center [237, 463] width 58 height 13
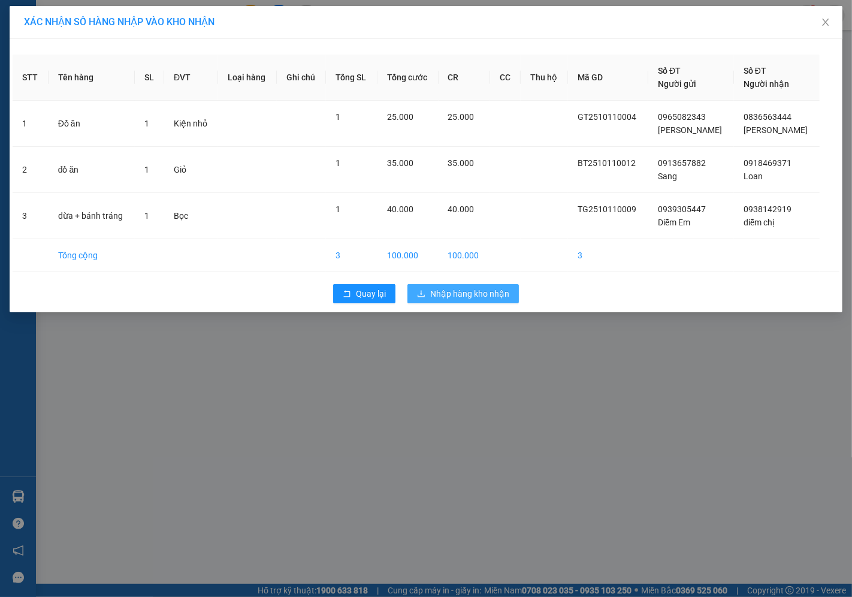
click at [457, 291] on span "Nhập hàng kho nhận" at bounding box center [469, 293] width 79 height 13
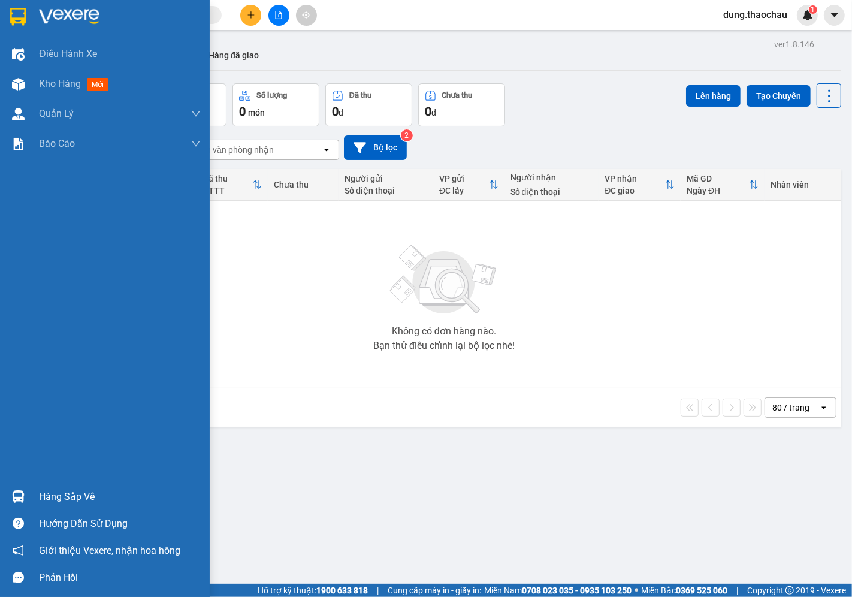
click at [15, 488] on div at bounding box center [18, 496] width 21 height 21
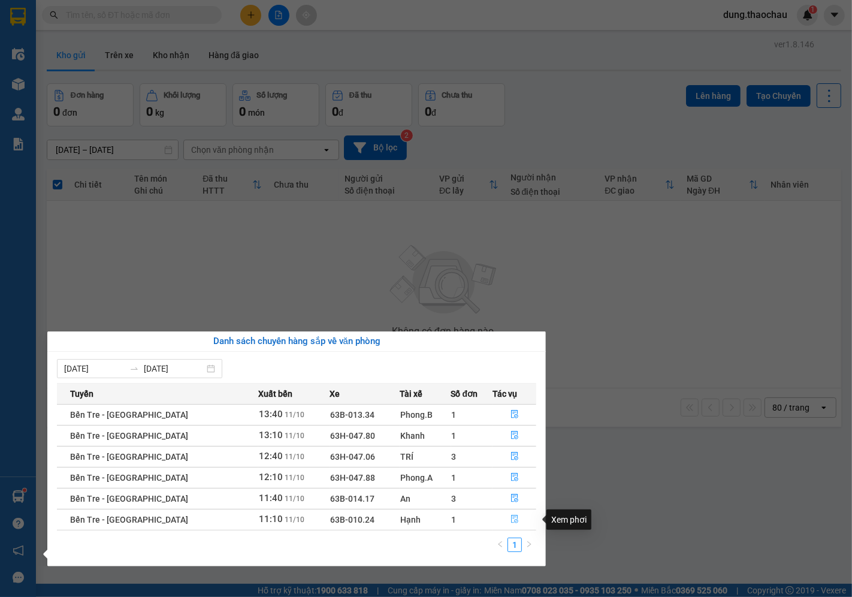
click at [511, 522] on icon "file-done" at bounding box center [514, 519] width 7 height 8
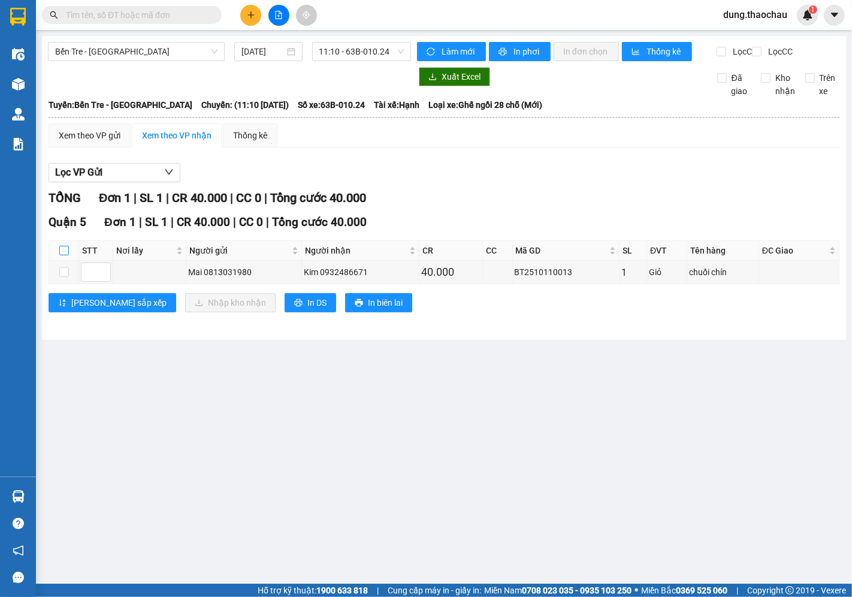
click at [66, 255] on input "checkbox" at bounding box center [64, 251] width 10 height 10
checkbox input "true"
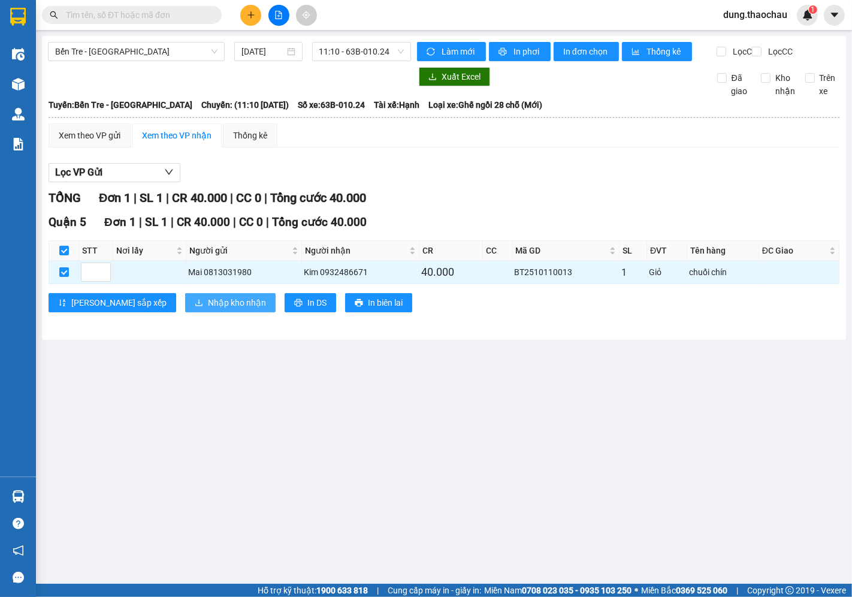
click at [208, 309] on span "Nhập kho nhận" at bounding box center [237, 302] width 58 height 13
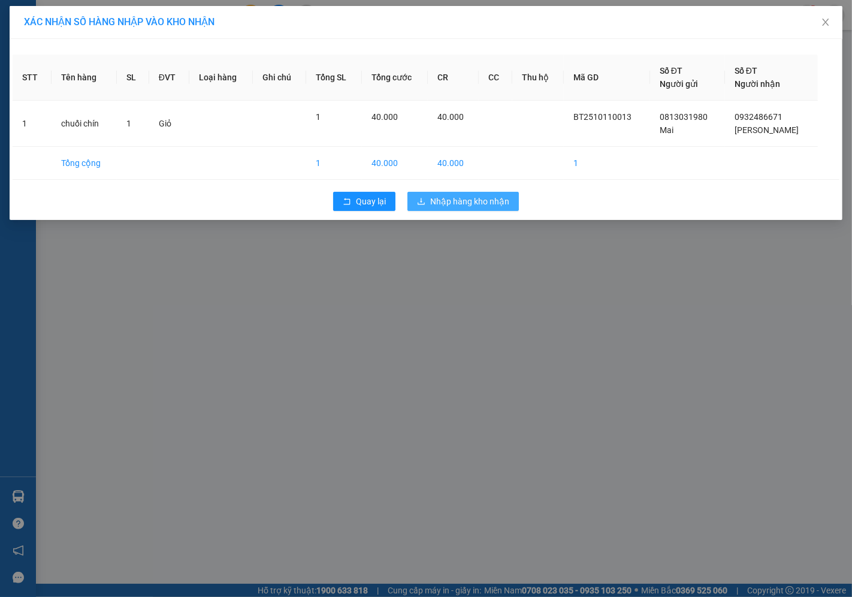
click at [453, 198] on span "Nhập hàng kho nhận" at bounding box center [469, 201] width 79 height 13
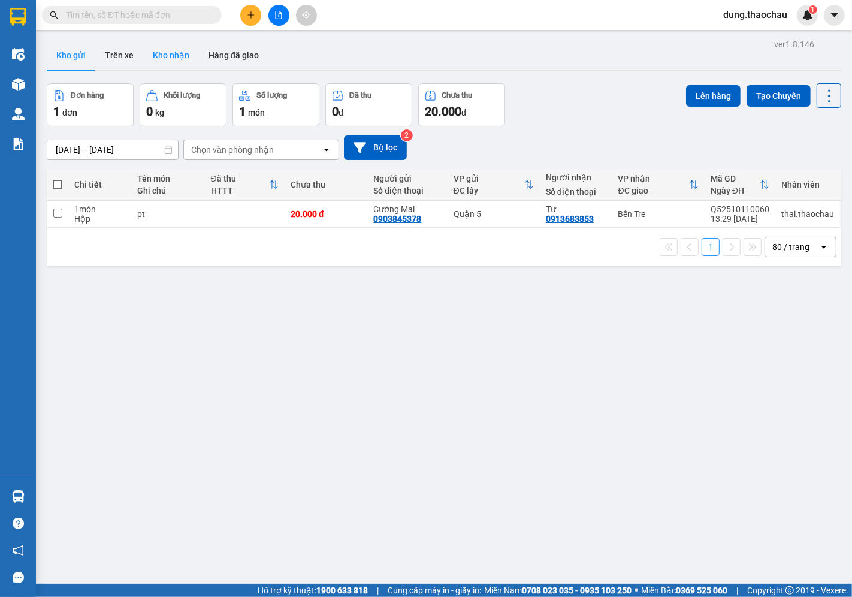
click at [170, 49] on button "Kho nhận" at bounding box center [171, 55] width 56 height 29
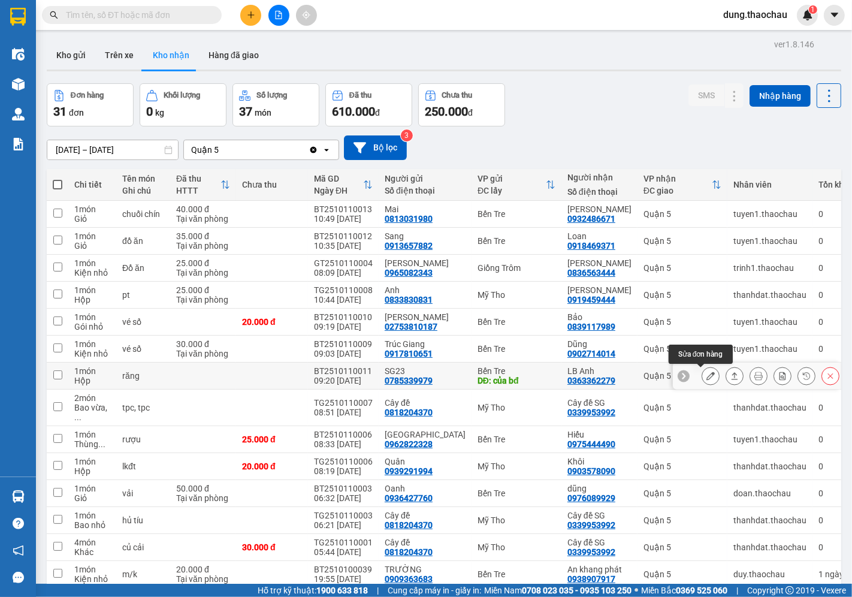
click at [707, 376] on icon at bounding box center [711, 376] width 8 height 8
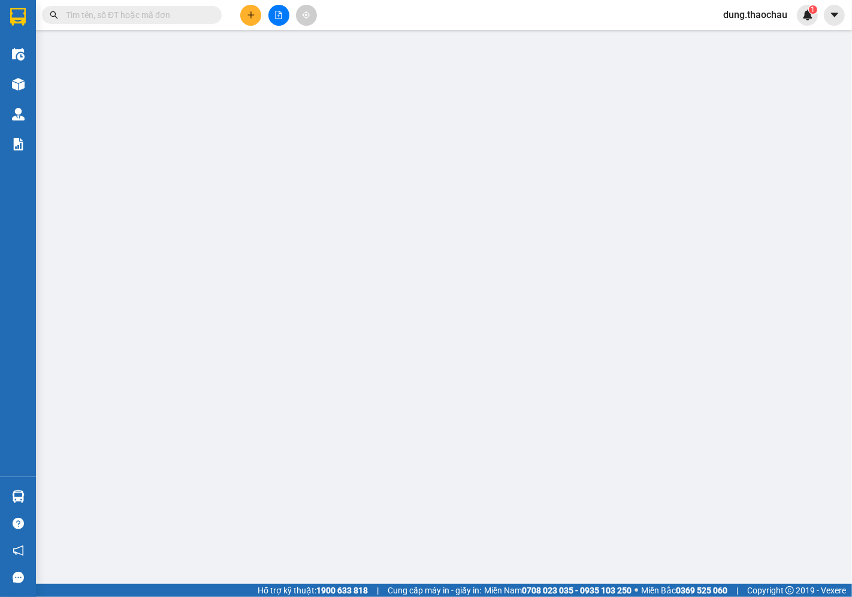
type input "0785339979"
type input "SG23"
type input "của bđ"
type input "0363362279"
type input "LB Anh"
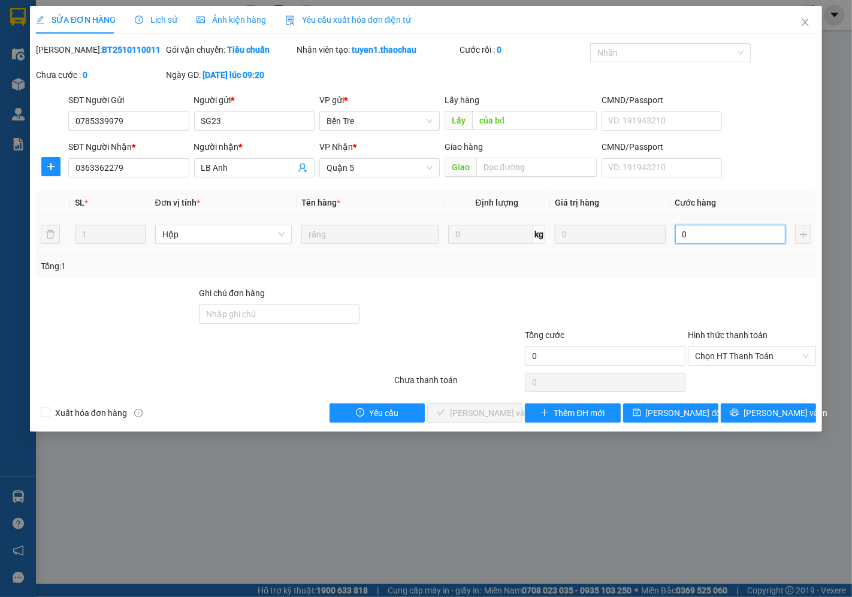
click at [696, 236] on input "0" at bounding box center [731, 234] width 110 height 19
type input "0"
type input "2"
type input "02"
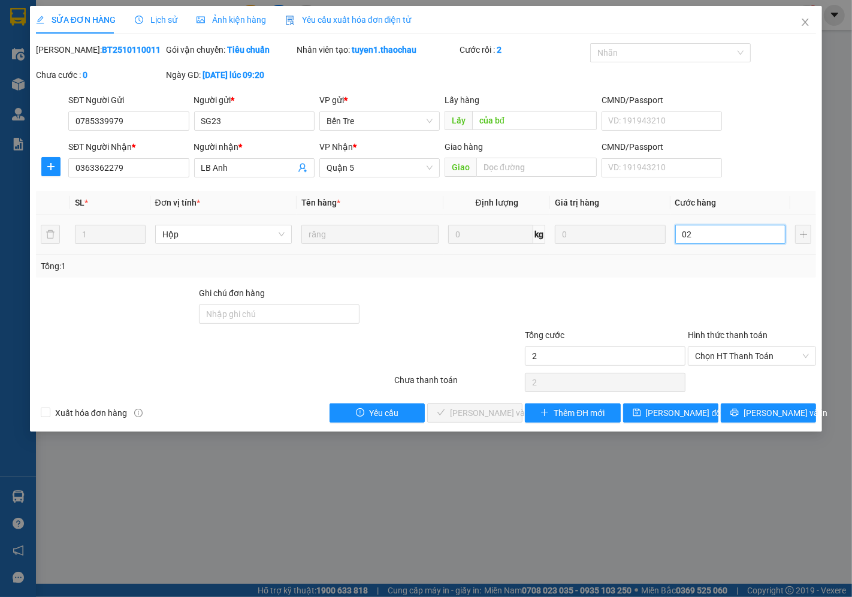
type input "20"
type input "020"
type input "20.000"
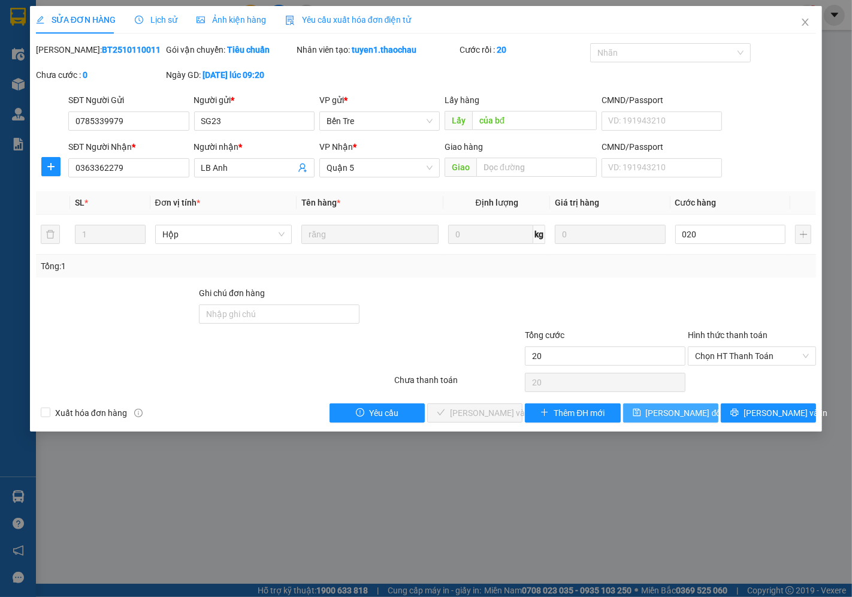
type input "20.000"
click at [670, 412] on span "[PERSON_NAME] đổi" at bounding box center [684, 412] width 77 height 13
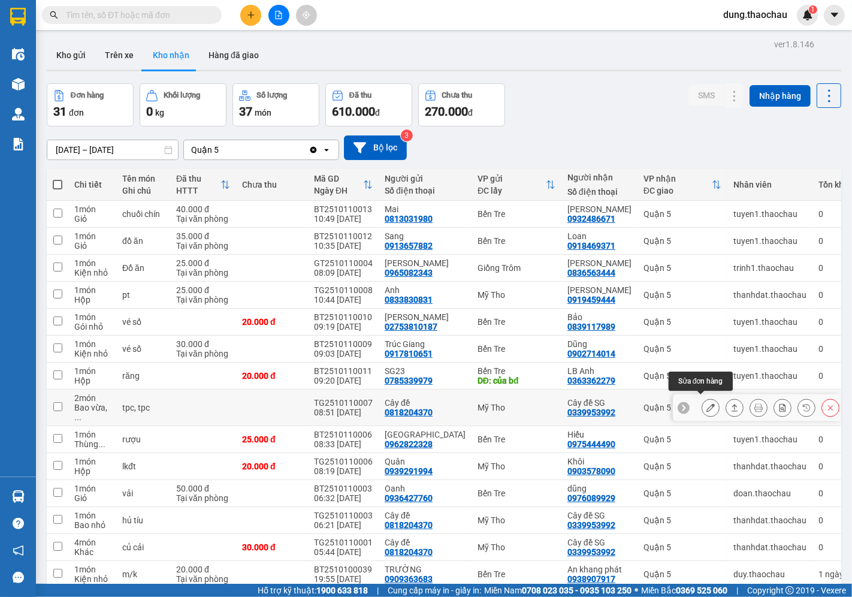
click at [707, 406] on icon at bounding box center [711, 407] width 8 height 8
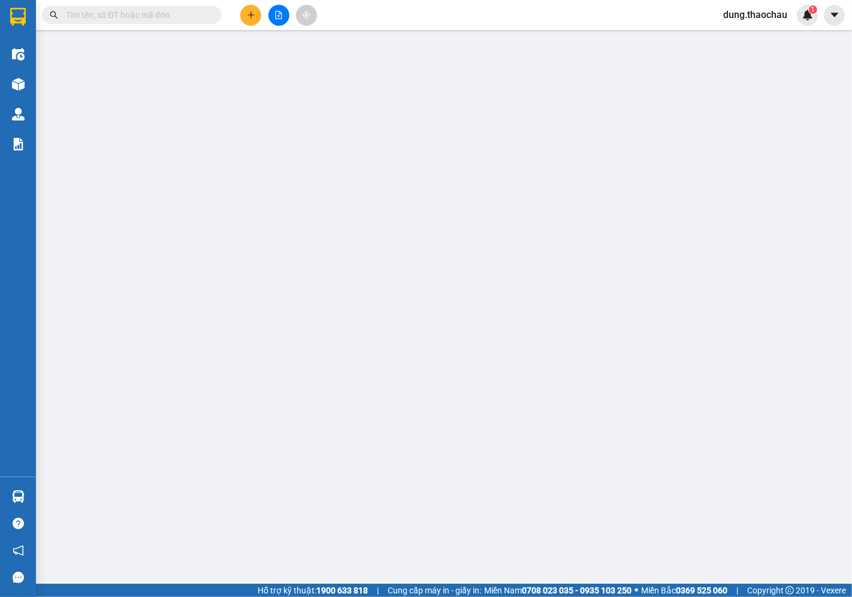
type input "0818204370"
type input "Cây đề"
type input "0339953992"
type input "Cây đề SG"
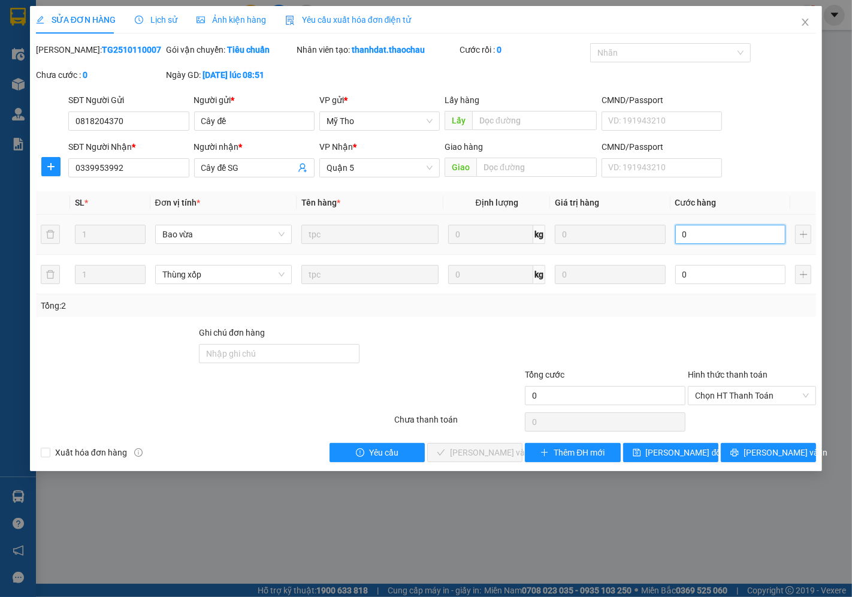
click at [718, 236] on input "0" at bounding box center [731, 234] width 110 height 19
type input "1"
type input "11"
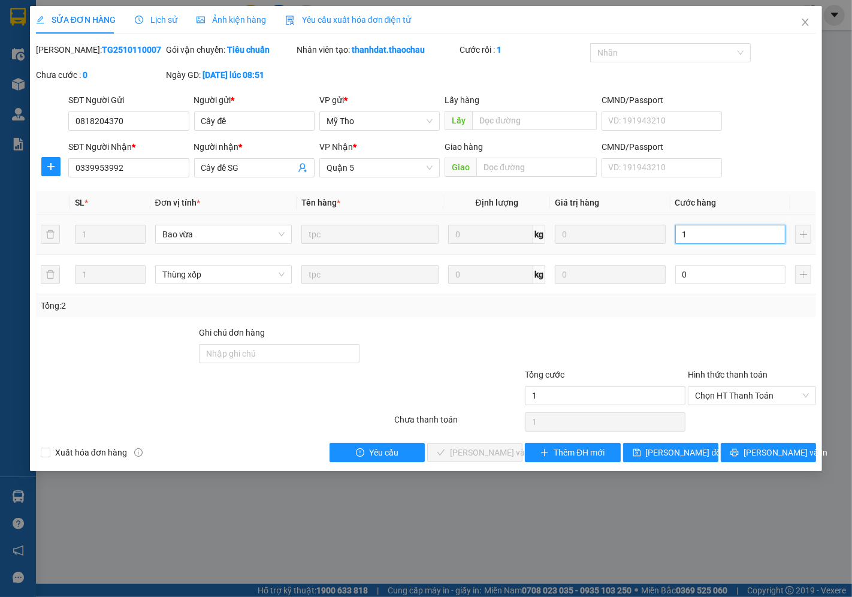
type input "11"
type input "110"
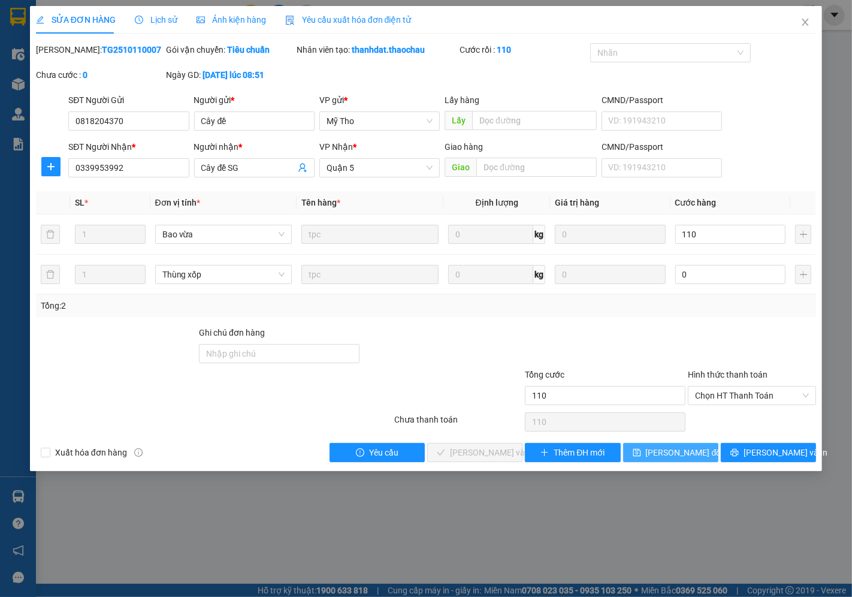
type input "110.000"
click at [673, 447] on span "[PERSON_NAME] đổi" at bounding box center [684, 452] width 77 height 13
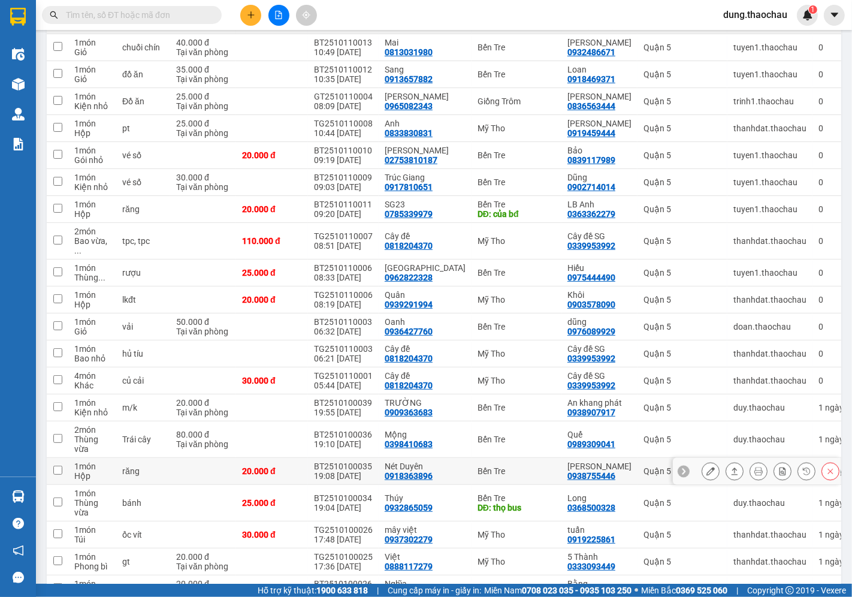
scroll to position [200, 0]
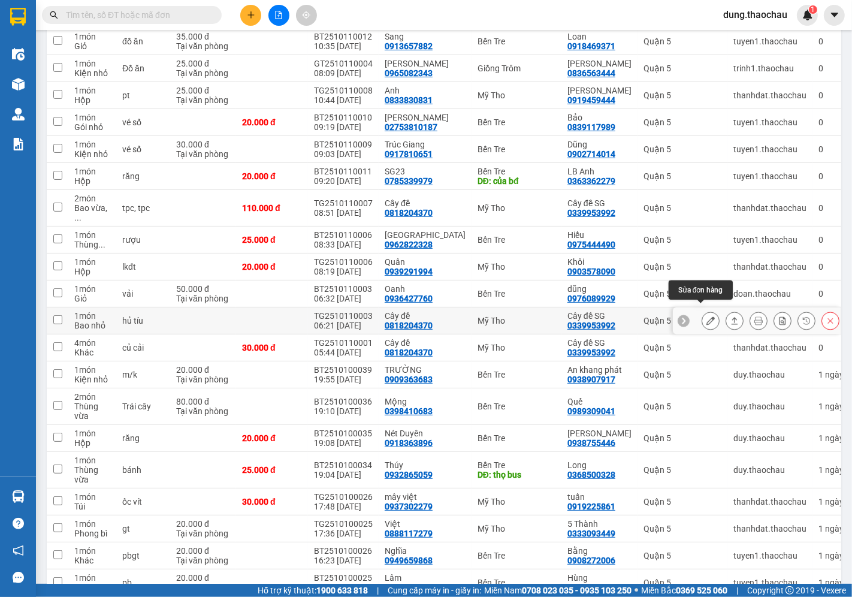
click at [707, 316] on icon at bounding box center [711, 320] width 8 height 8
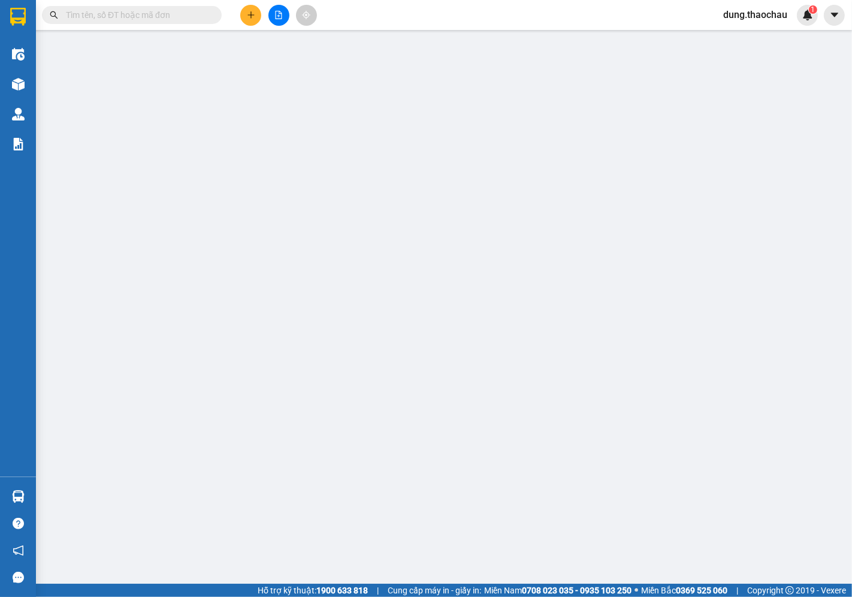
type input "0818204370"
type input "Cây đề"
type input "0339953992"
type input "Cây đề SG"
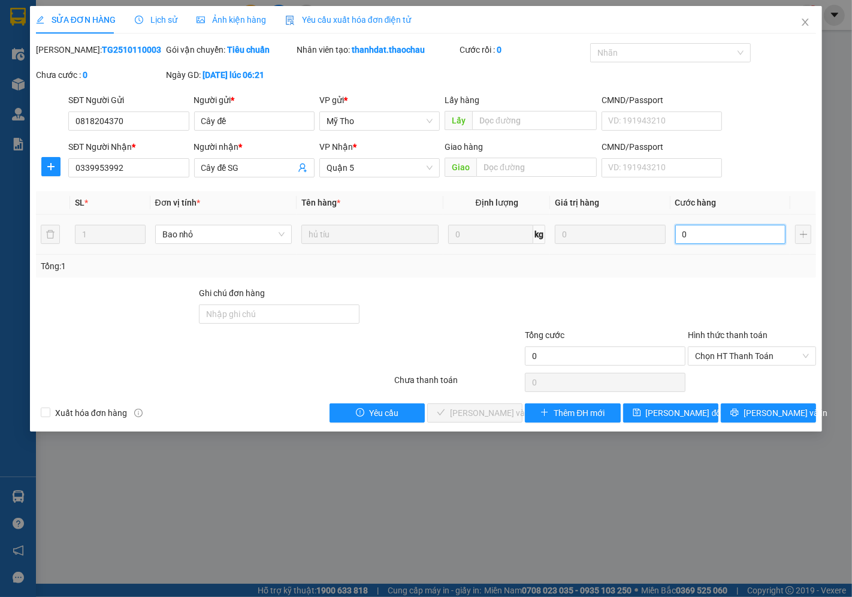
click at [704, 231] on input "0" at bounding box center [731, 234] width 110 height 19
type input "0"
type input "3"
type input "03"
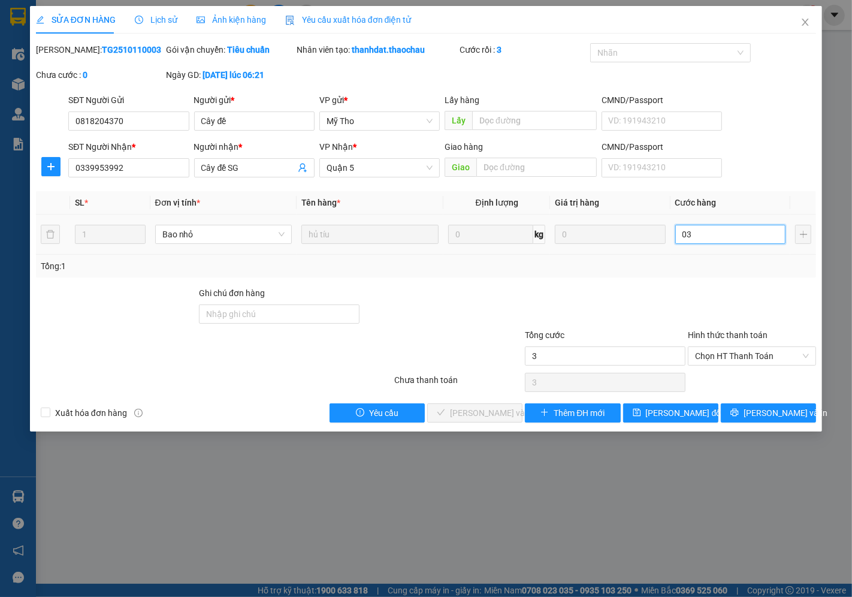
type input "30"
type input "030"
type input "30.000"
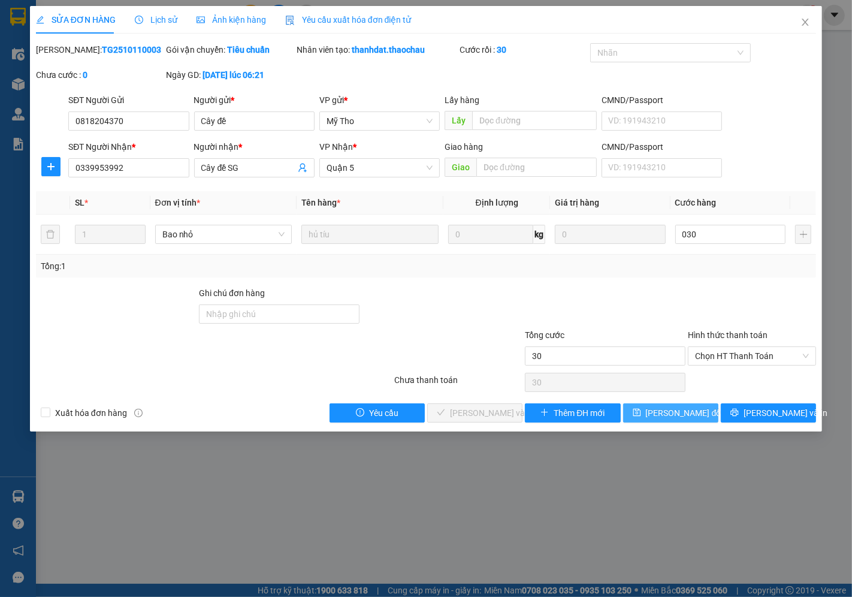
type input "30.000"
click at [673, 416] on span "[PERSON_NAME] đổi" at bounding box center [684, 412] width 77 height 13
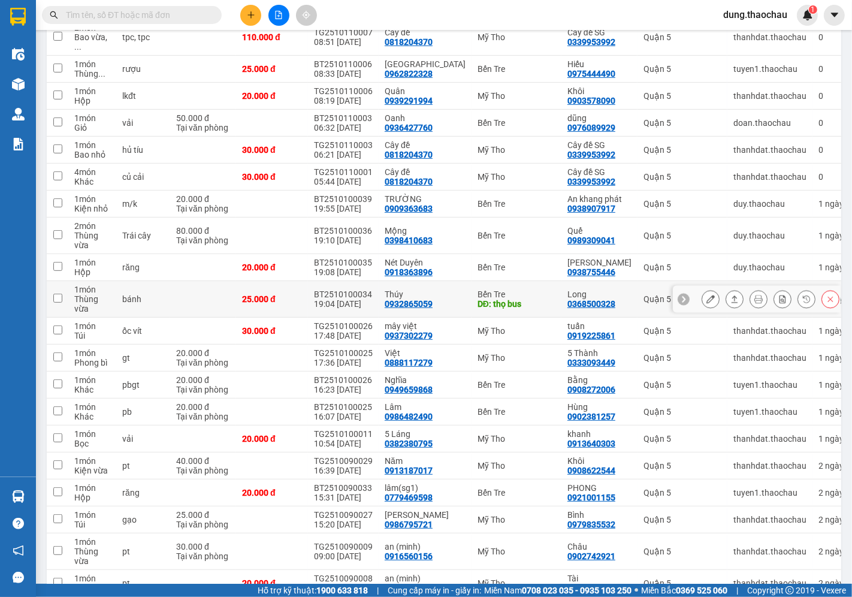
scroll to position [304, 0]
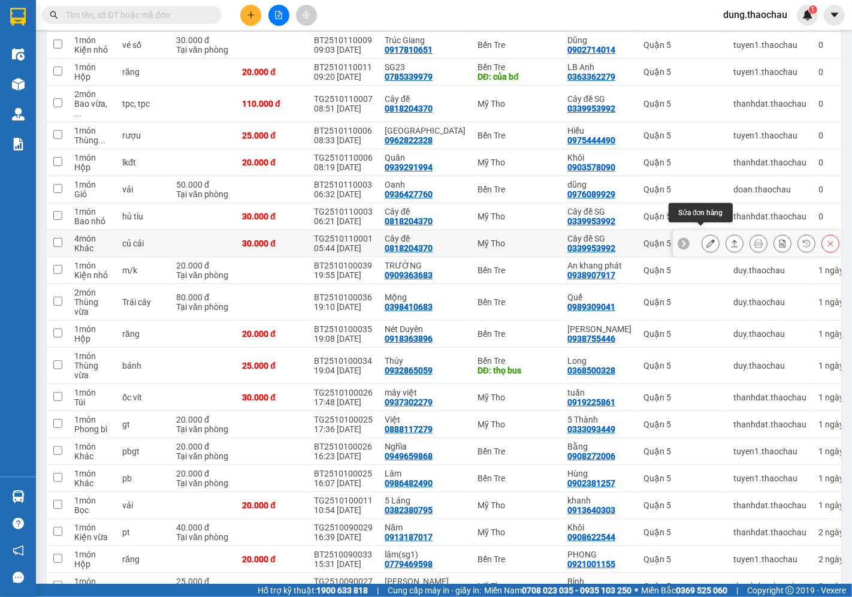
click at [702, 236] on button at bounding box center [710, 243] width 17 height 21
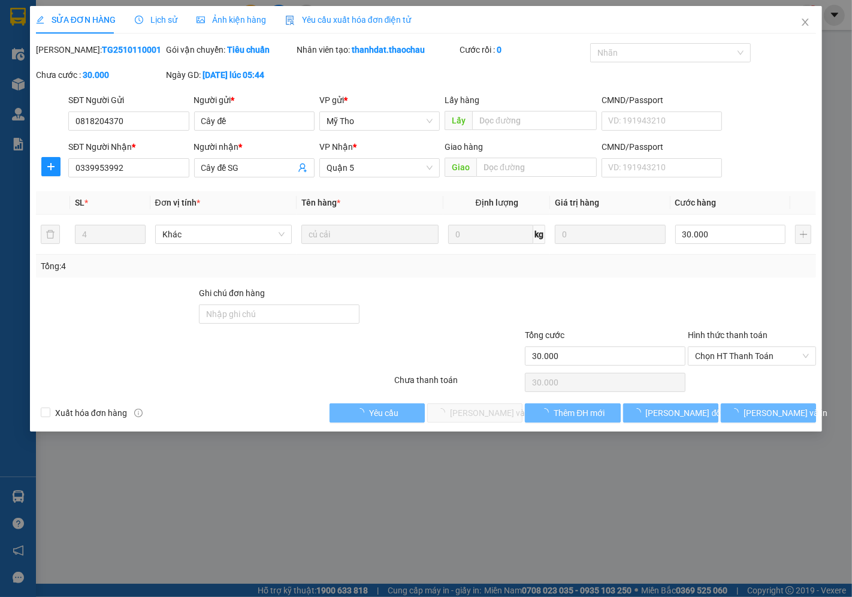
type input "0818204370"
type input "Cây đề"
type input "0339953992"
type input "Cây đề SG"
type input "30.000"
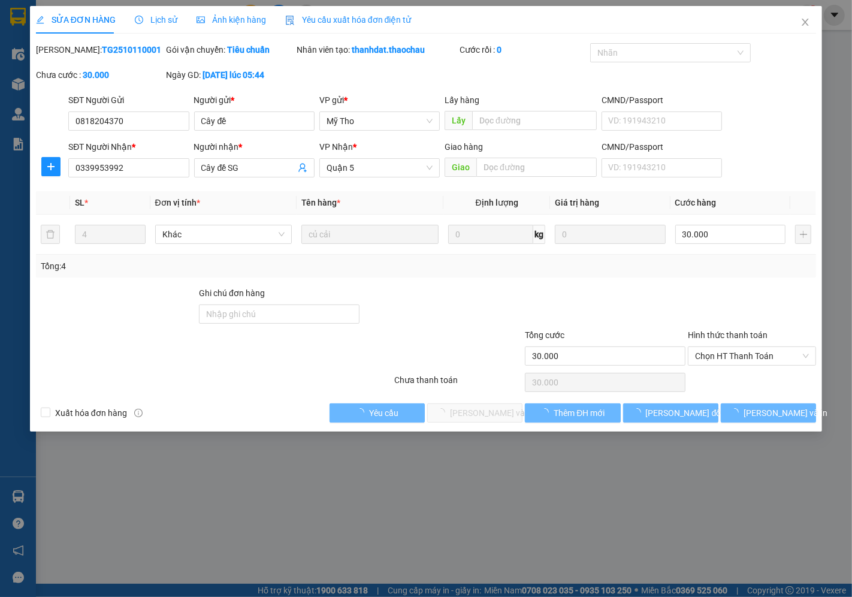
type input "30.000"
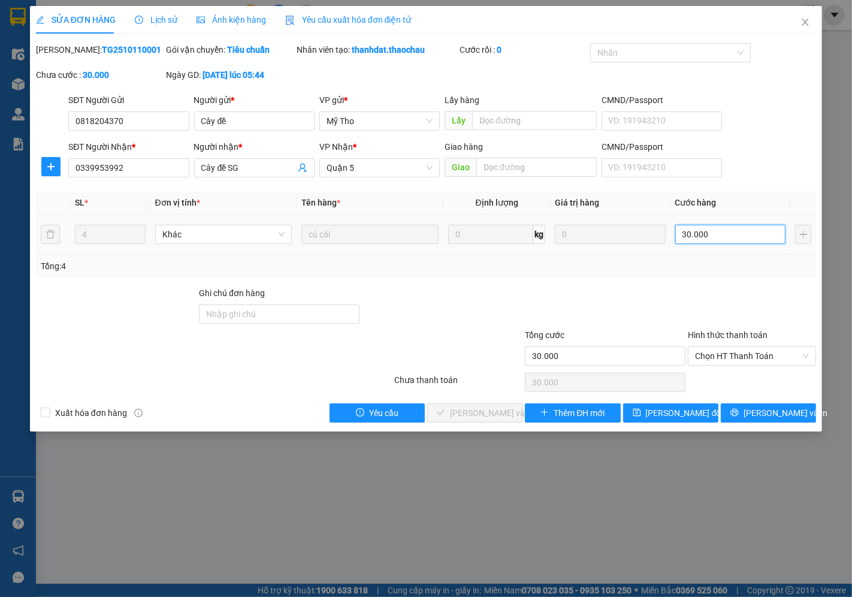
click at [698, 234] on input "30.000" at bounding box center [731, 234] width 110 height 19
type input "0"
type input "6"
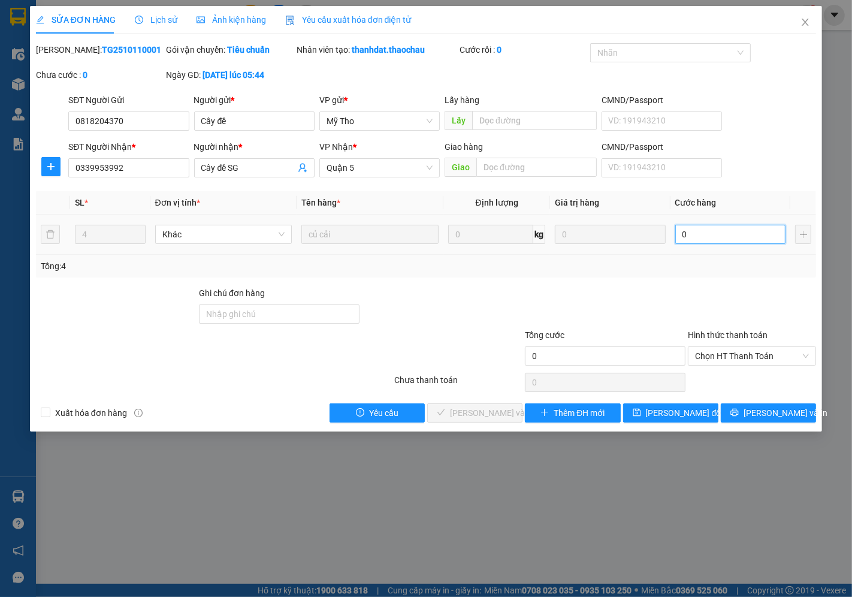
type input "6"
type input "06"
type input "60"
type input "060"
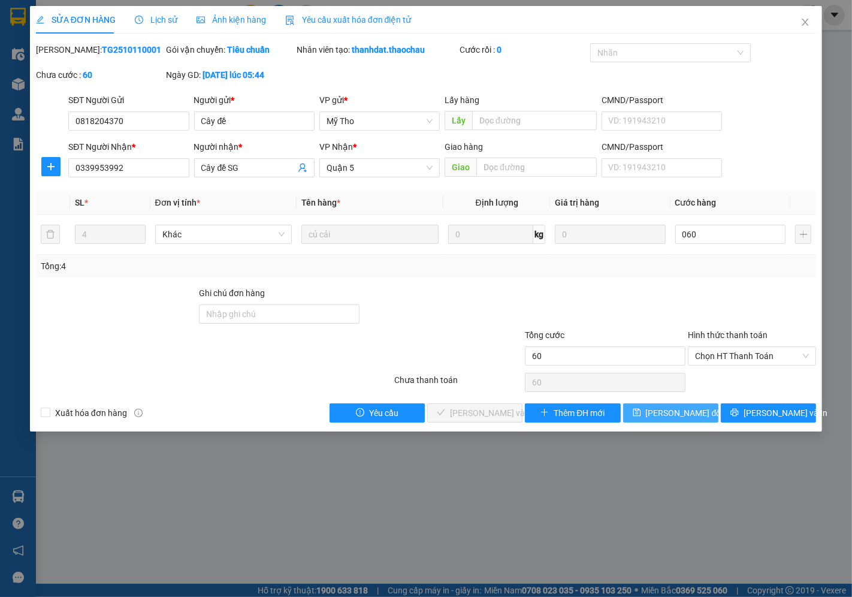
type input "60.000"
click at [663, 412] on span "[PERSON_NAME] đổi" at bounding box center [684, 412] width 77 height 13
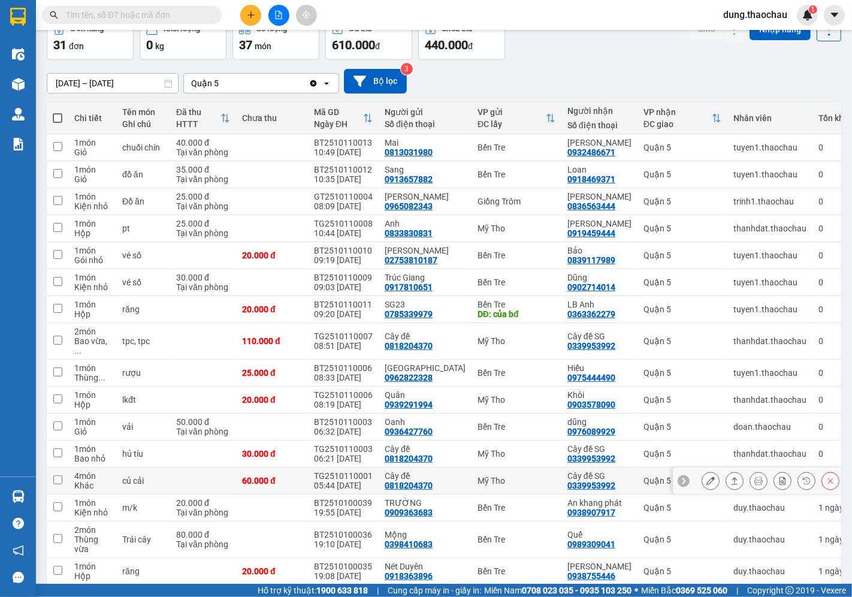
scroll to position [133, 0]
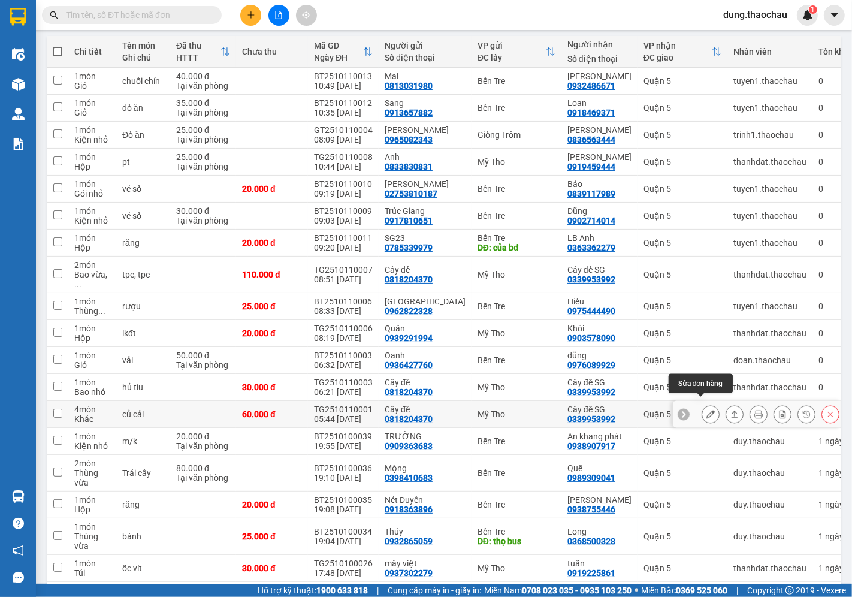
click at [707, 410] on icon at bounding box center [711, 414] width 8 height 8
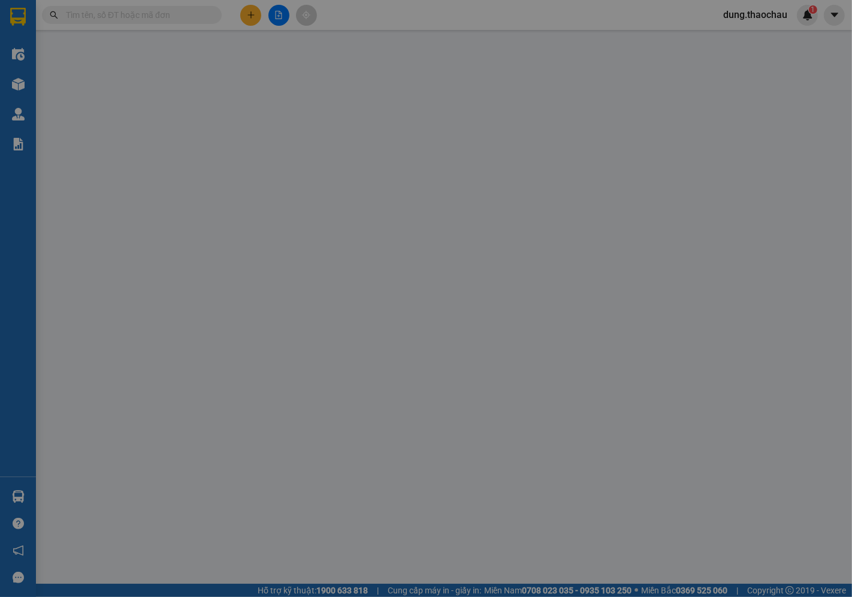
type input "0818204370"
type input "Cây đề"
type input "0339953992"
type input "Cây đề SG"
type input "60.000"
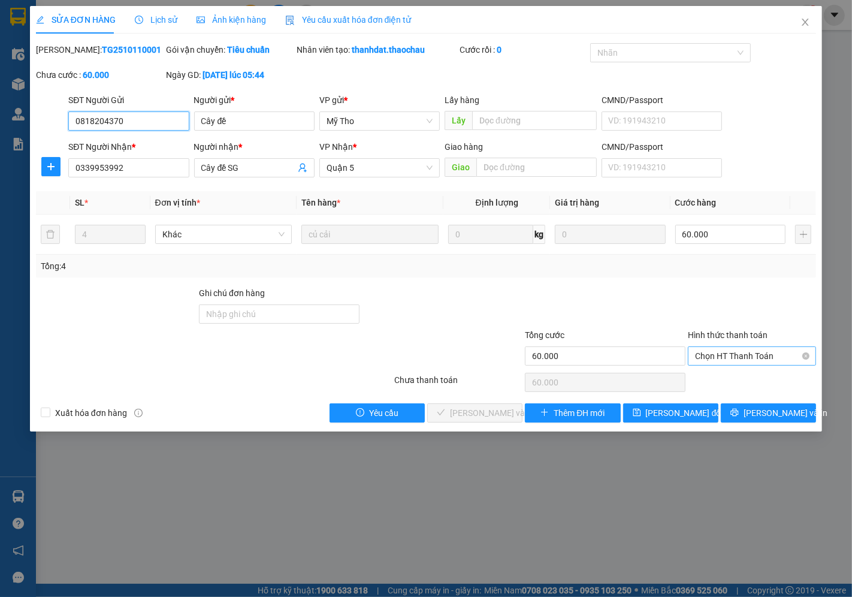
click at [699, 360] on span "Chọn HT Thanh Toán" at bounding box center [752, 356] width 114 height 18
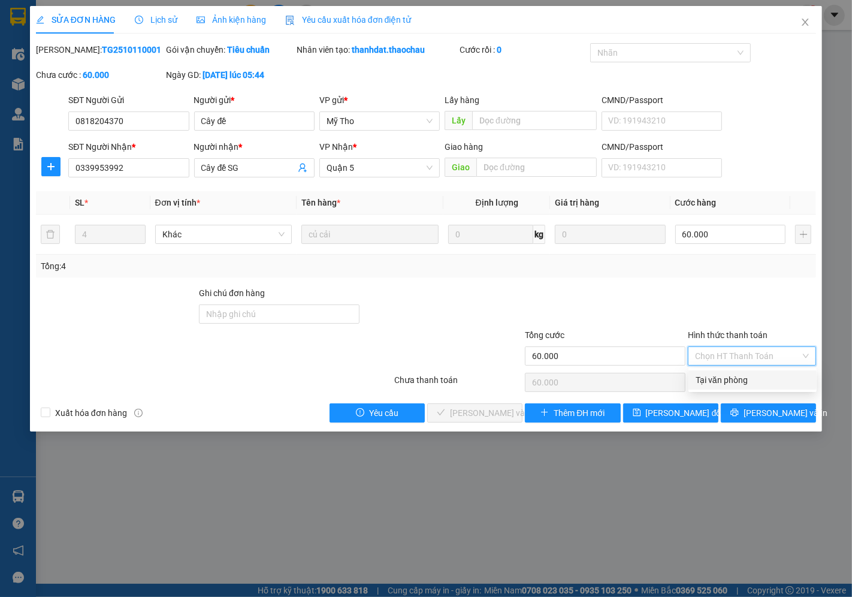
click at [705, 378] on div "Tại văn phòng" at bounding box center [753, 379] width 114 height 13
type input "0"
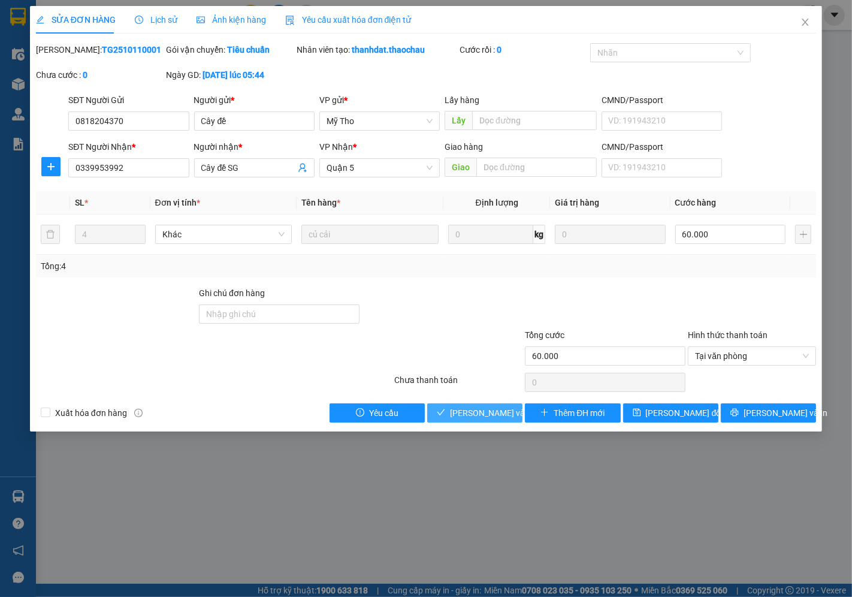
click at [500, 412] on span "[PERSON_NAME] và [PERSON_NAME] hàng" at bounding box center [531, 412] width 162 height 13
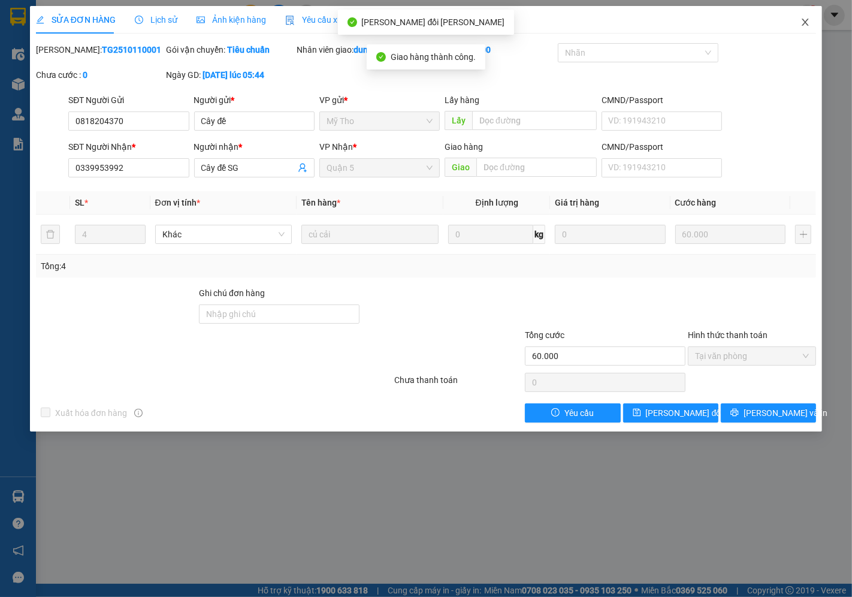
click at [807, 20] on icon "close" at bounding box center [806, 22] width 10 height 10
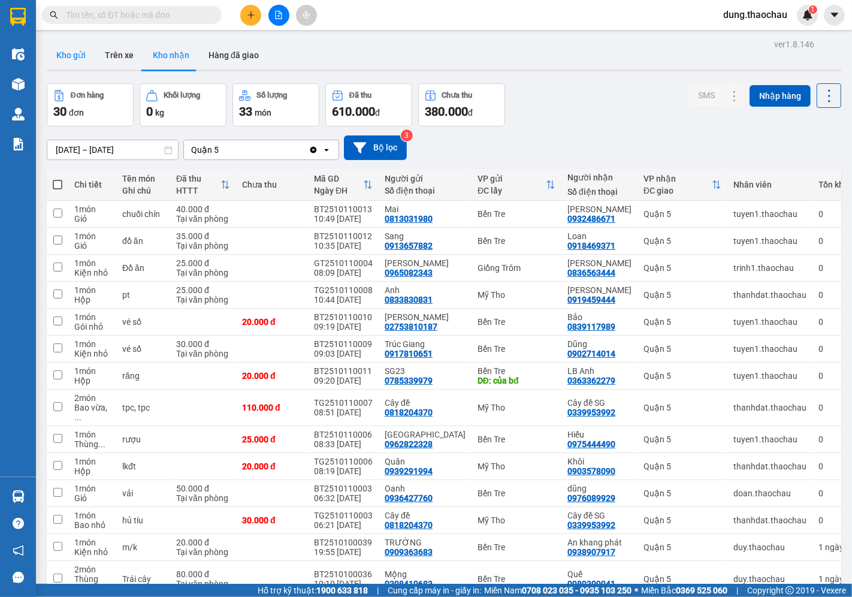
click at [86, 56] on button "Kho gửi" at bounding box center [71, 55] width 49 height 29
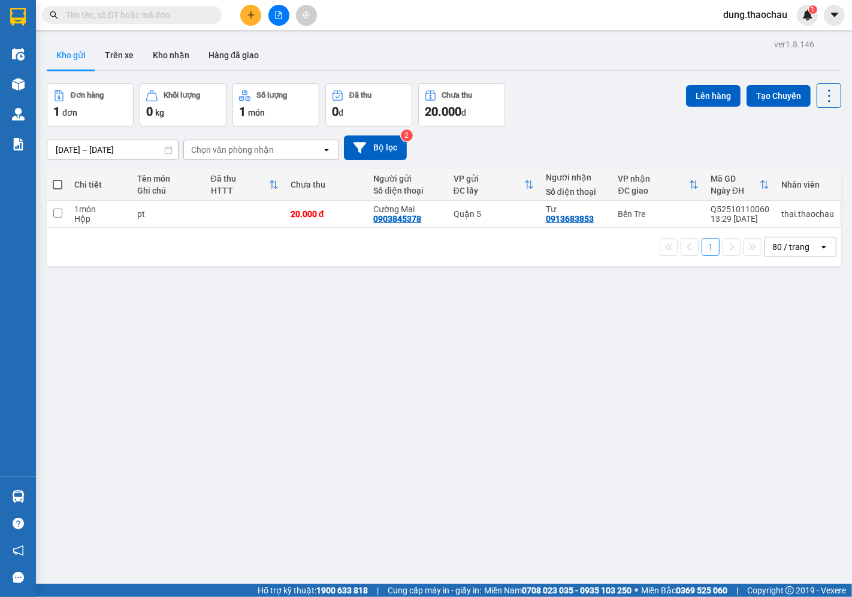
click at [171, 13] on input "text" at bounding box center [136, 14] width 141 height 13
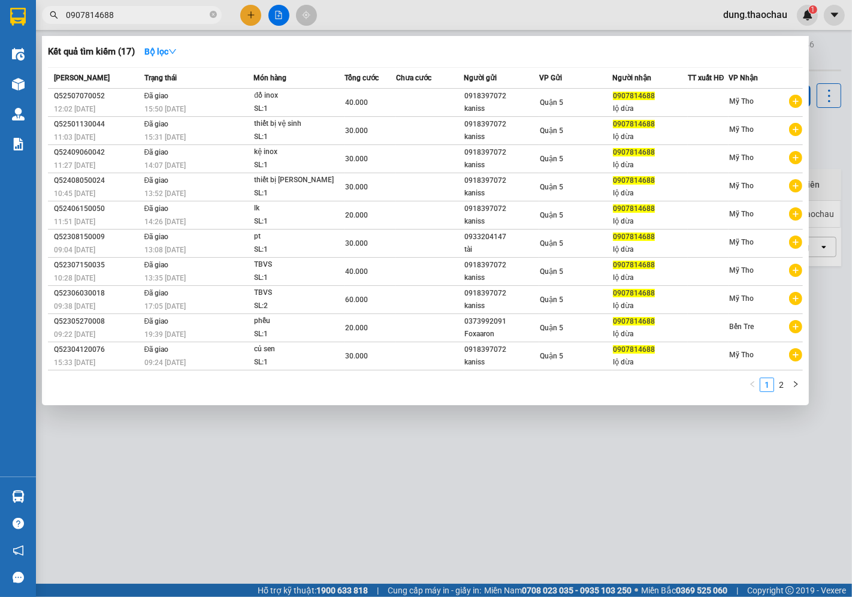
drag, startPoint x: 381, startPoint y: 16, endPoint x: 349, endPoint y: 3, distance: 34.2
click at [379, 16] on div at bounding box center [426, 298] width 852 height 597
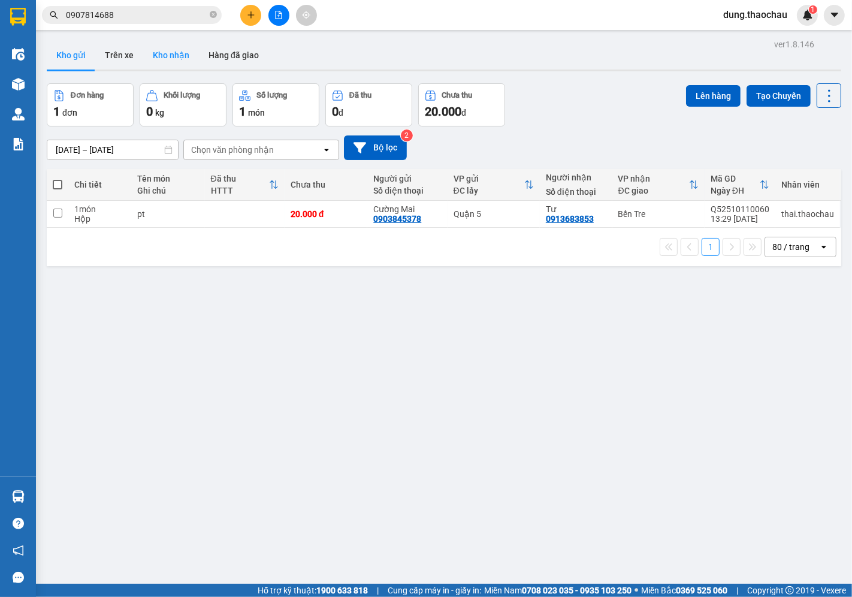
click at [172, 55] on button "Kho nhận" at bounding box center [171, 55] width 56 height 29
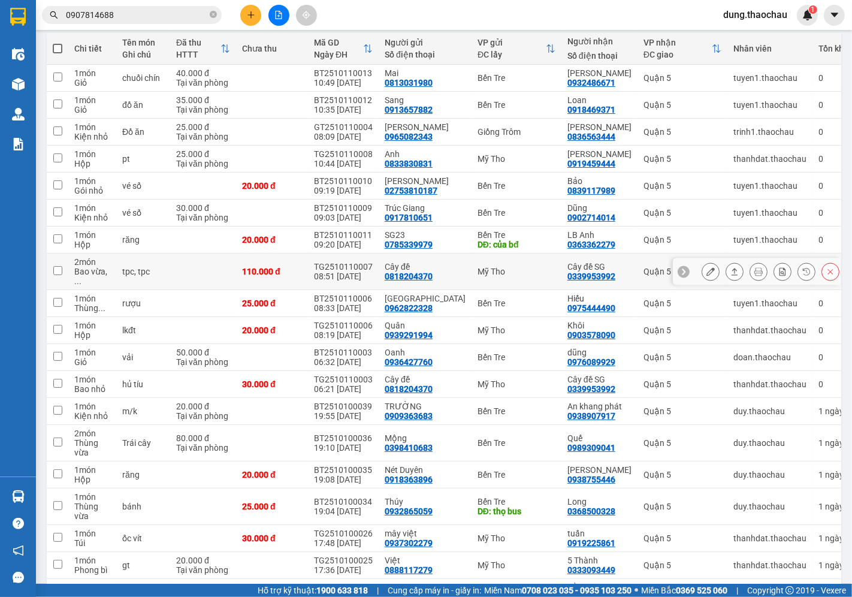
scroll to position [133, 0]
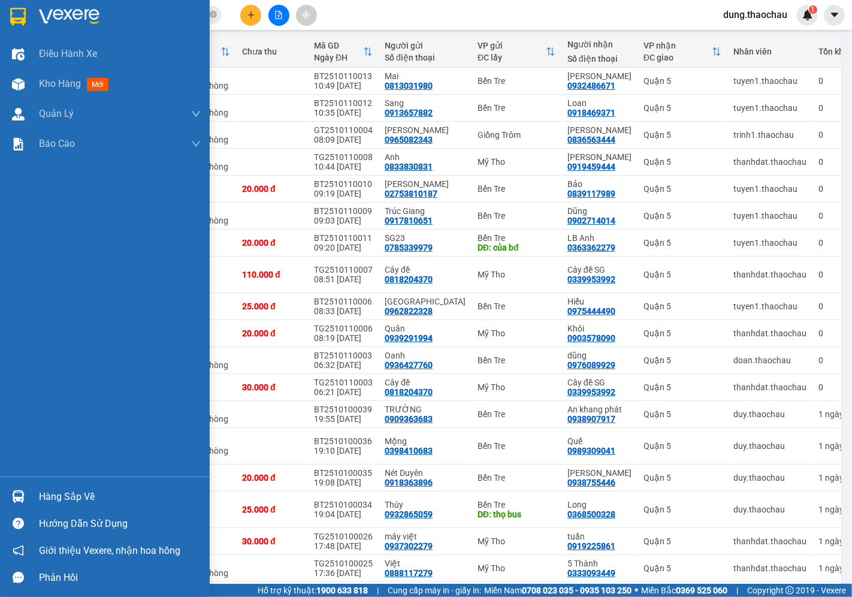
click at [18, 499] on img at bounding box center [18, 496] width 13 height 13
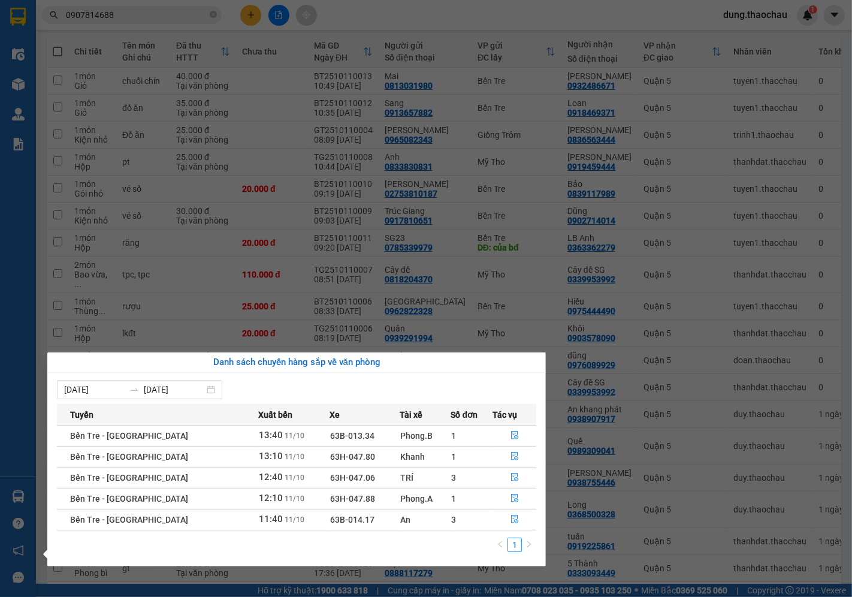
click at [32, 450] on div "Điều [PERSON_NAME] xe Kho hàng mới [PERSON_NAME] [PERSON_NAME] [PERSON_NAME] lý…" at bounding box center [18, 298] width 36 height 597
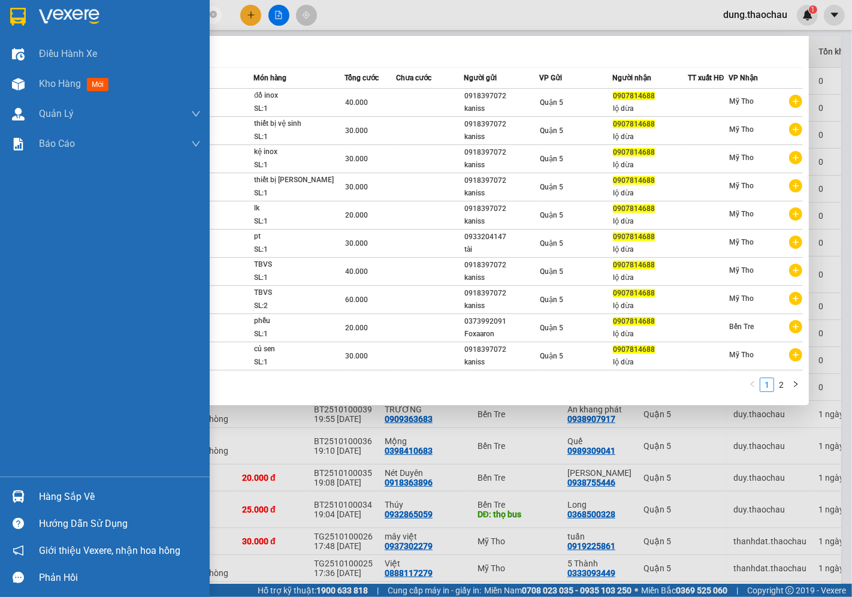
drag, startPoint x: 120, startPoint y: 10, endPoint x: 225, endPoint y: 2, distance: 104.6
click at [1, 1] on section "Kết quả [PERSON_NAME] ( 17 ) Bộ lọc Mã ĐH Trạng thái Món hàng [PERSON_NAME] [PE…" at bounding box center [426, 298] width 852 height 597
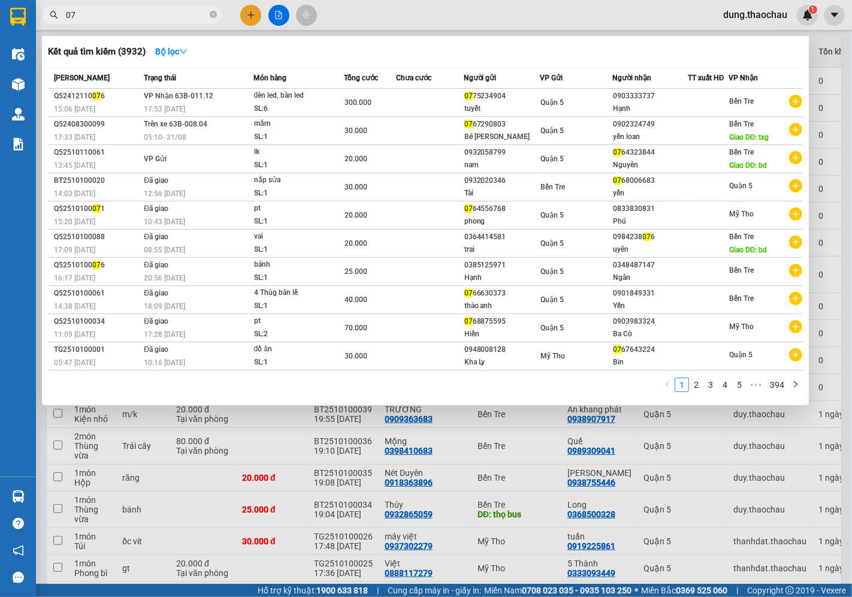
type input "0"
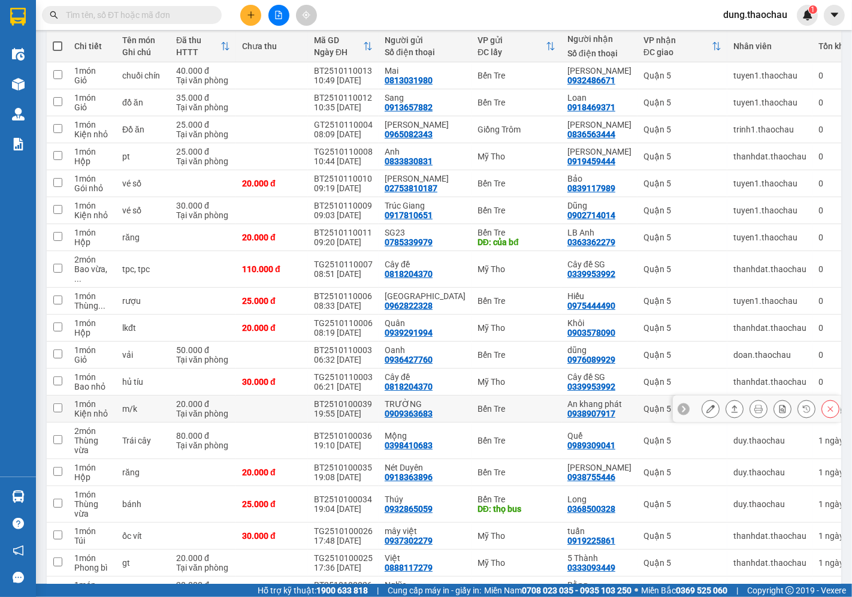
scroll to position [67, 0]
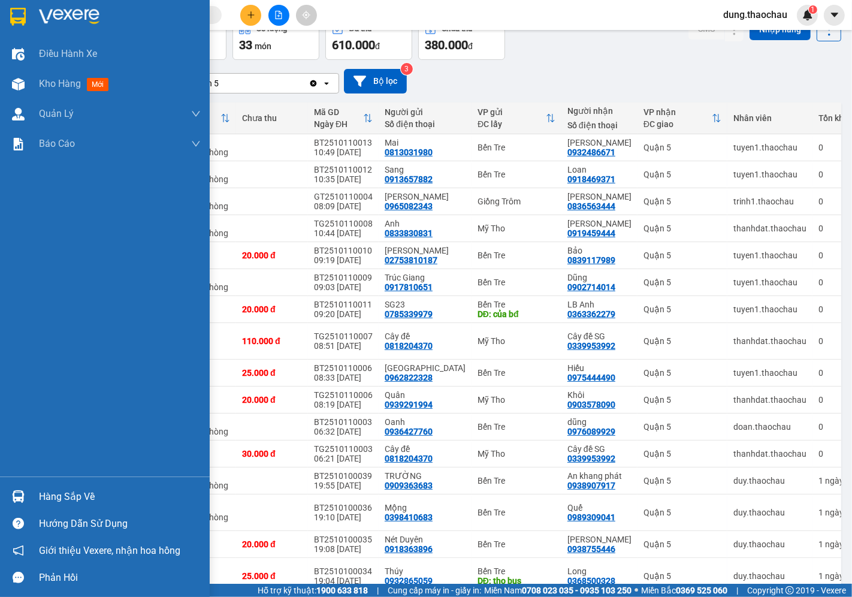
click at [12, 498] on img at bounding box center [18, 496] width 13 height 13
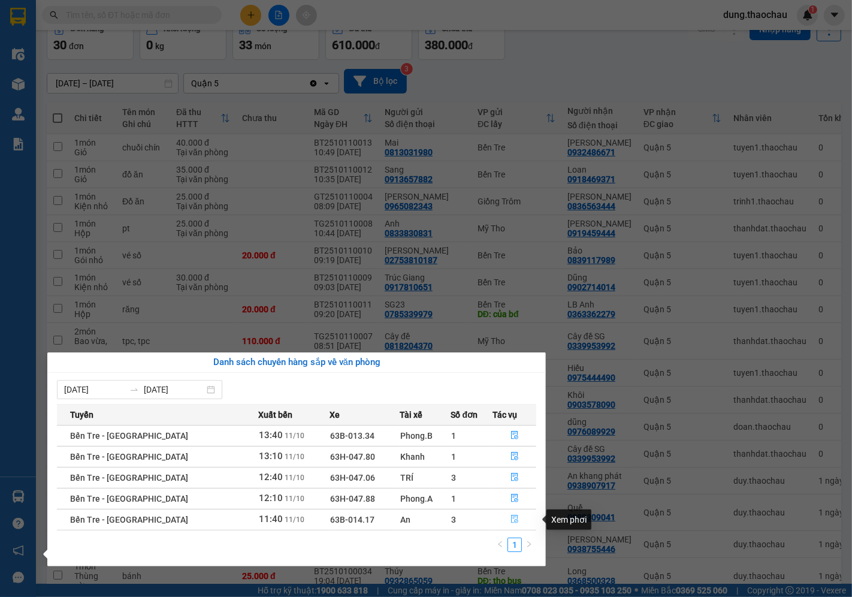
click at [511, 517] on icon "file-done" at bounding box center [514, 519] width 7 height 8
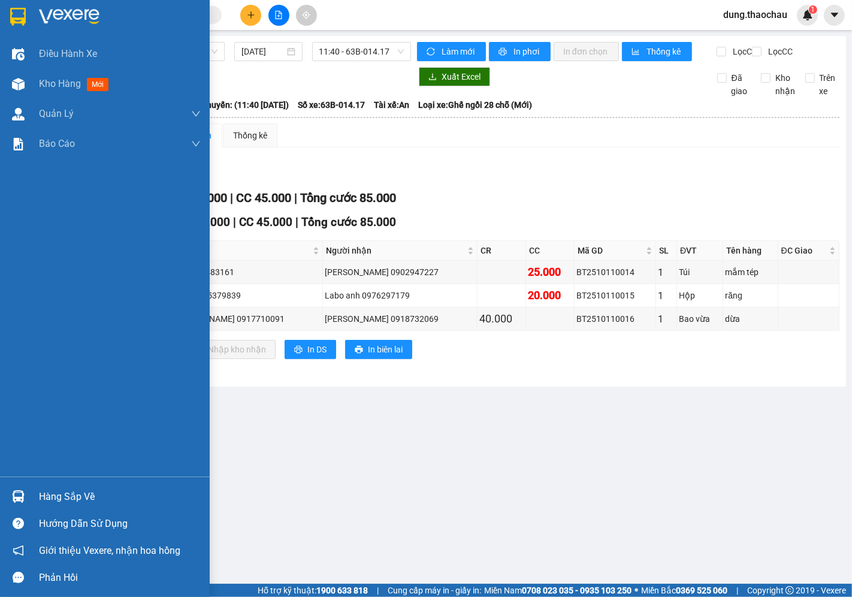
click at [16, 493] on img at bounding box center [18, 496] width 13 height 13
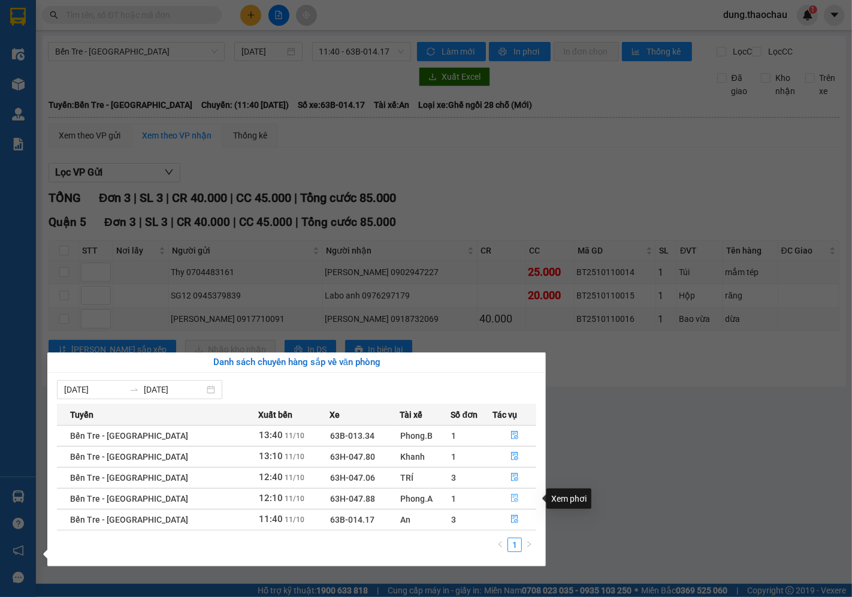
click at [511, 502] on icon "file-done" at bounding box center [515, 498] width 8 height 8
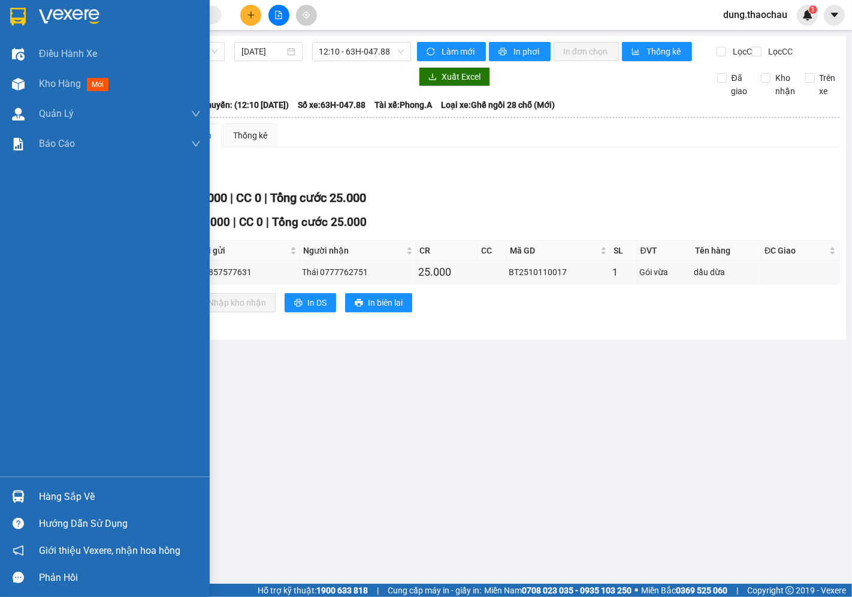
click at [10, 493] on div at bounding box center [18, 496] width 21 height 21
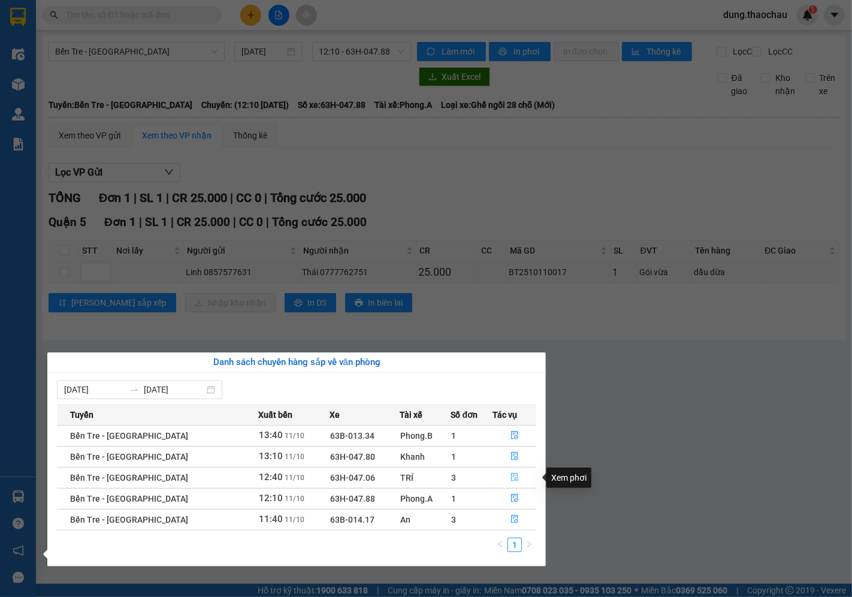
click at [514, 483] on button "button" at bounding box center [514, 477] width 43 height 19
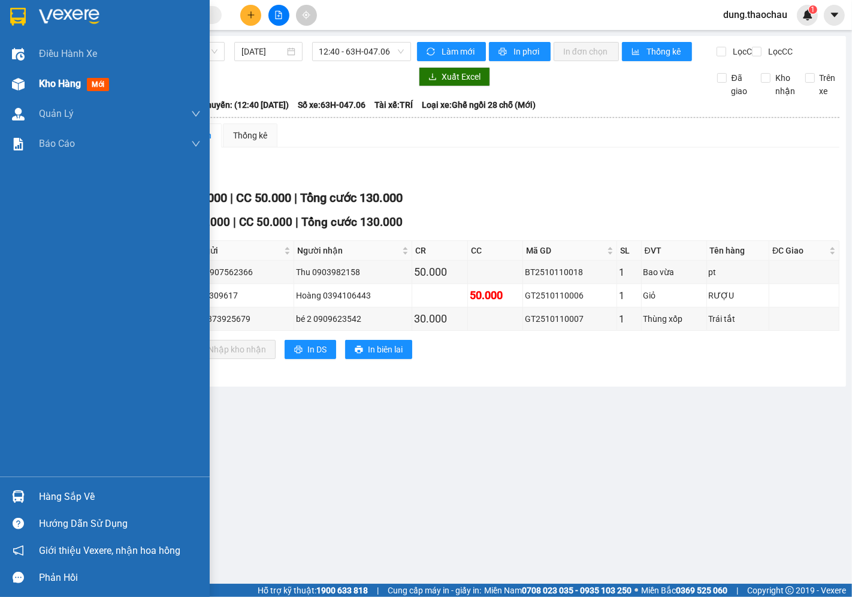
click at [53, 85] on span "Kho hàng" at bounding box center [60, 83] width 42 height 11
